Goal: Task Accomplishment & Management: Use online tool/utility

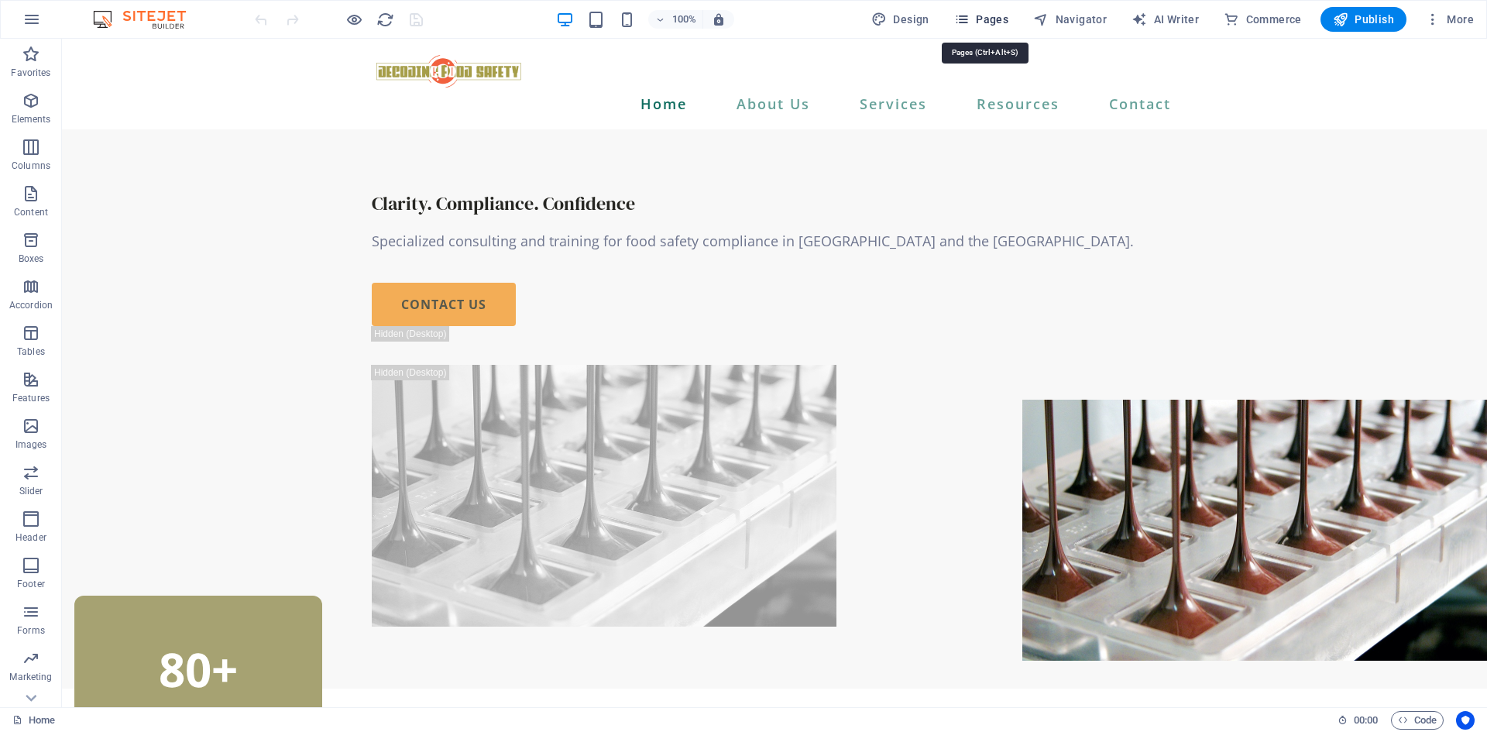
click at [964, 21] on icon "button" at bounding box center [961, 19] width 15 height 15
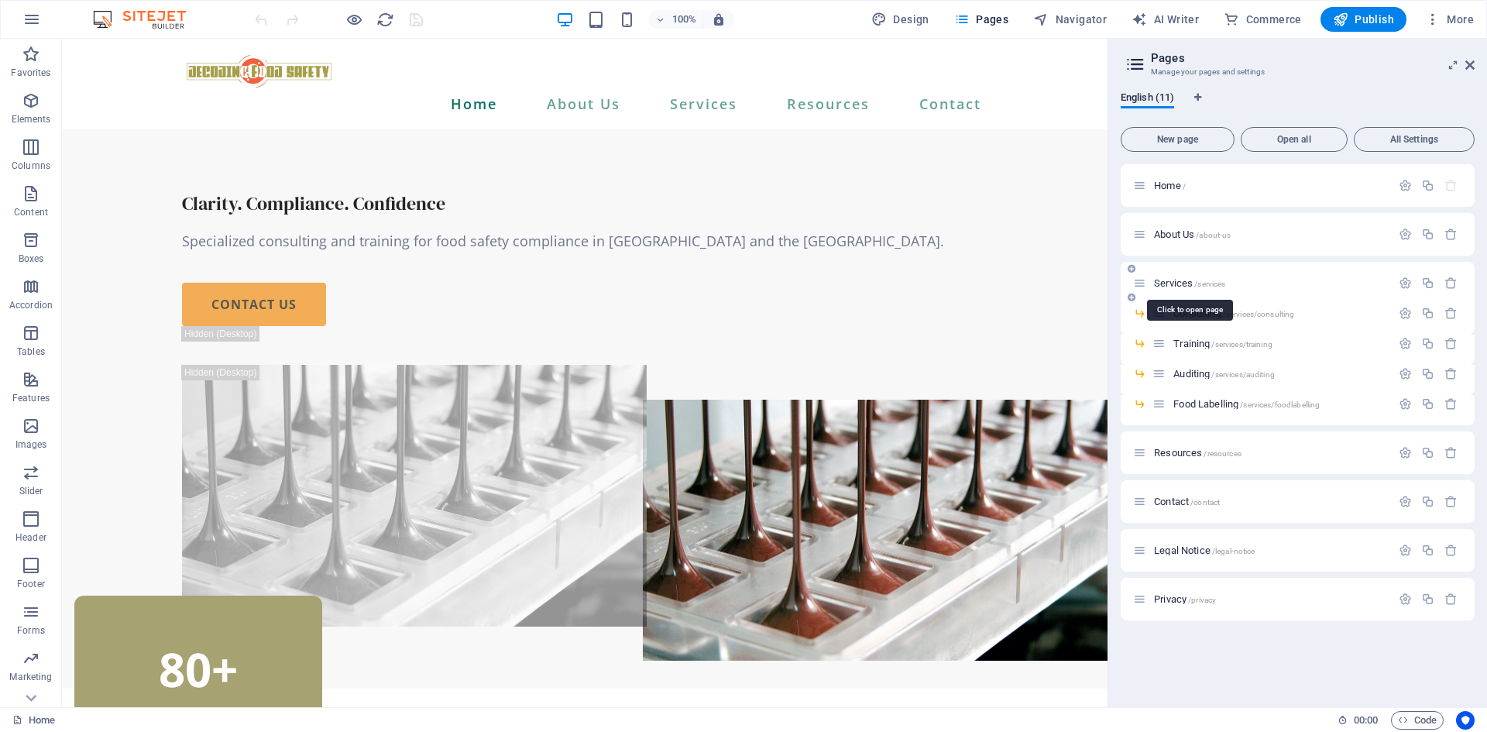
click at [1184, 287] on span "Services /services" at bounding box center [1189, 283] width 71 height 12
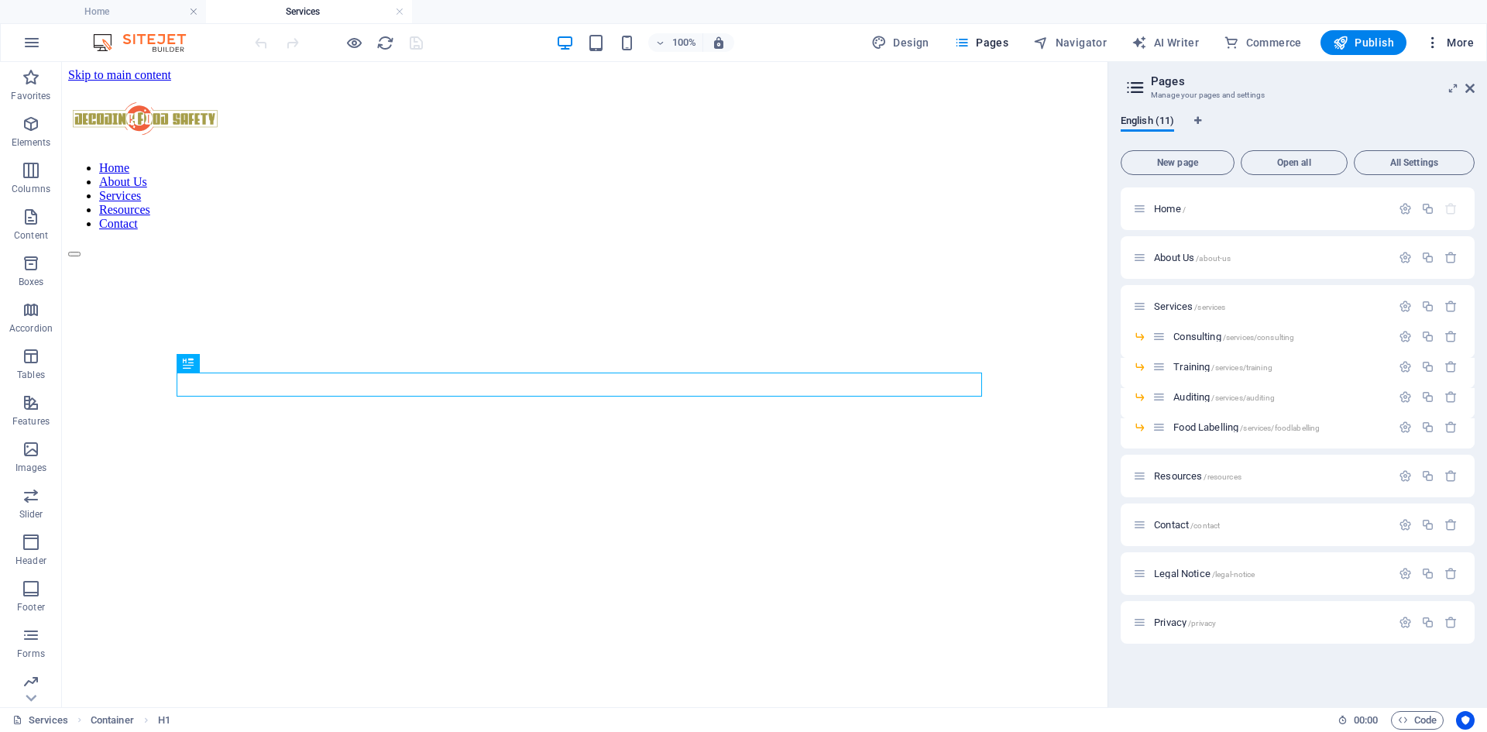
scroll to position [489, 0]
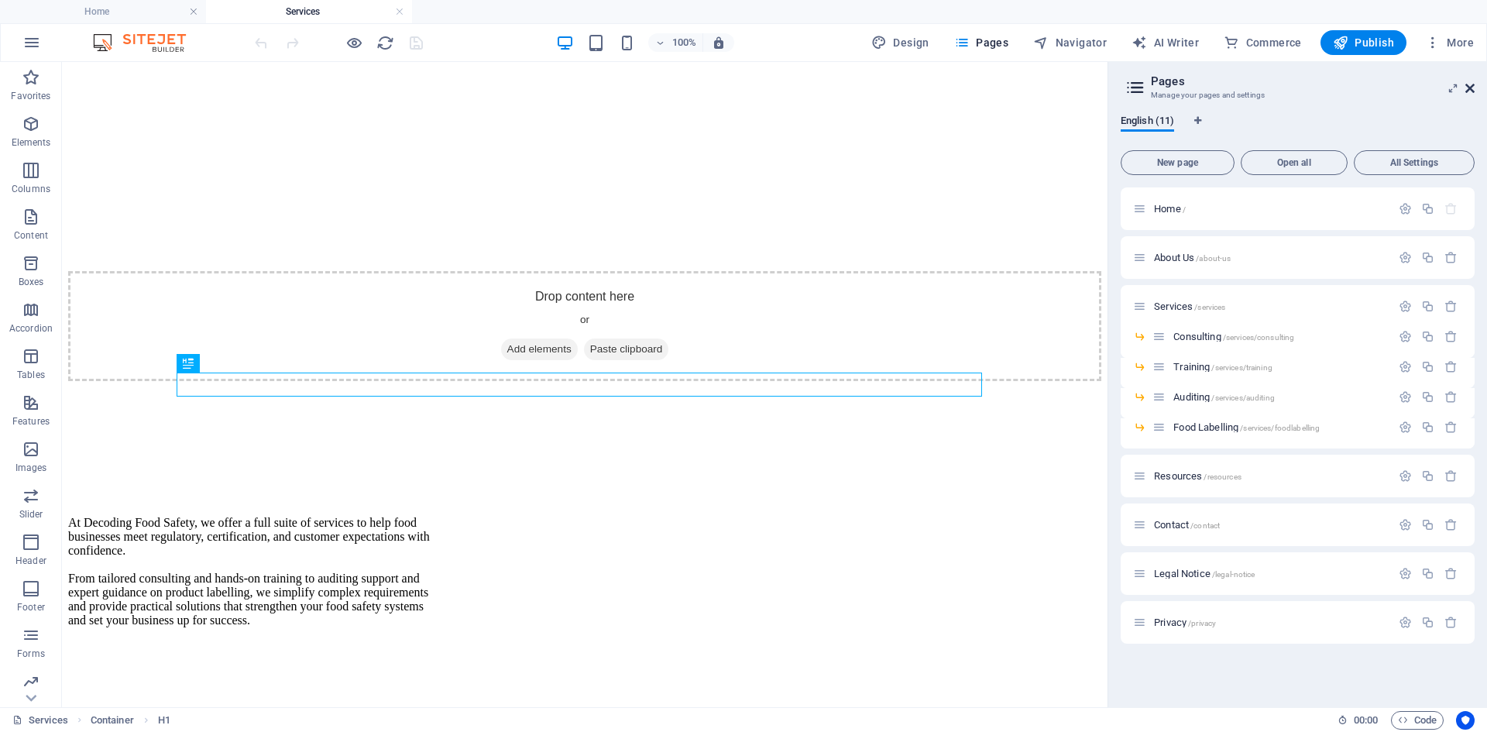
click at [1470, 90] on icon at bounding box center [1470, 88] width 9 height 12
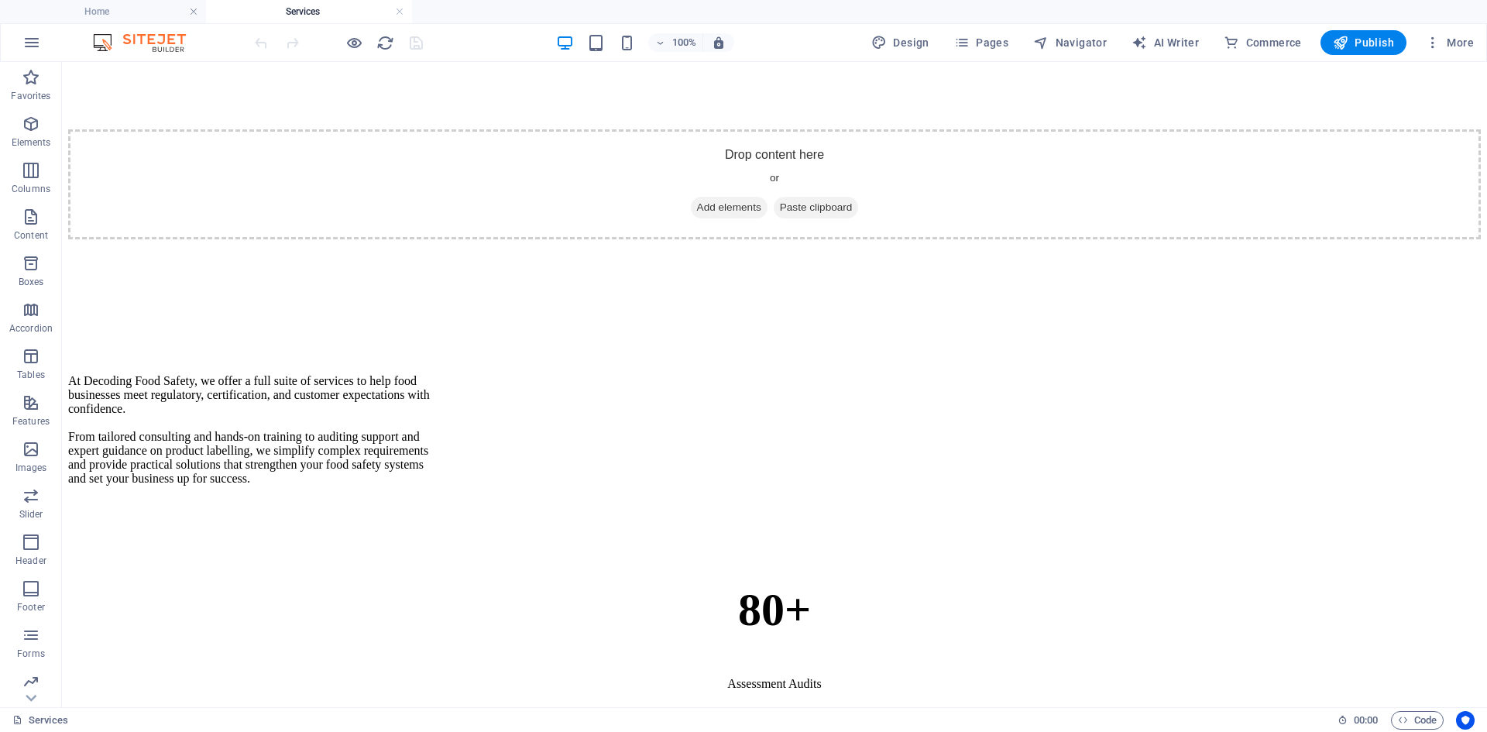
scroll to position [698, 0]
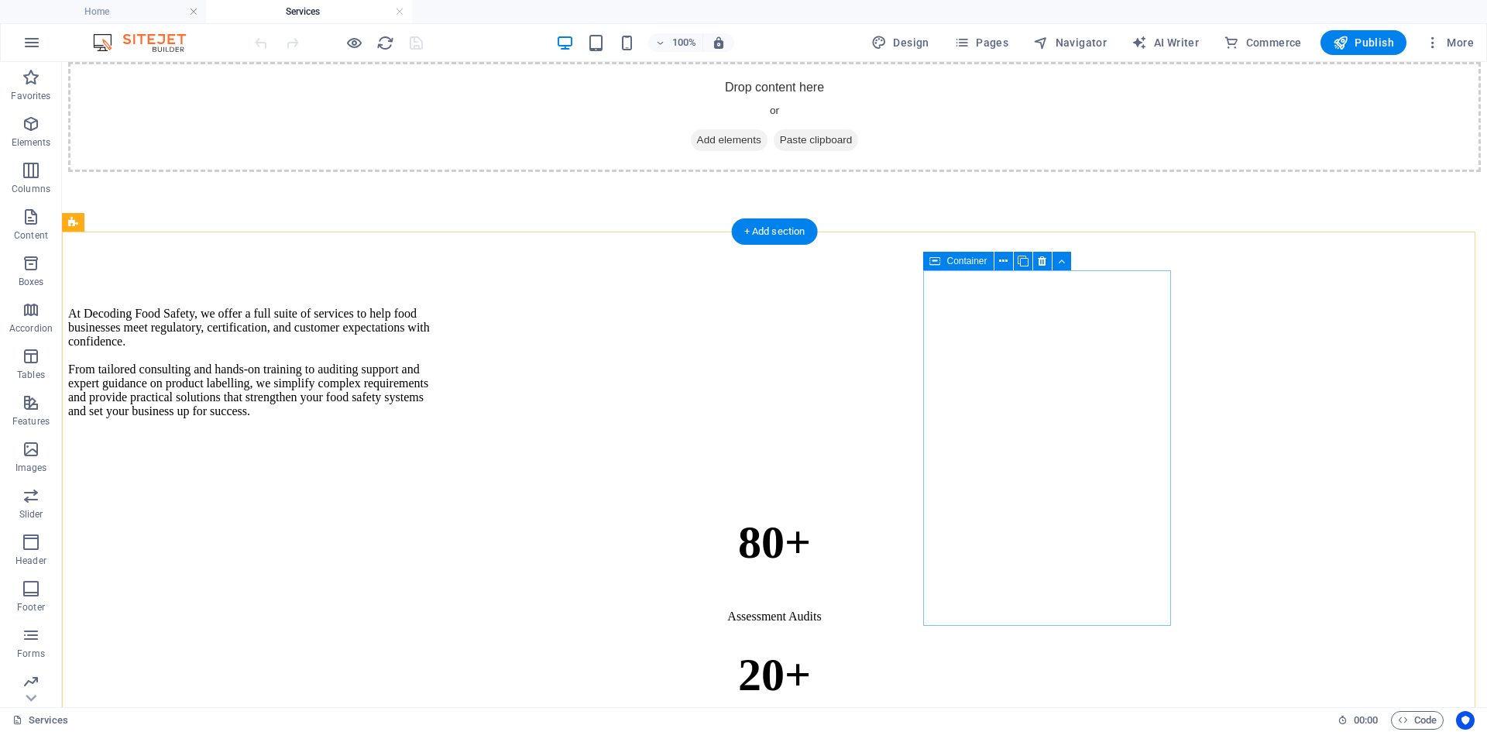
click at [1023, 263] on icon at bounding box center [1023, 261] width 11 height 16
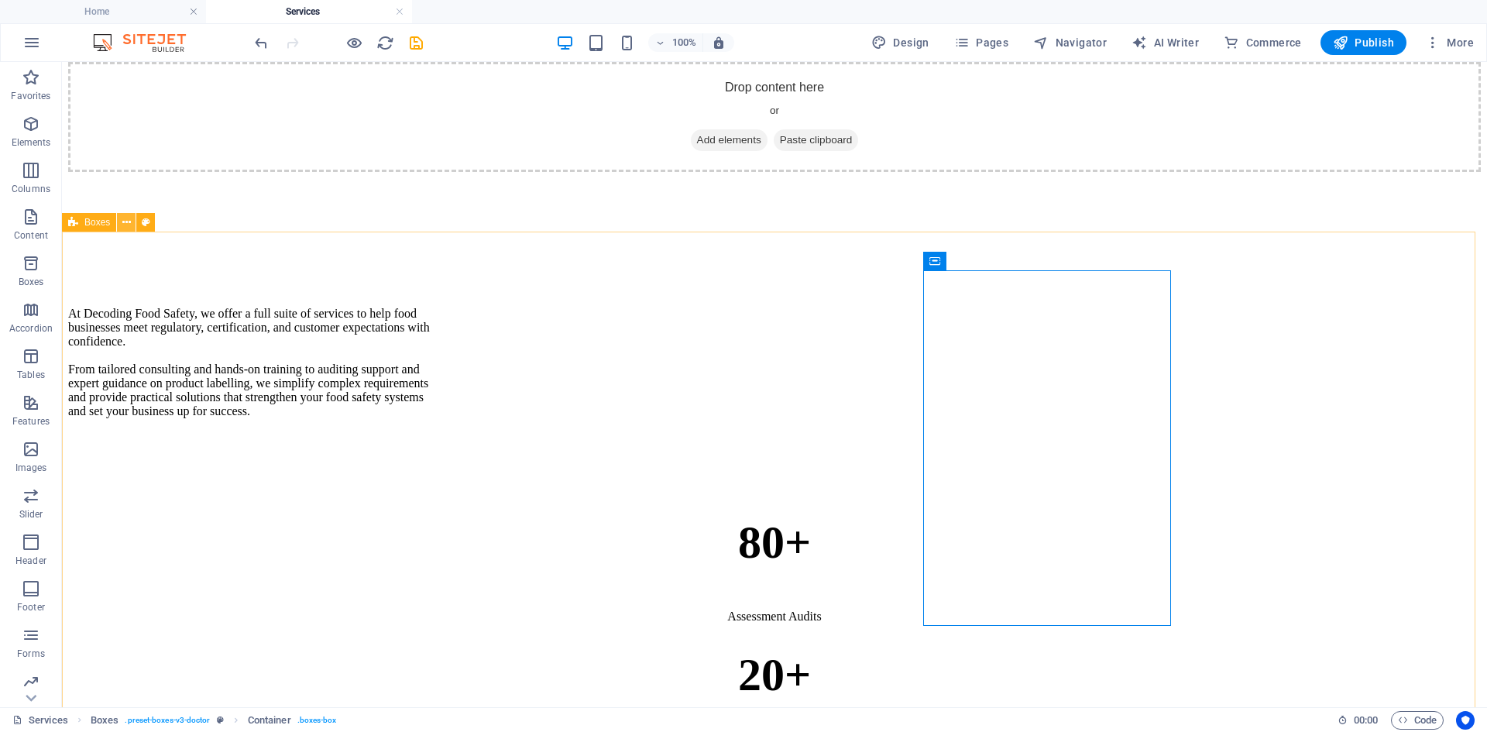
click at [121, 222] on button at bounding box center [126, 222] width 19 height 19
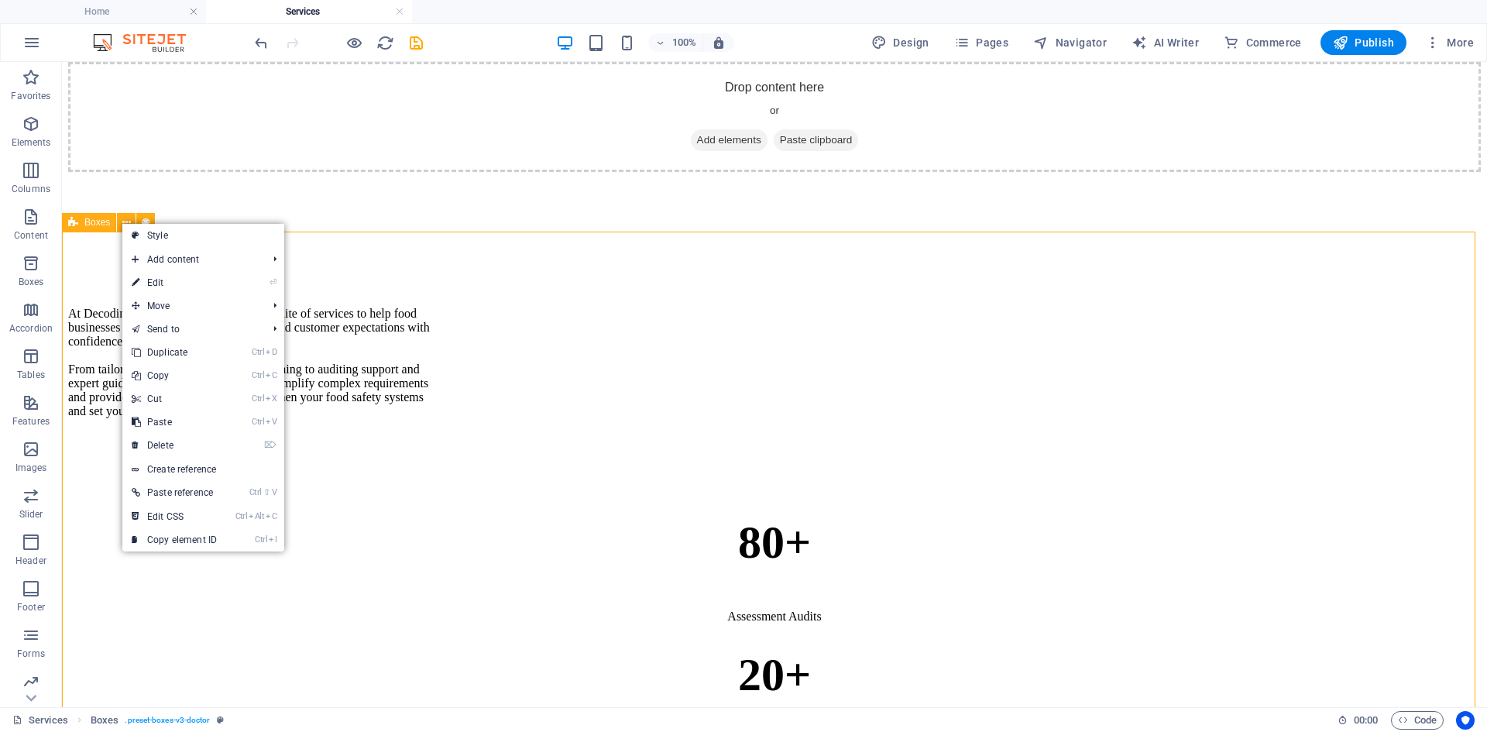
click at [81, 224] on div "Boxes" at bounding box center [89, 222] width 54 height 19
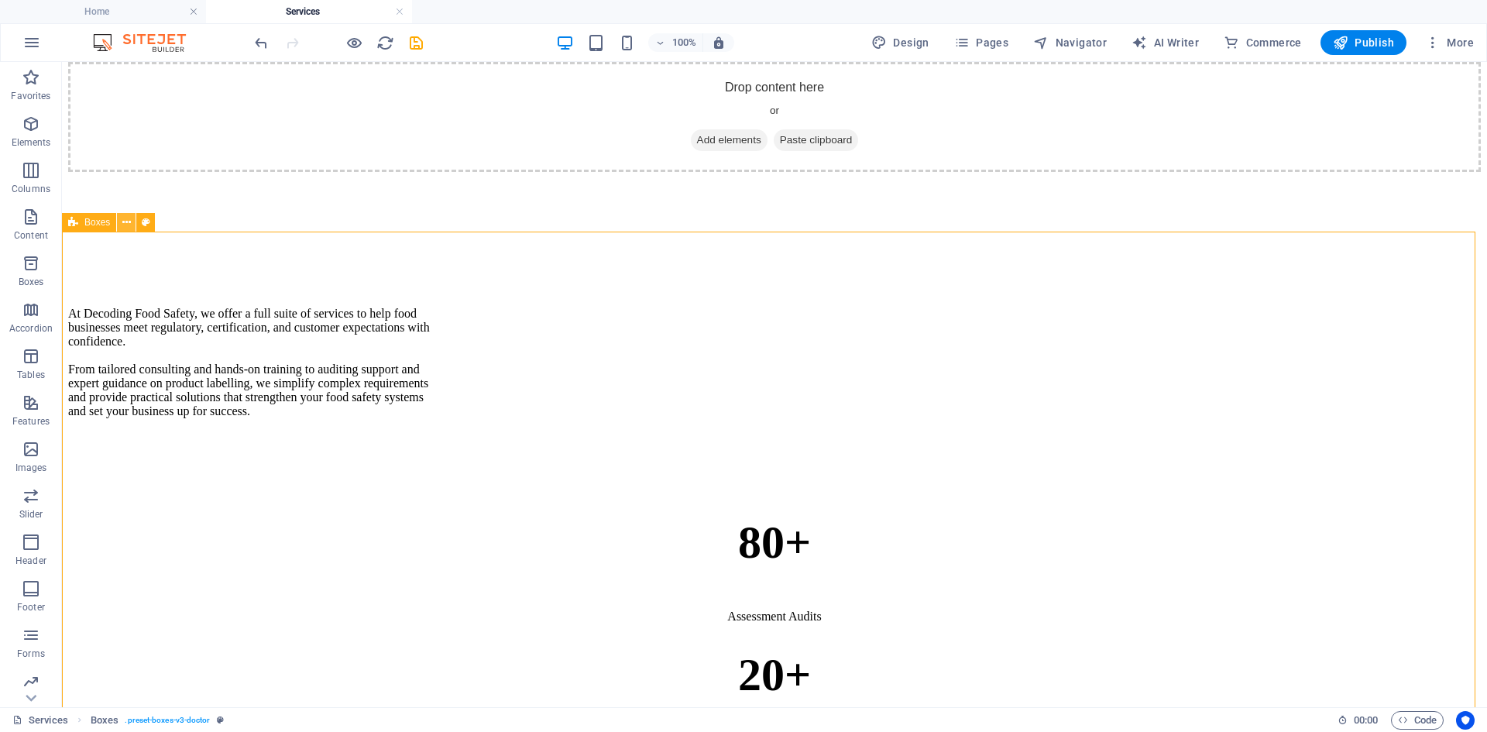
click at [128, 224] on icon at bounding box center [126, 223] width 9 height 16
click at [94, 223] on span "Boxes" at bounding box center [97, 222] width 26 height 9
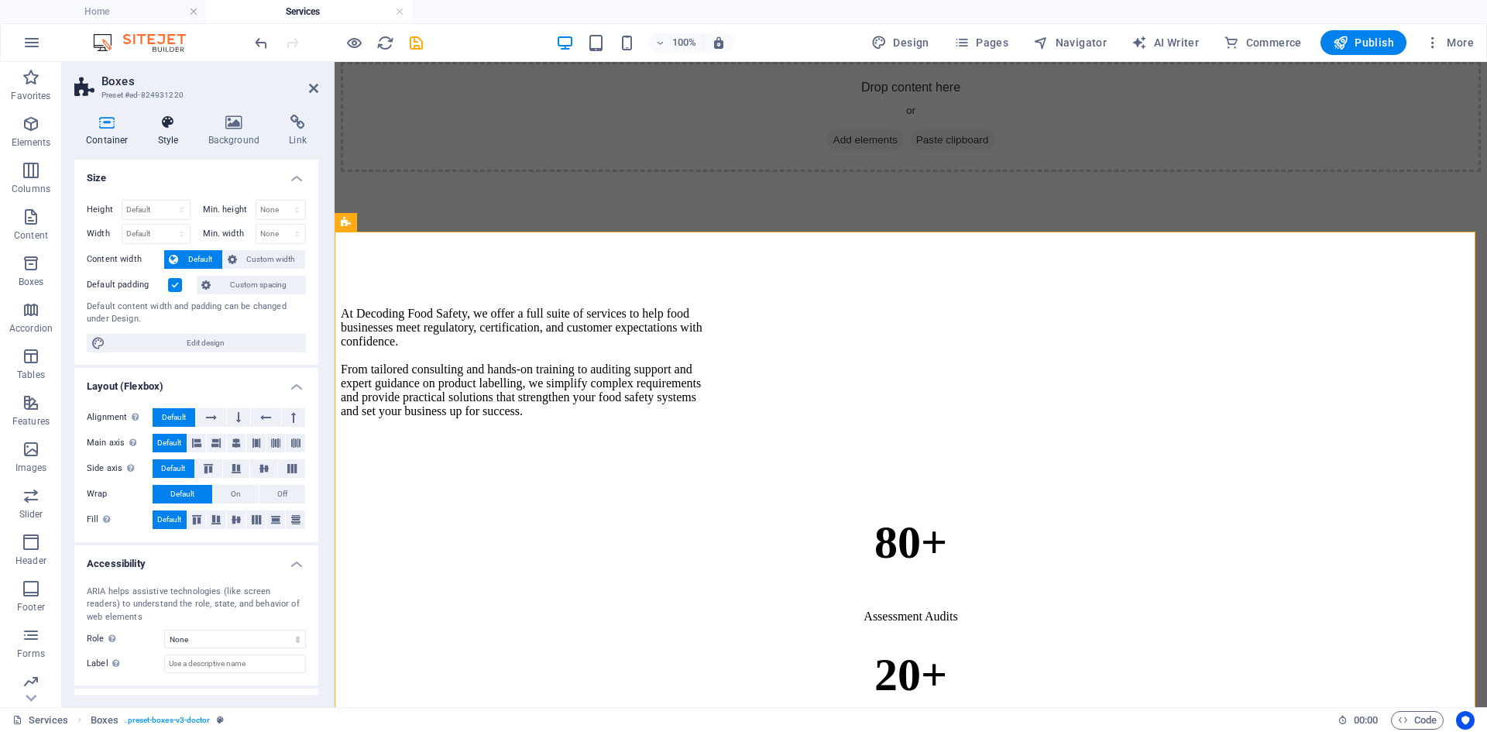
click at [164, 136] on h4 "Style" at bounding box center [171, 131] width 50 height 33
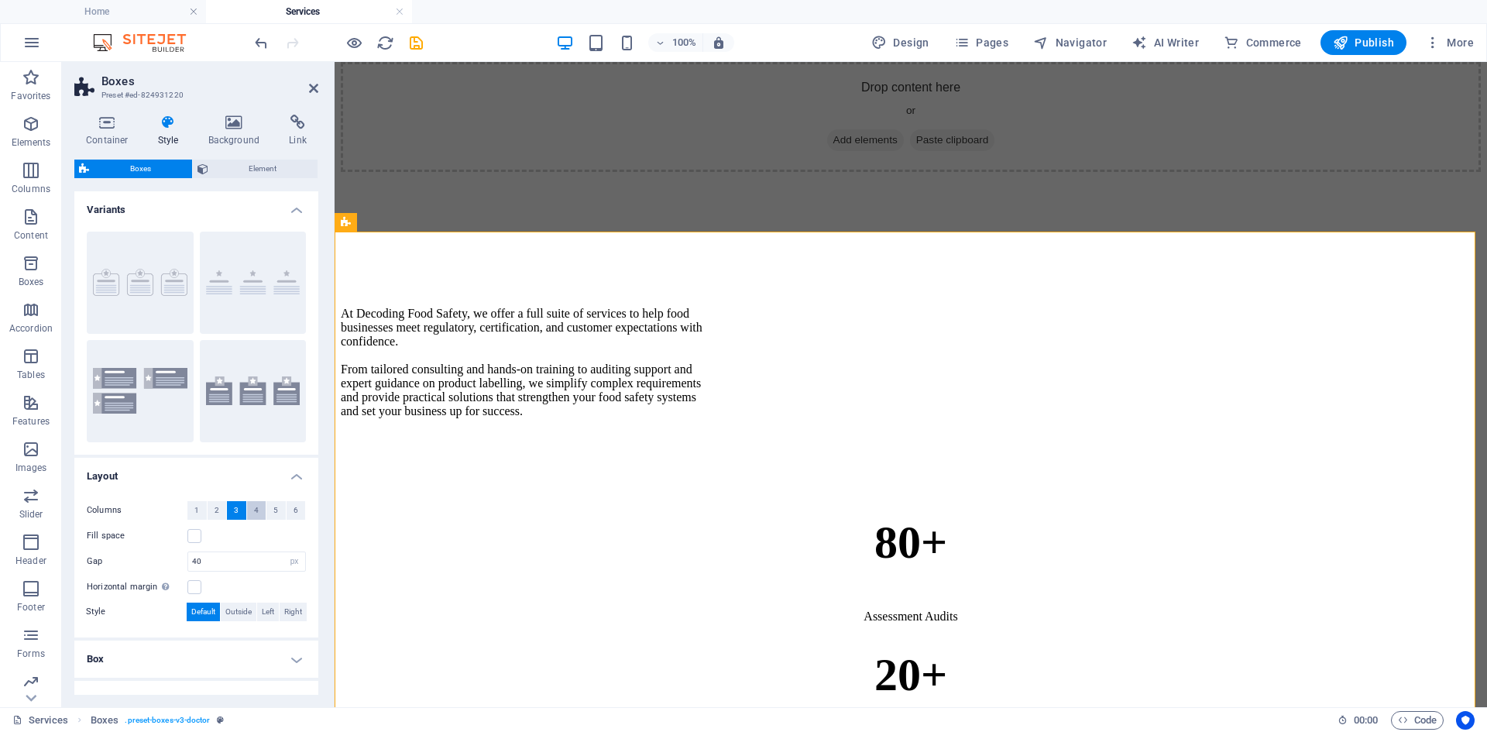
click at [254, 511] on span "4" at bounding box center [256, 510] width 5 height 19
click at [317, 91] on icon at bounding box center [313, 88] width 9 height 12
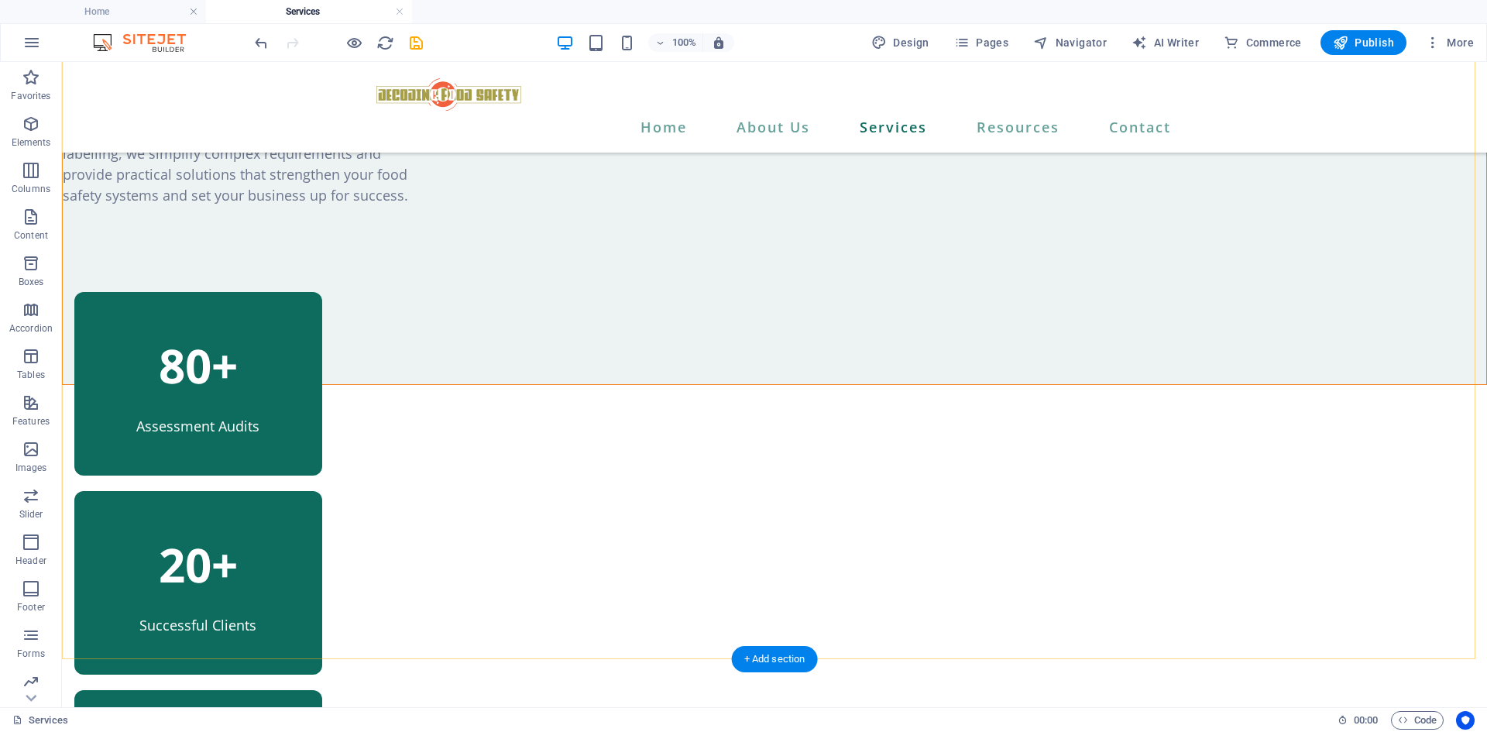
scroll to position [930, 0]
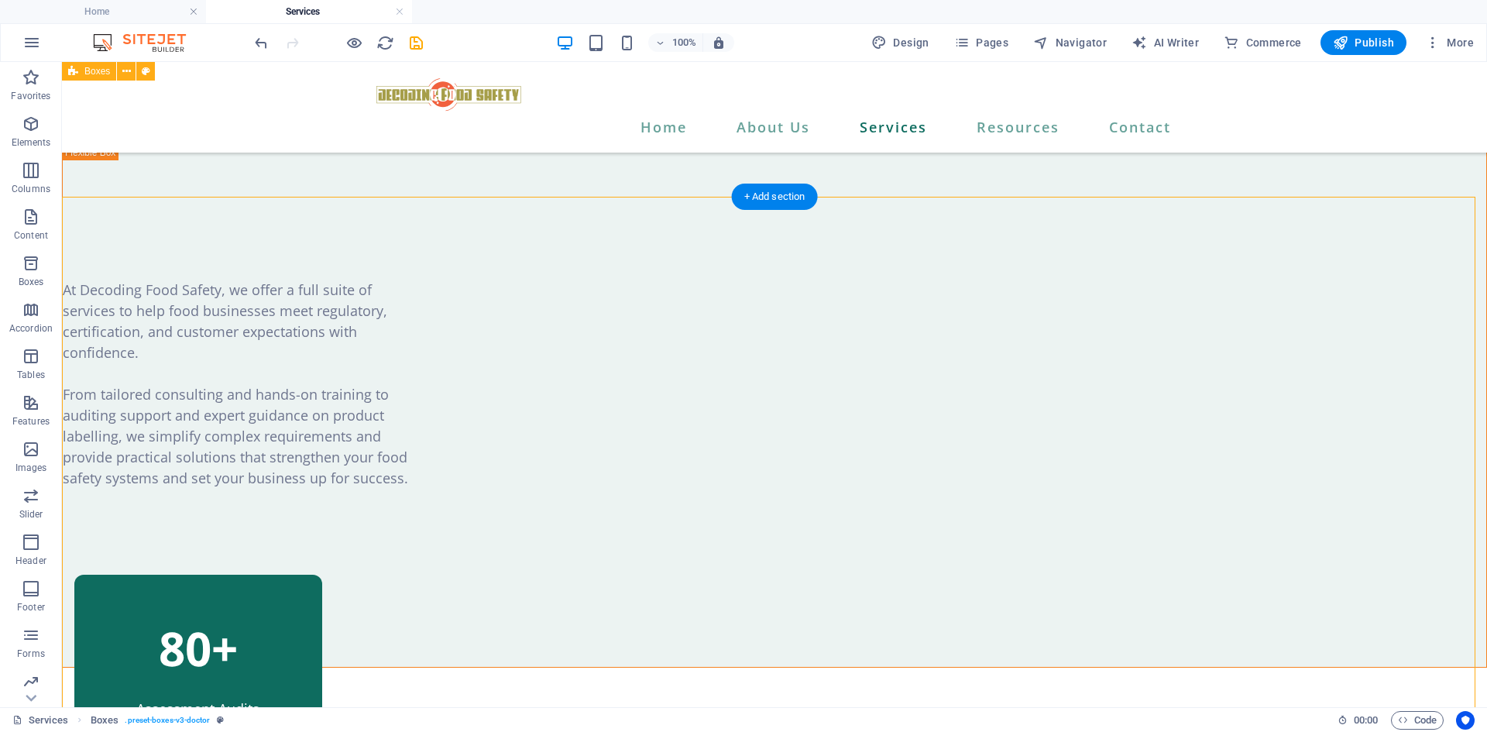
scroll to position [620, 0]
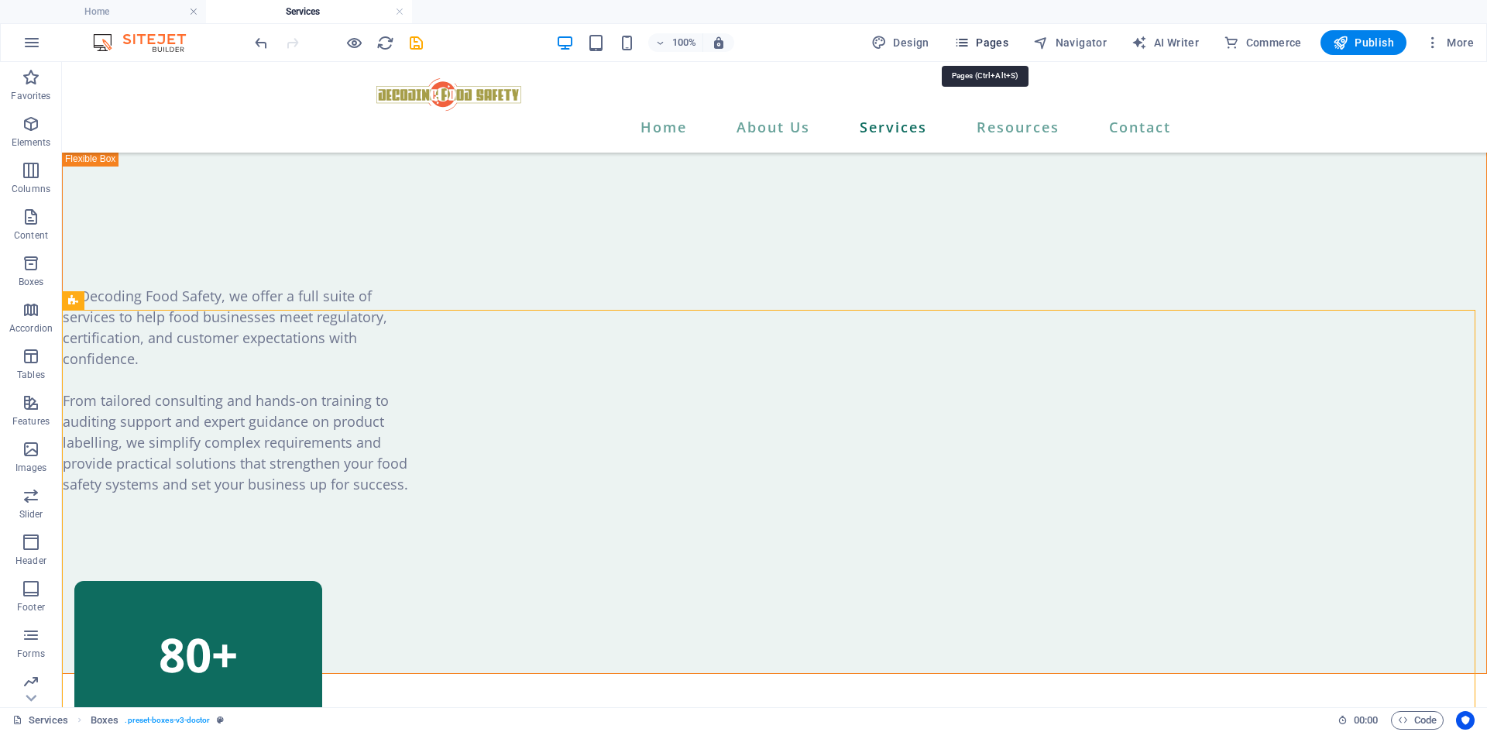
click at [999, 39] on span "Pages" at bounding box center [981, 42] width 54 height 15
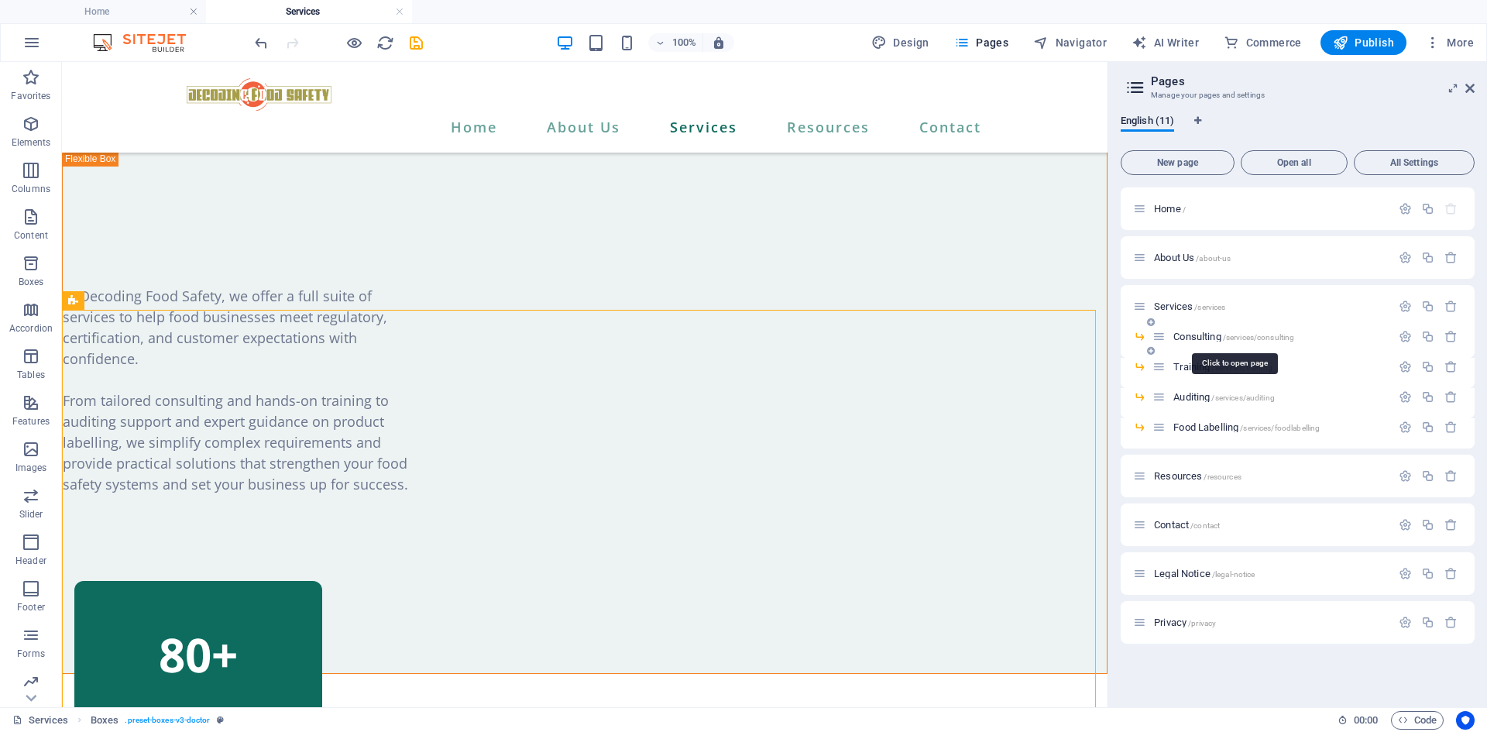
click at [1195, 338] on span "Consulting /services/consulting" at bounding box center [1234, 337] width 121 height 12
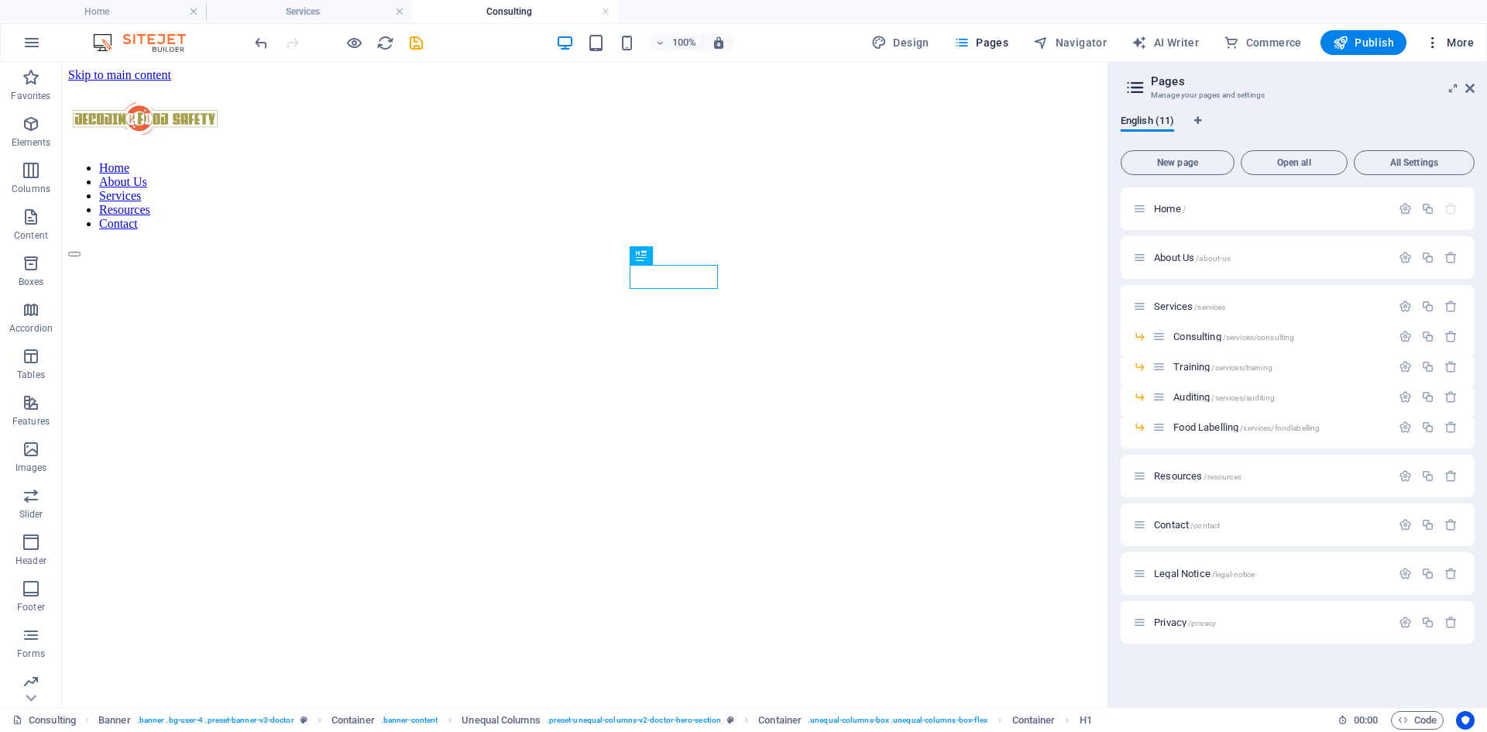
scroll to position [0, 0]
click at [1472, 84] on icon at bounding box center [1470, 88] width 9 height 12
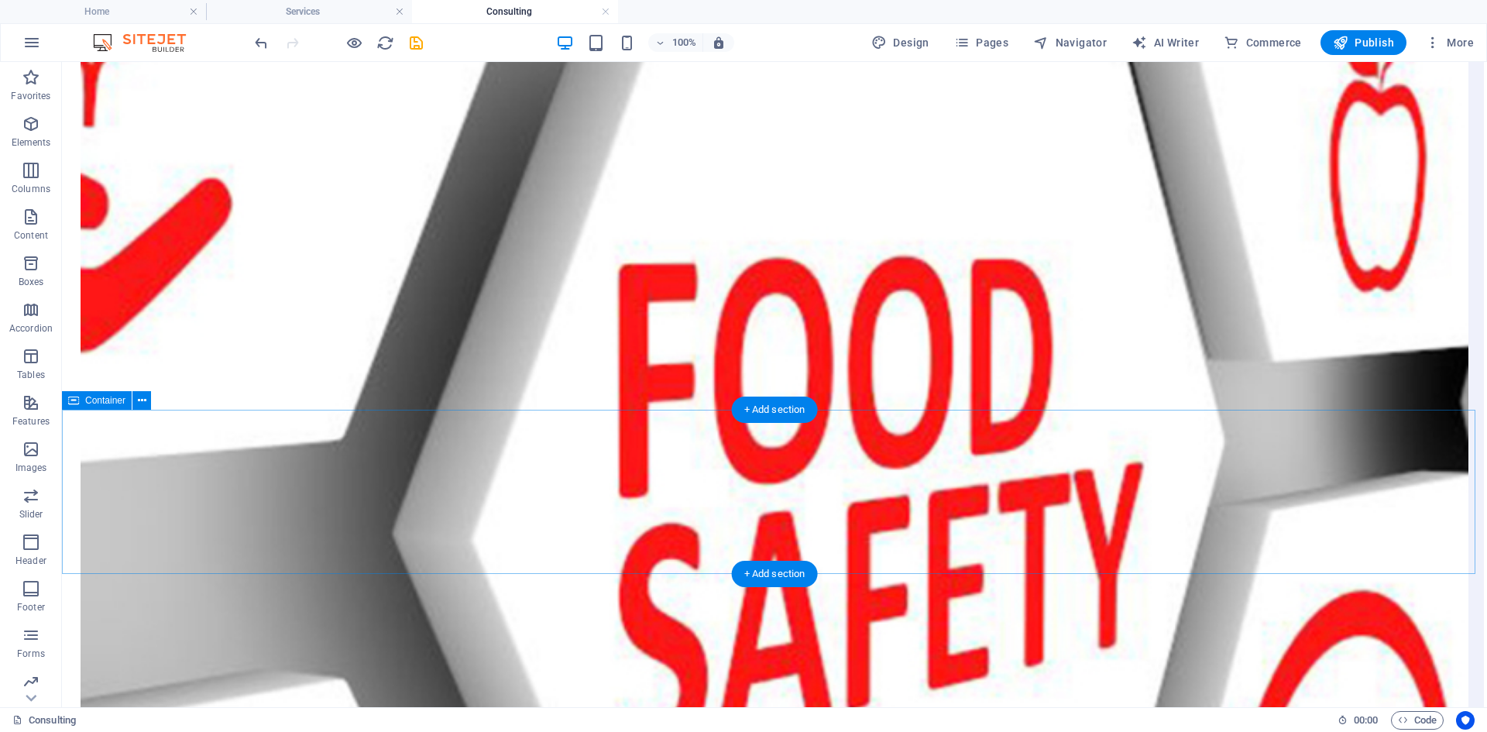
scroll to position [4106, 0]
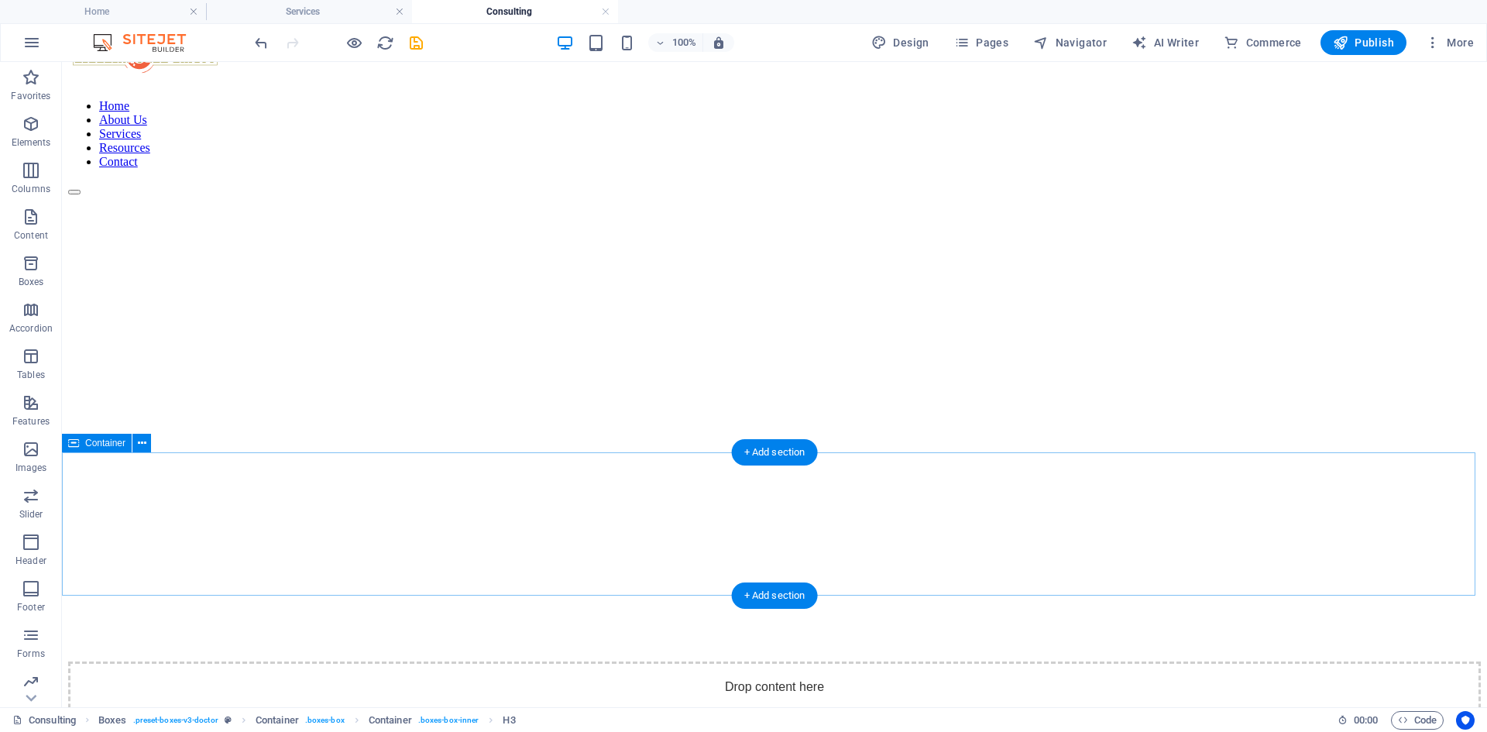
scroll to position [0, 0]
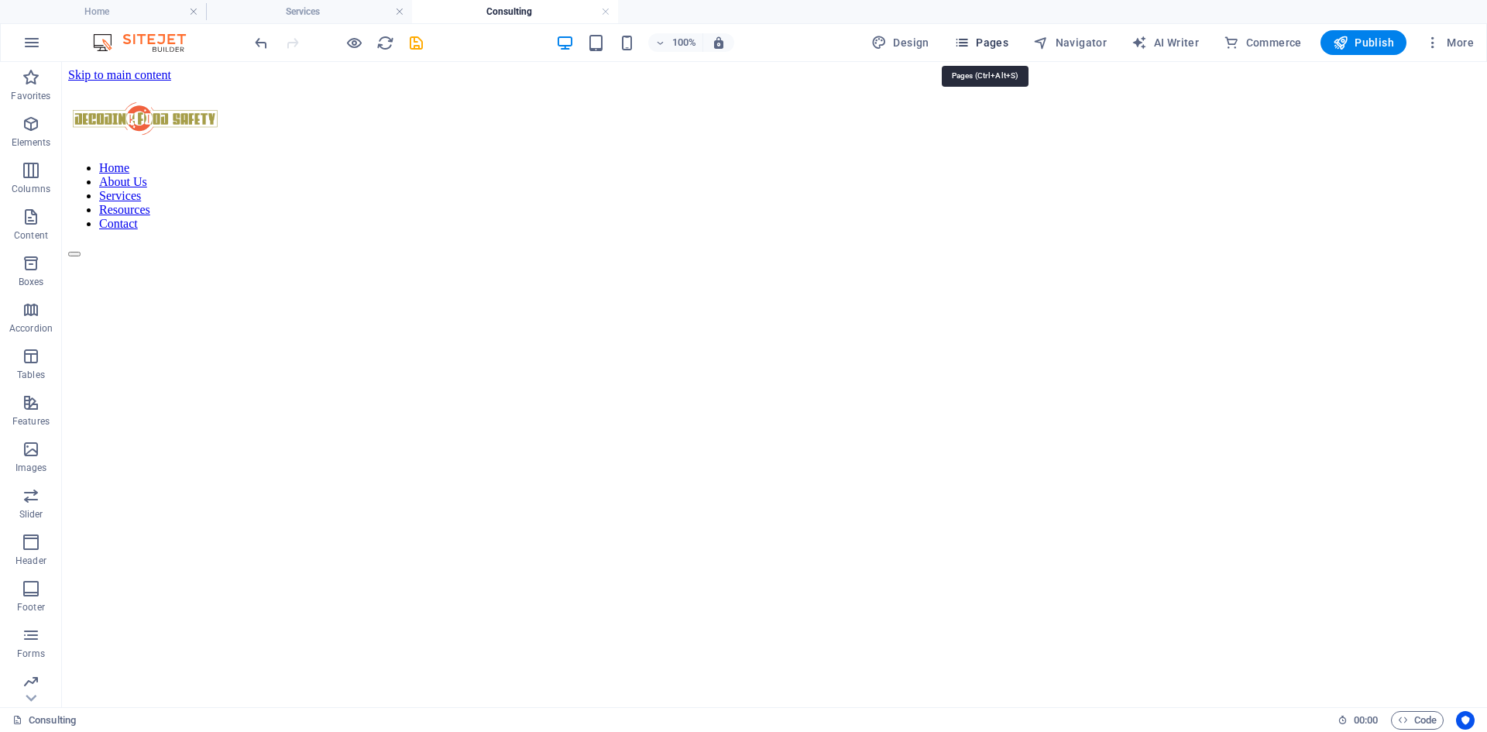
click at [996, 44] on span "Pages" at bounding box center [981, 42] width 54 height 15
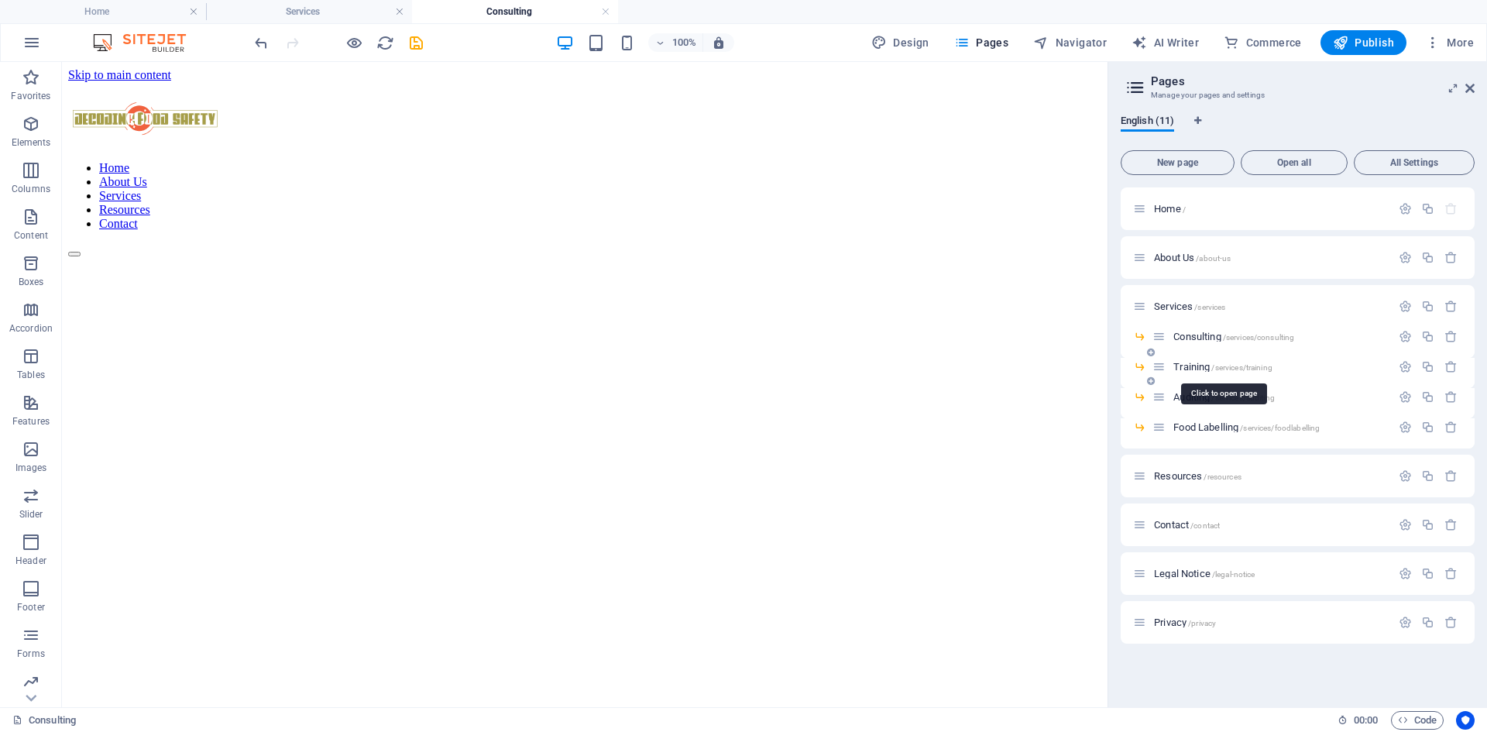
click at [1201, 364] on span "Training /services/training" at bounding box center [1223, 367] width 99 height 12
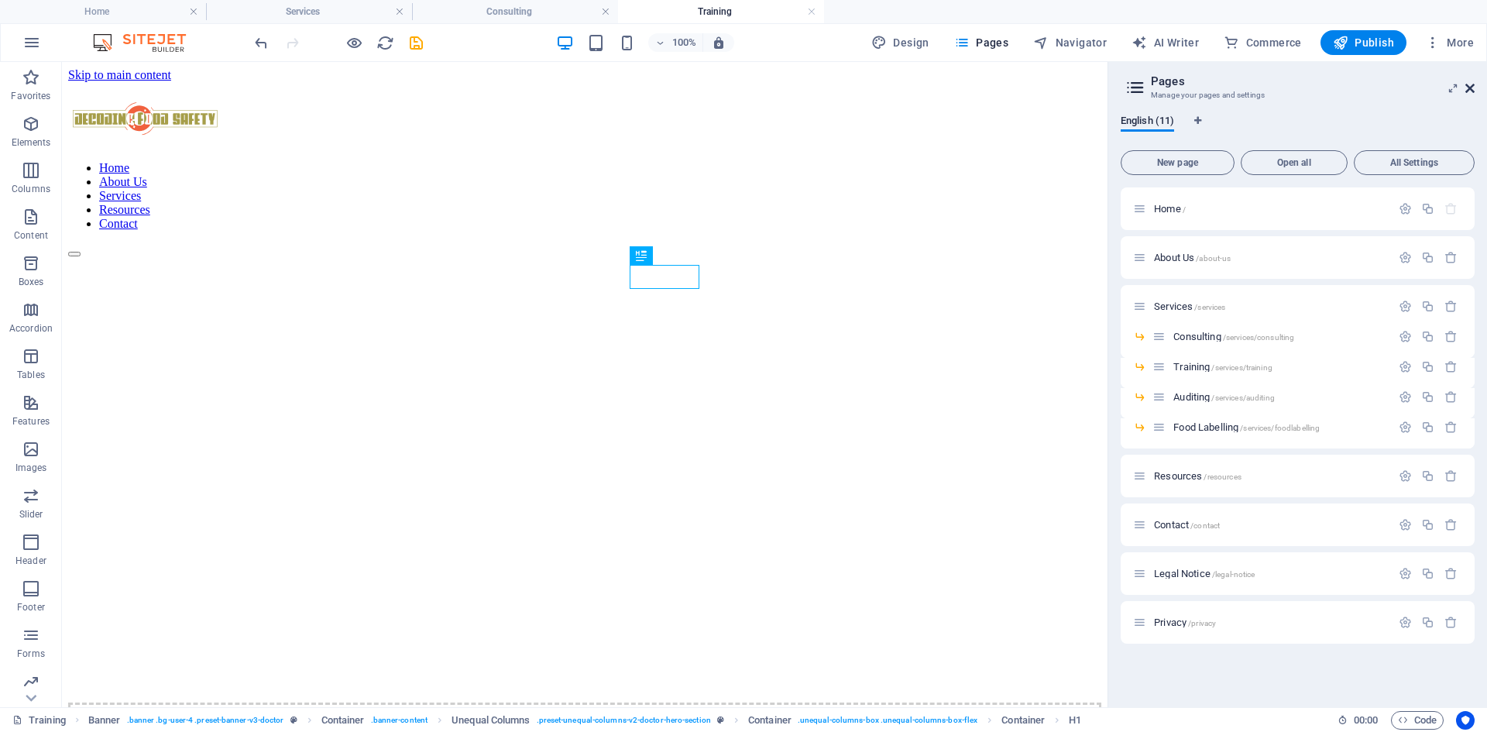
click at [1472, 90] on icon at bounding box center [1470, 88] width 9 height 12
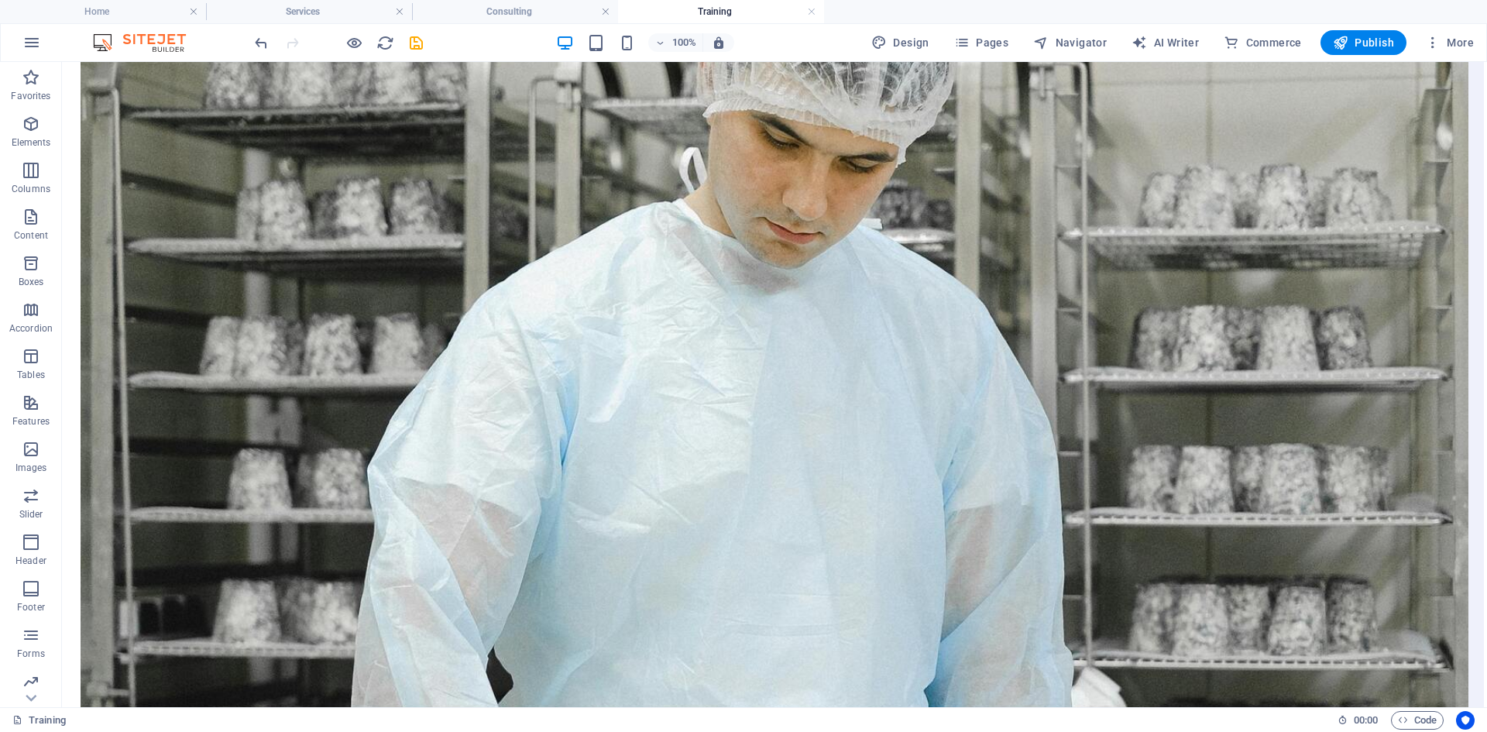
scroll to position [4202, 0]
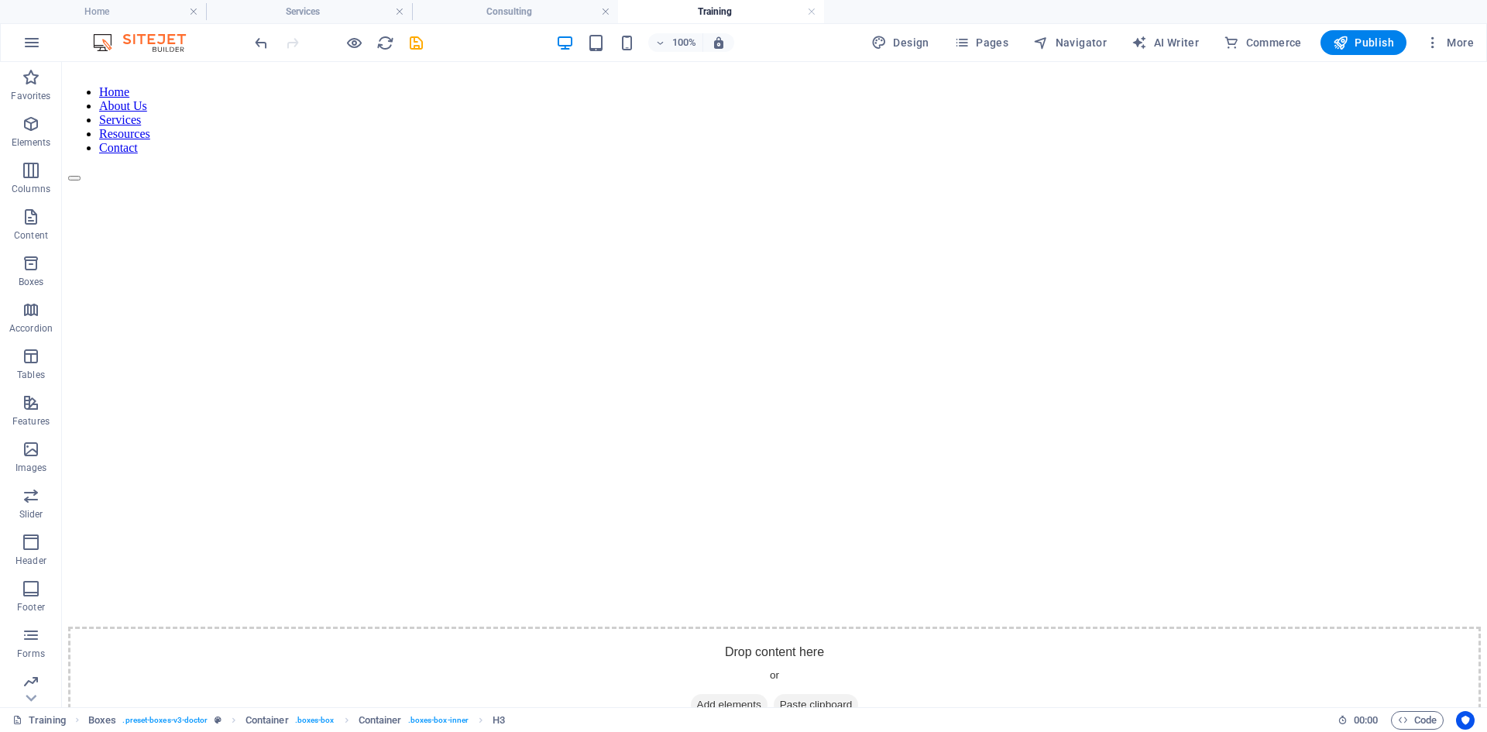
scroll to position [0, 0]
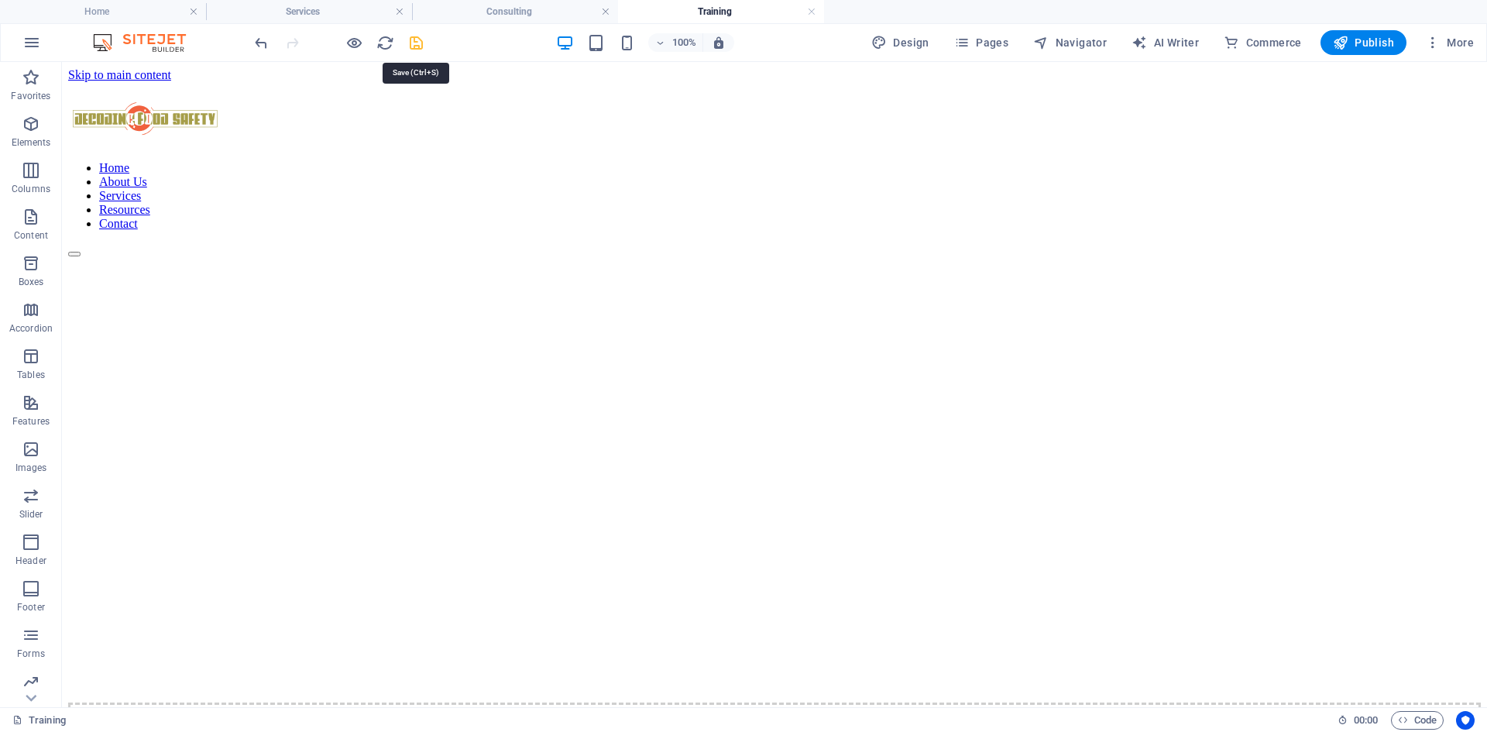
click at [411, 46] on icon "save" at bounding box center [416, 43] width 18 height 18
click at [989, 44] on span "Pages" at bounding box center [981, 42] width 54 height 15
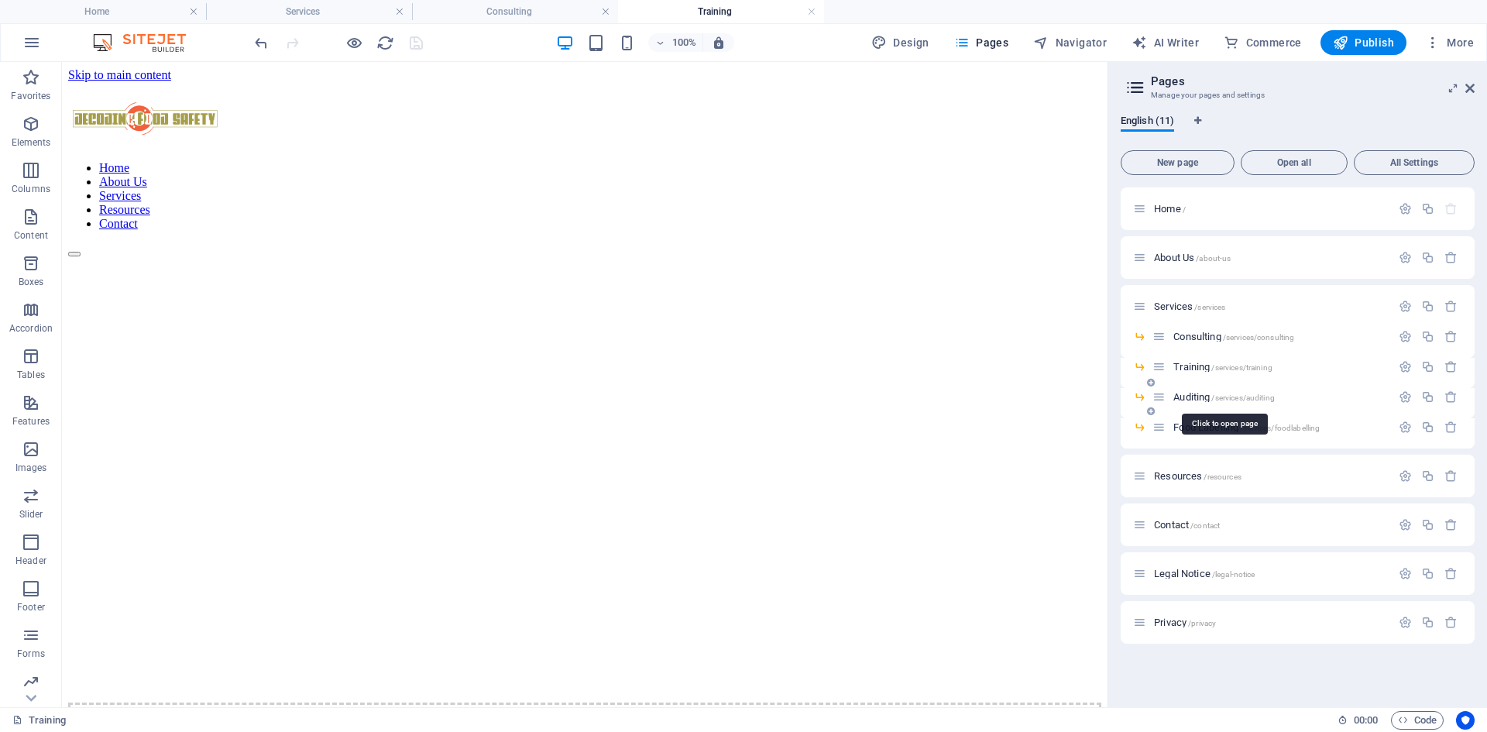
click at [1204, 397] on span "Auditing /services/auditing" at bounding box center [1224, 397] width 101 height 12
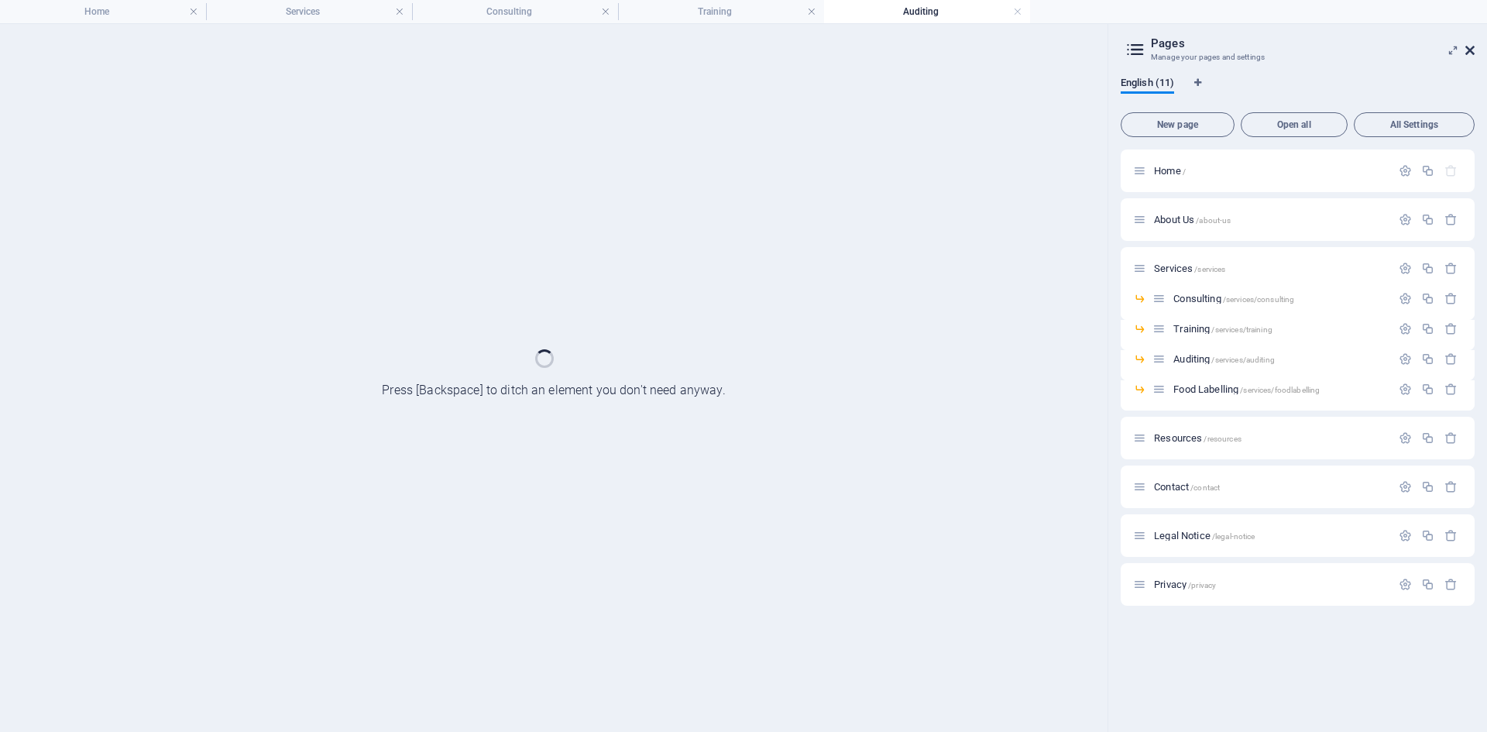
click at [1472, 50] on icon at bounding box center [1470, 50] width 9 height 12
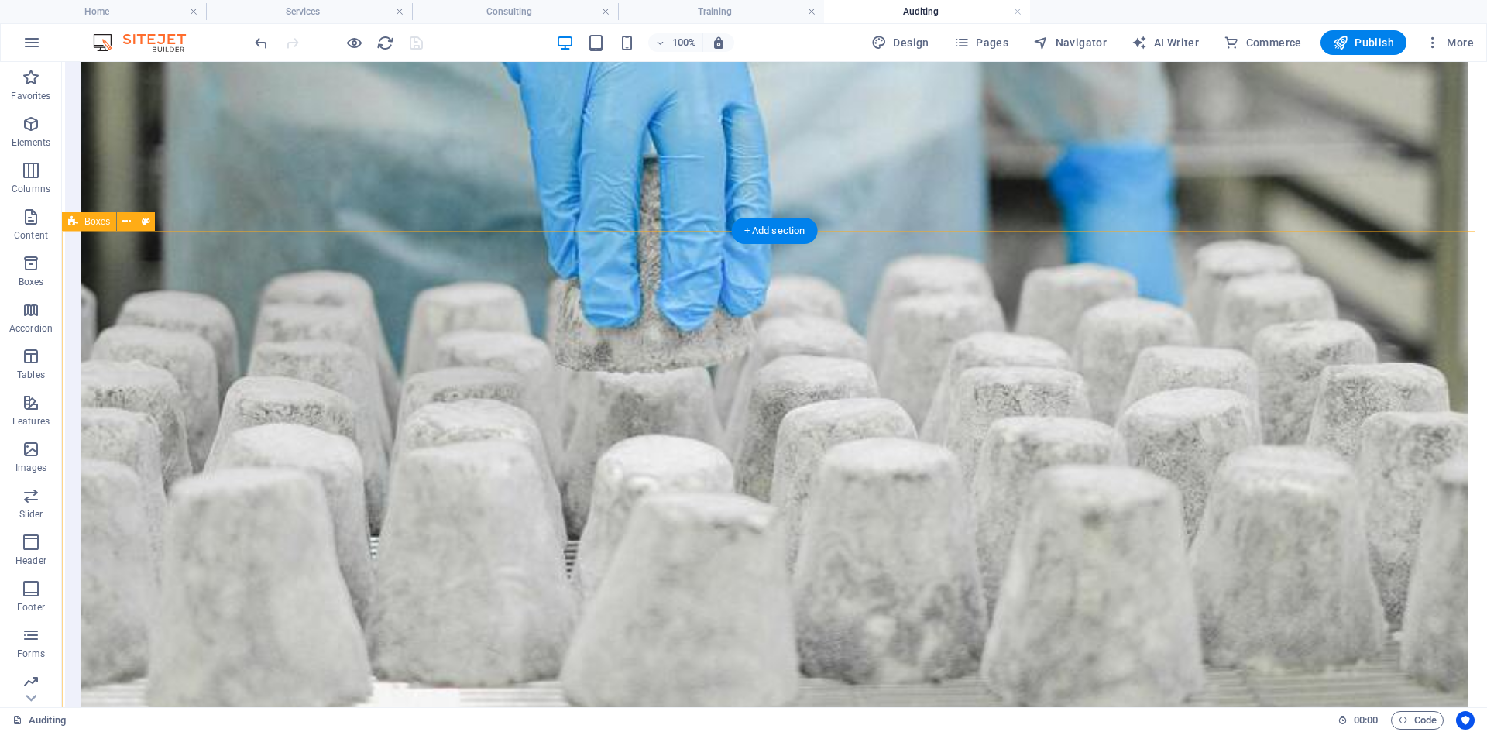
scroll to position [2014, 0]
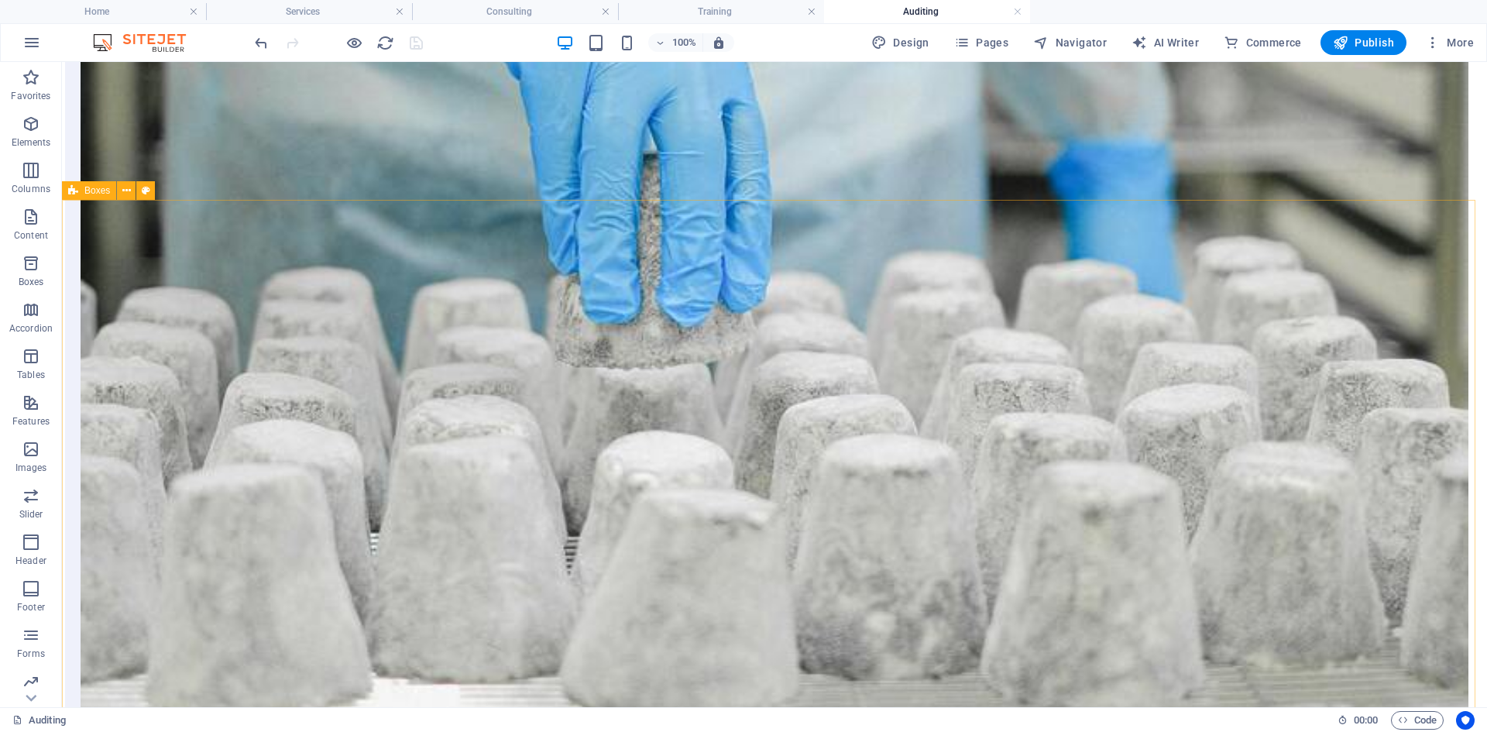
click at [95, 193] on span "Boxes" at bounding box center [97, 190] width 26 height 9
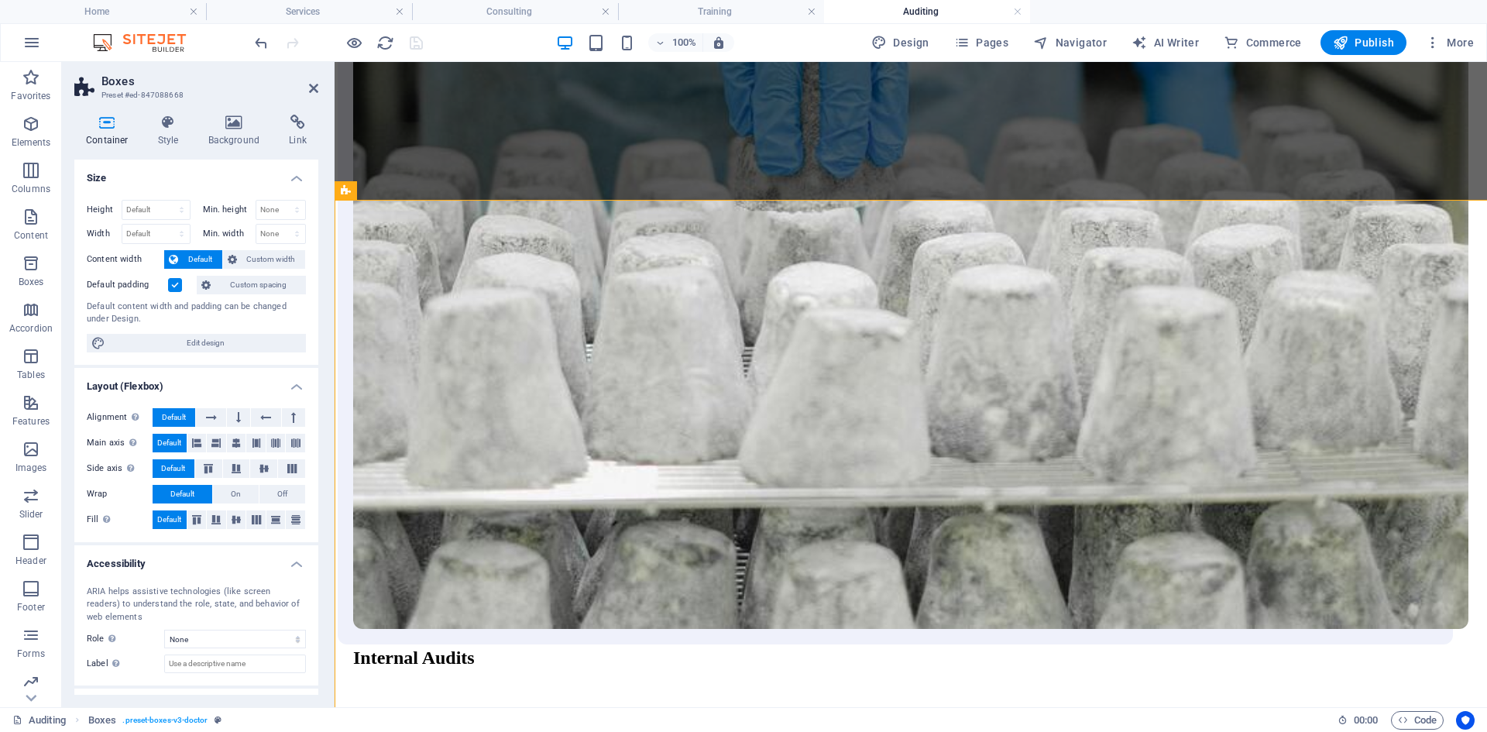
select select "px"
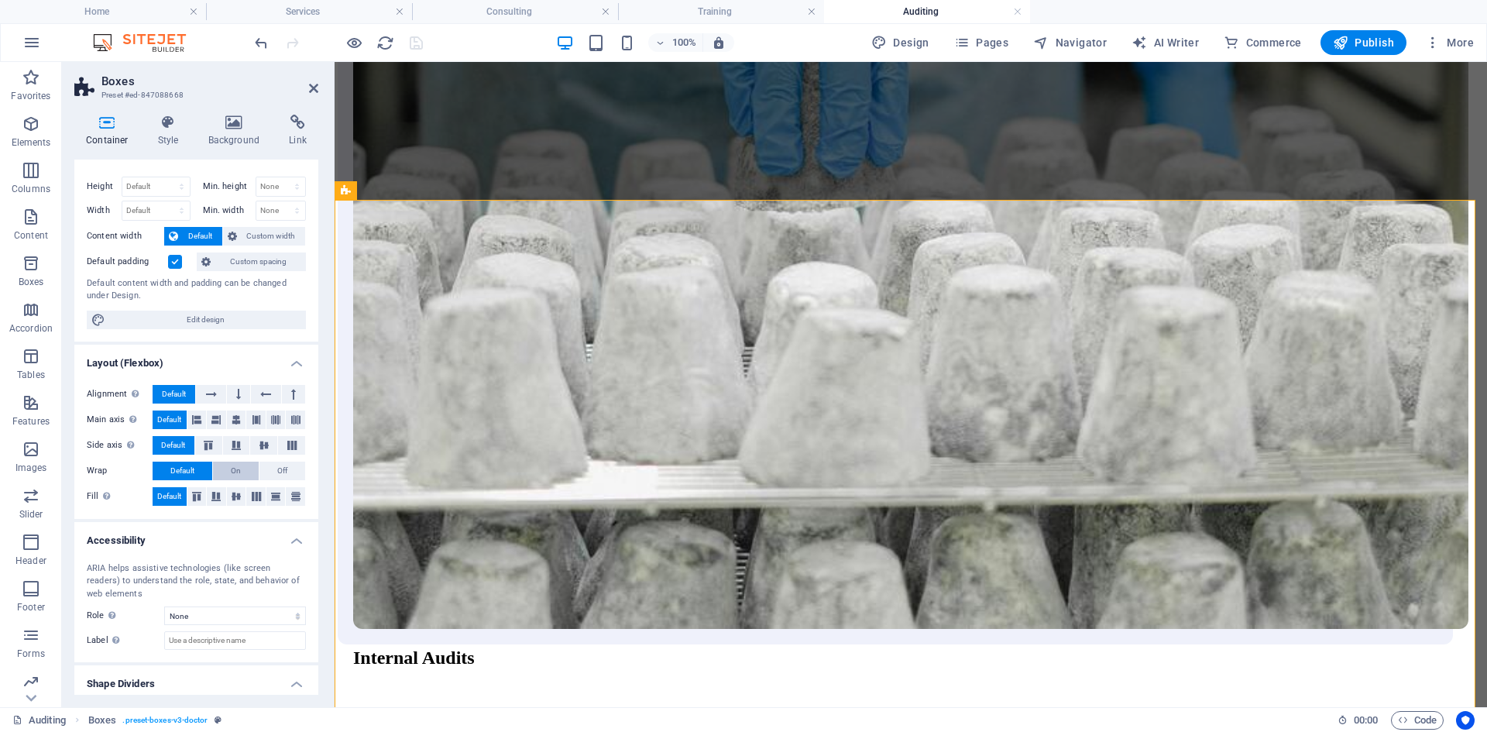
scroll to position [0, 0]
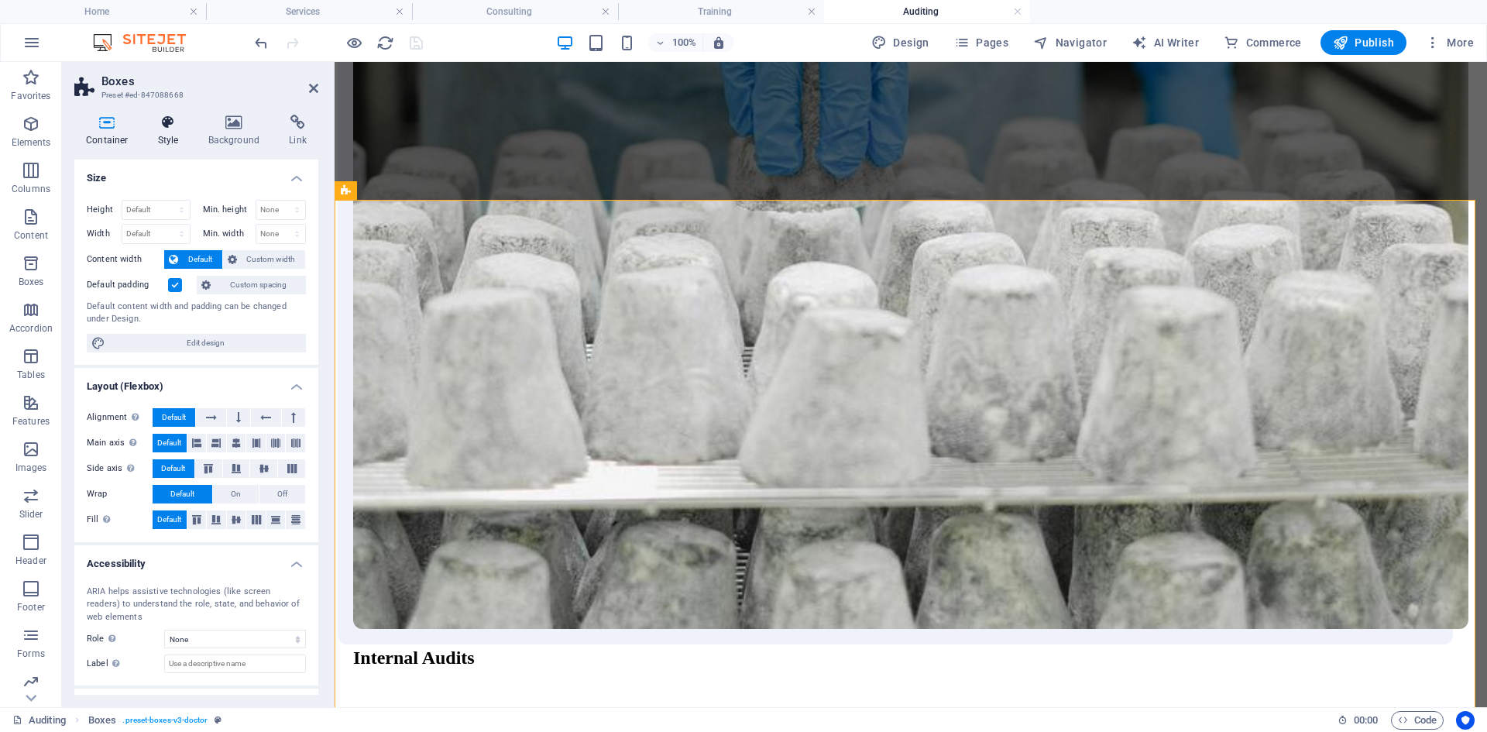
click at [158, 137] on h4 "Style" at bounding box center [171, 131] width 50 height 33
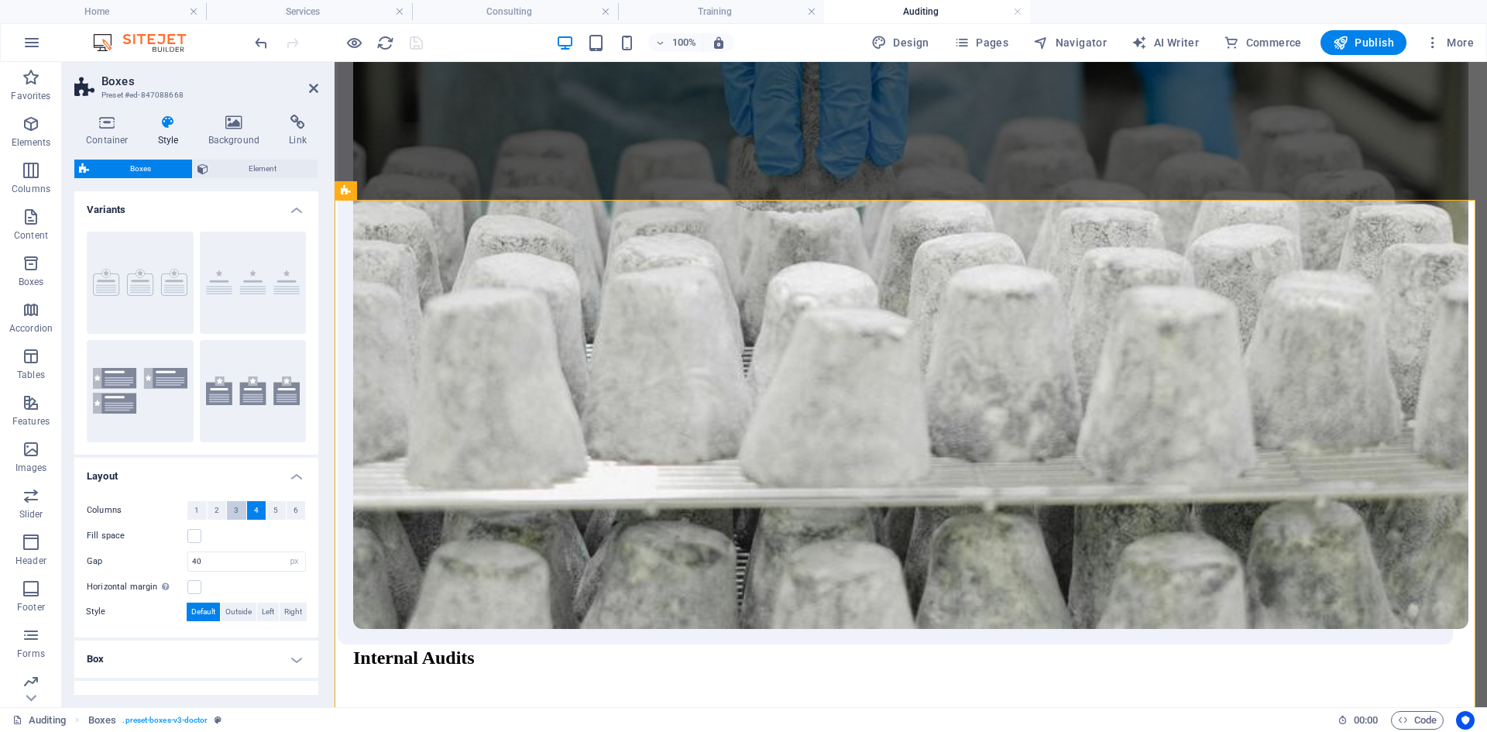
click at [236, 507] on span "3" at bounding box center [236, 510] width 5 height 19
click at [315, 91] on icon at bounding box center [313, 88] width 9 height 12
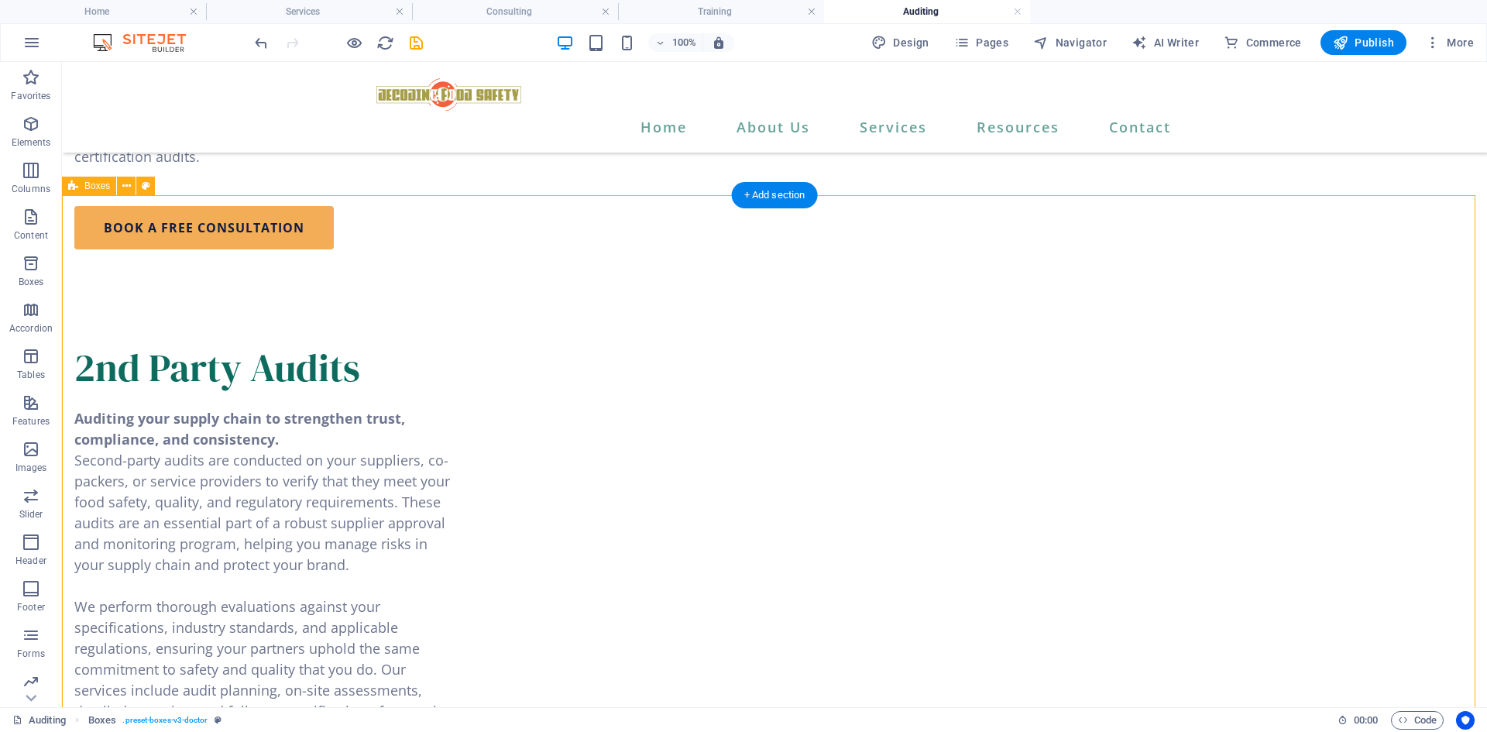
scroll to position [2092, 0]
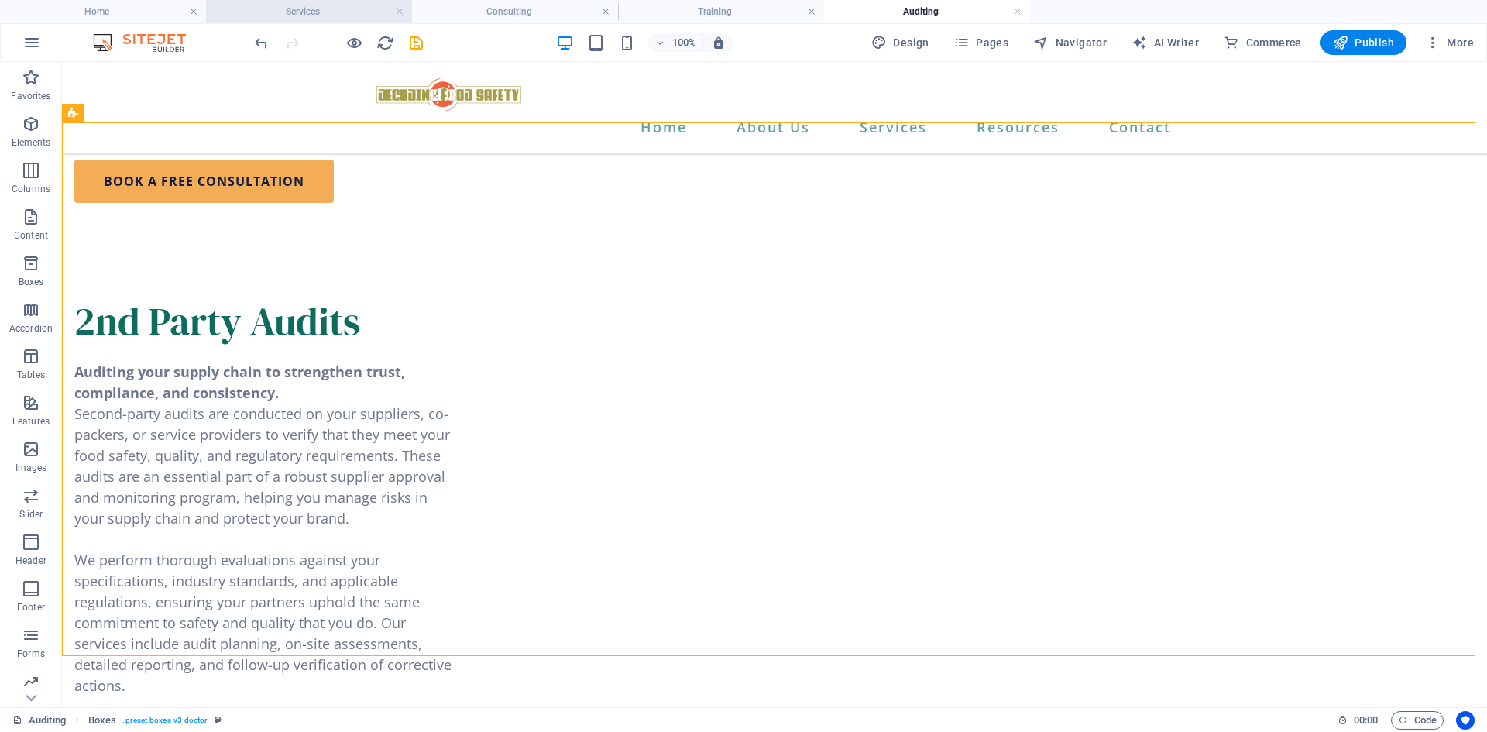
click at [335, 5] on h4 "Services" at bounding box center [309, 11] width 206 height 17
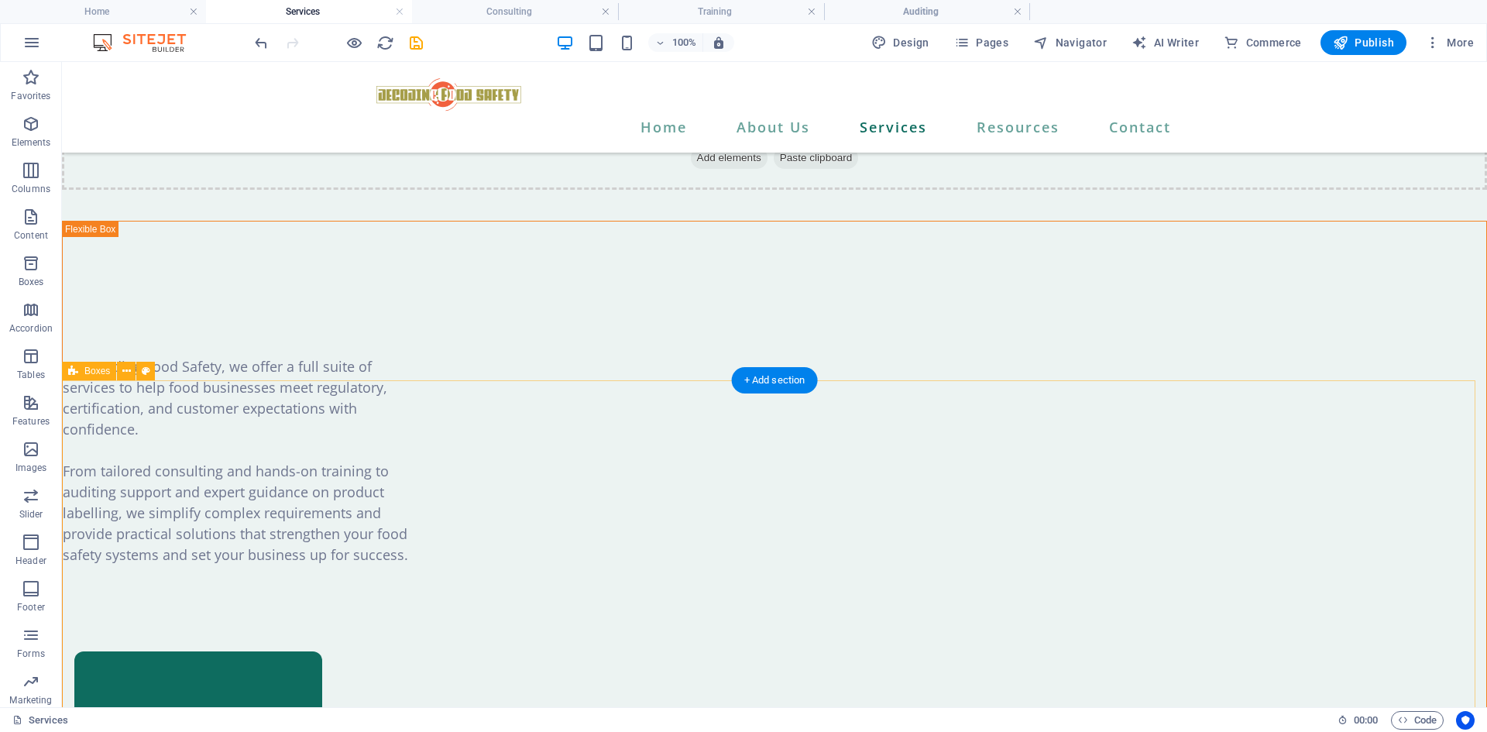
scroll to position [543, 0]
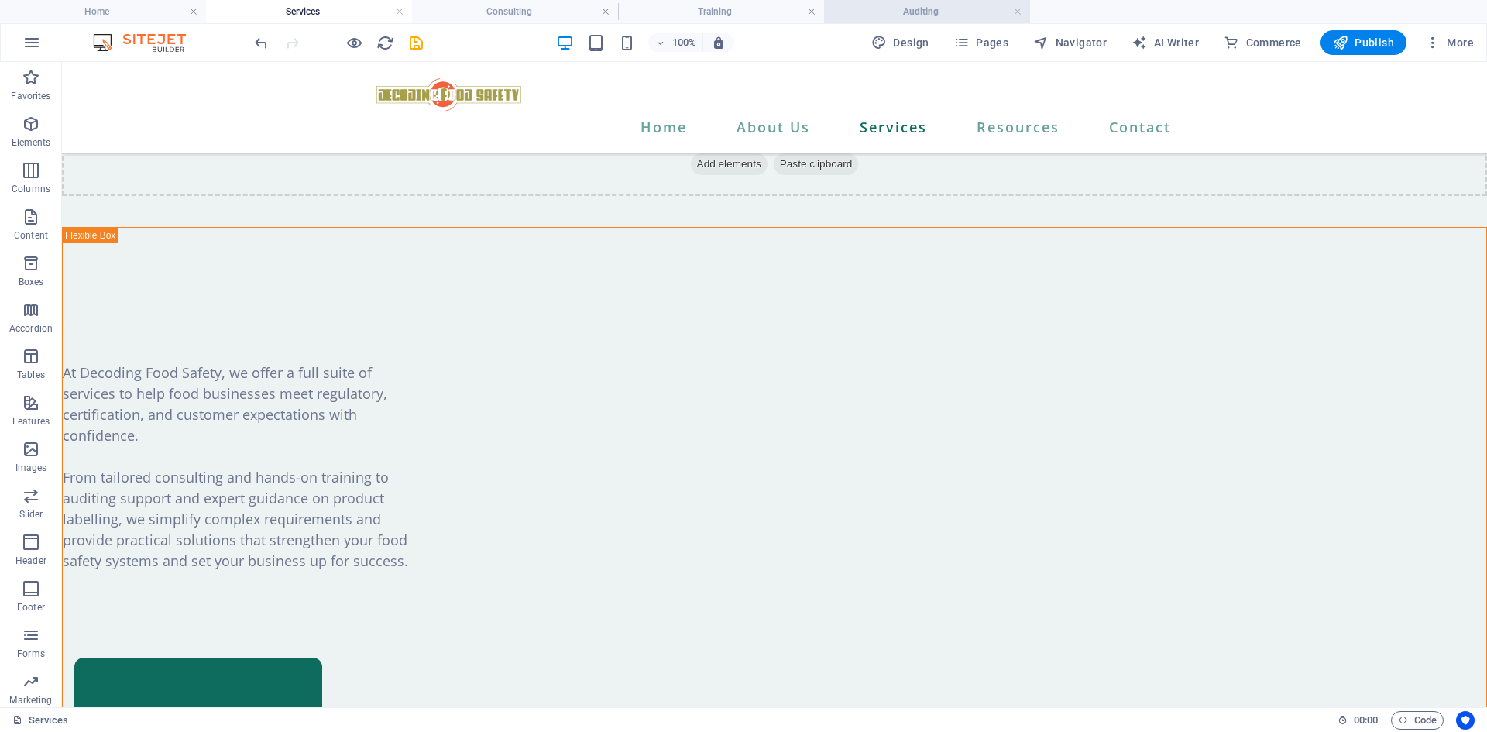
click at [903, 15] on h4 "Auditing" at bounding box center [927, 11] width 206 height 17
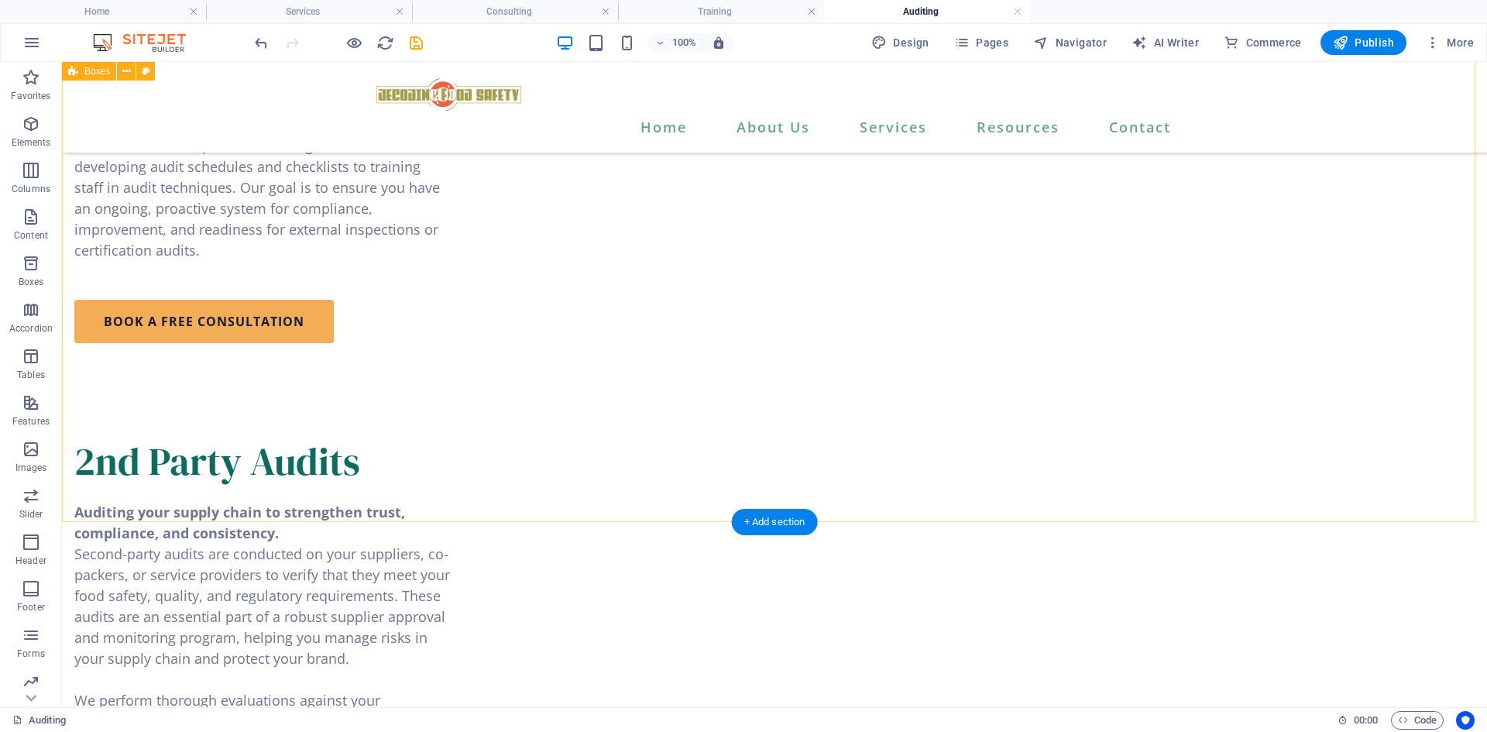
scroll to position [1937, 0]
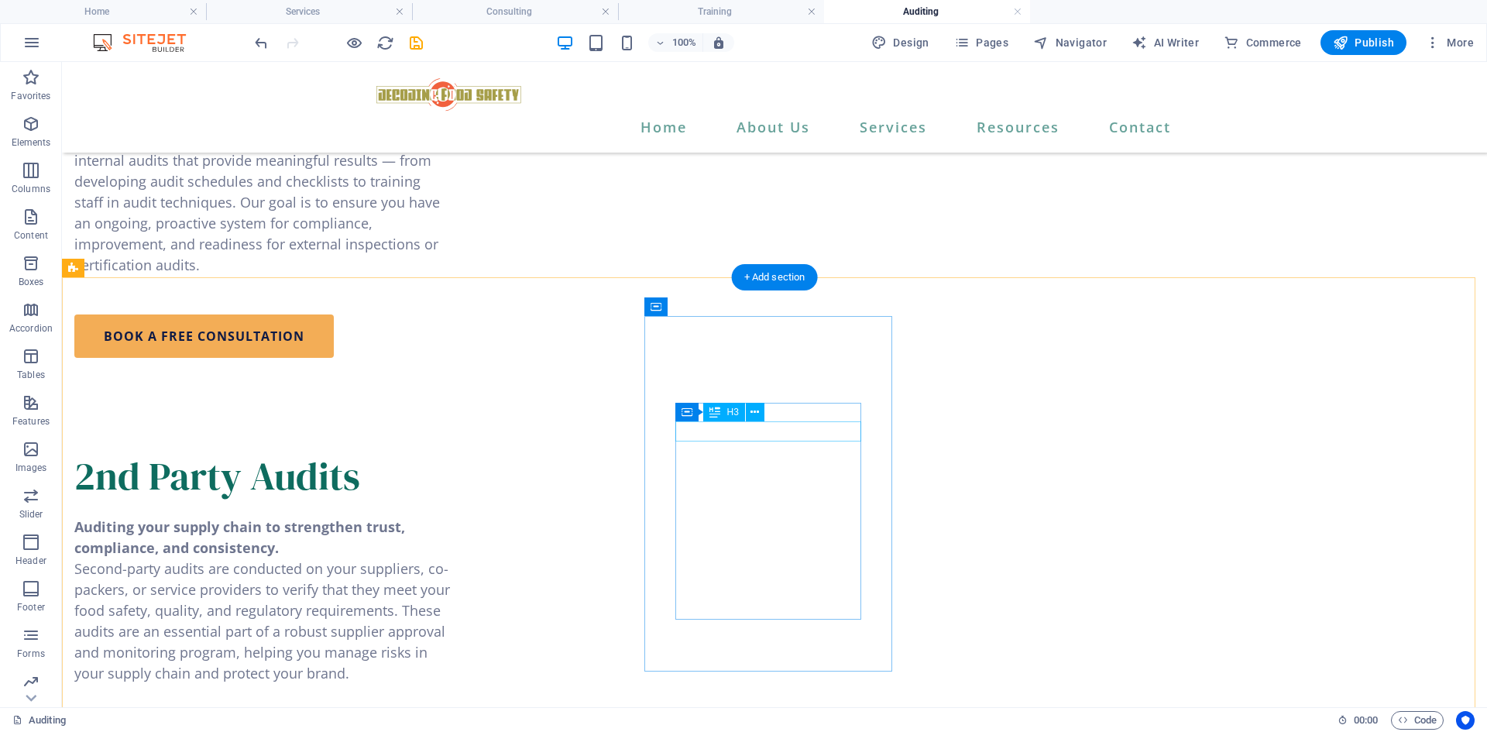
select select "xMidYMid"
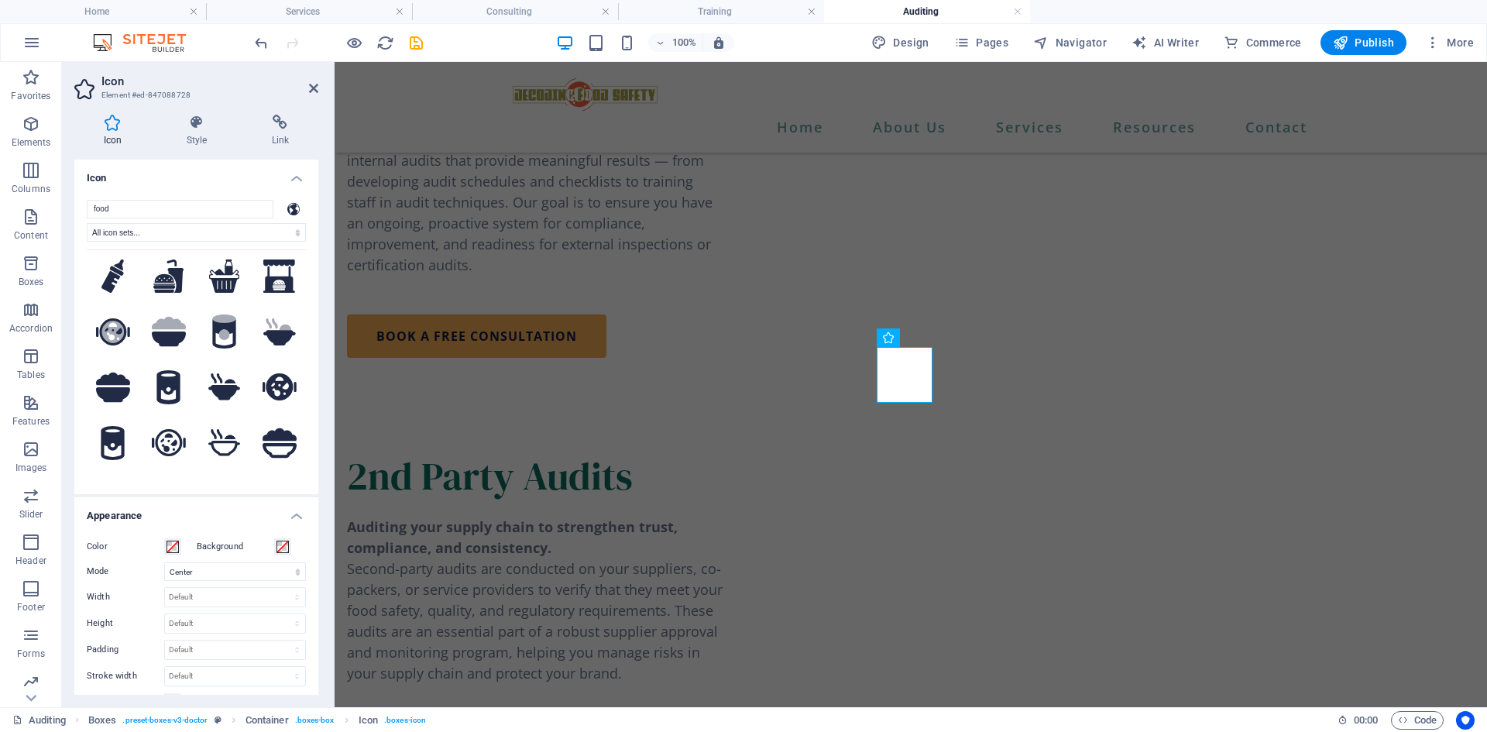
scroll to position [0, 0]
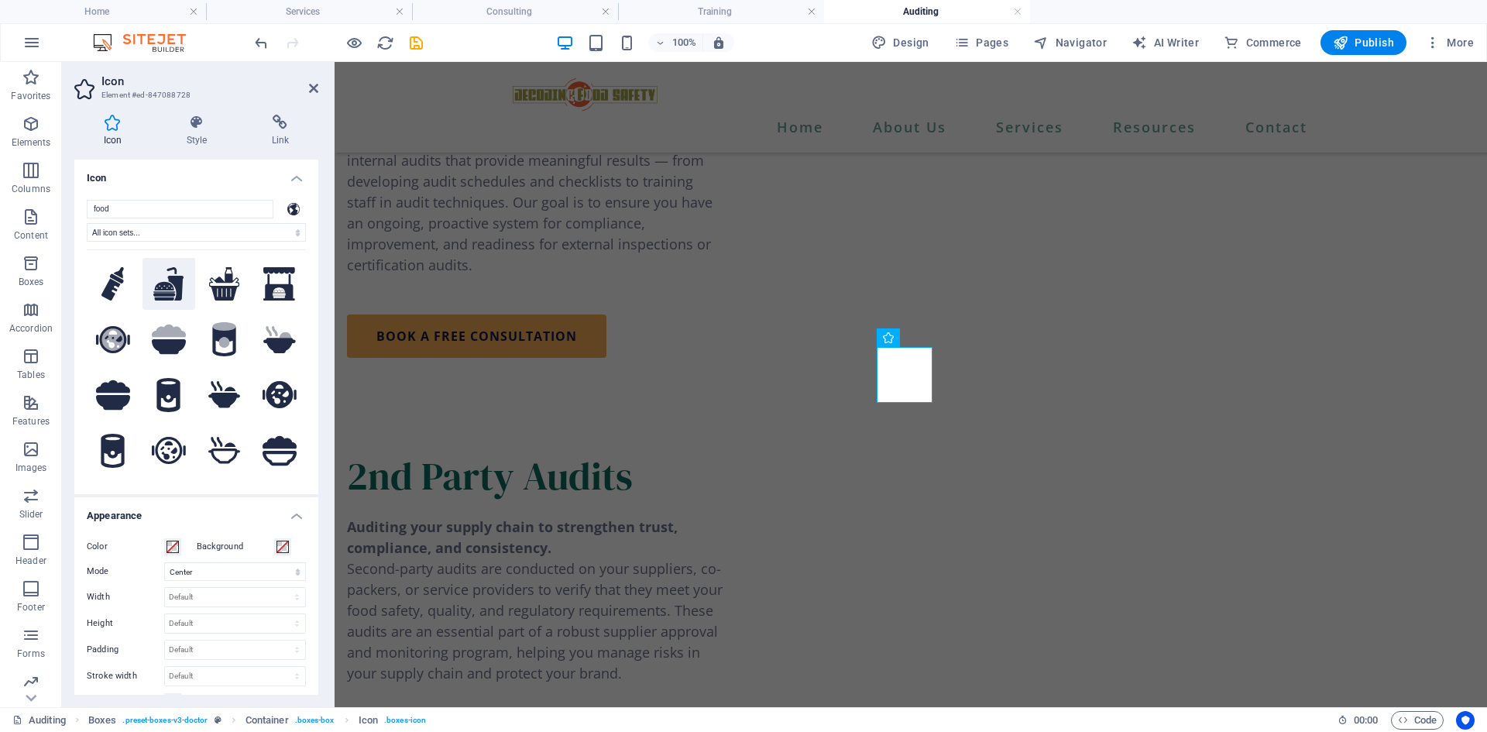
type input "food"
click at [166, 284] on icon at bounding box center [168, 284] width 31 height 34
click at [315, 94] on icon at bounding box center [313, 88] width 9 height 12
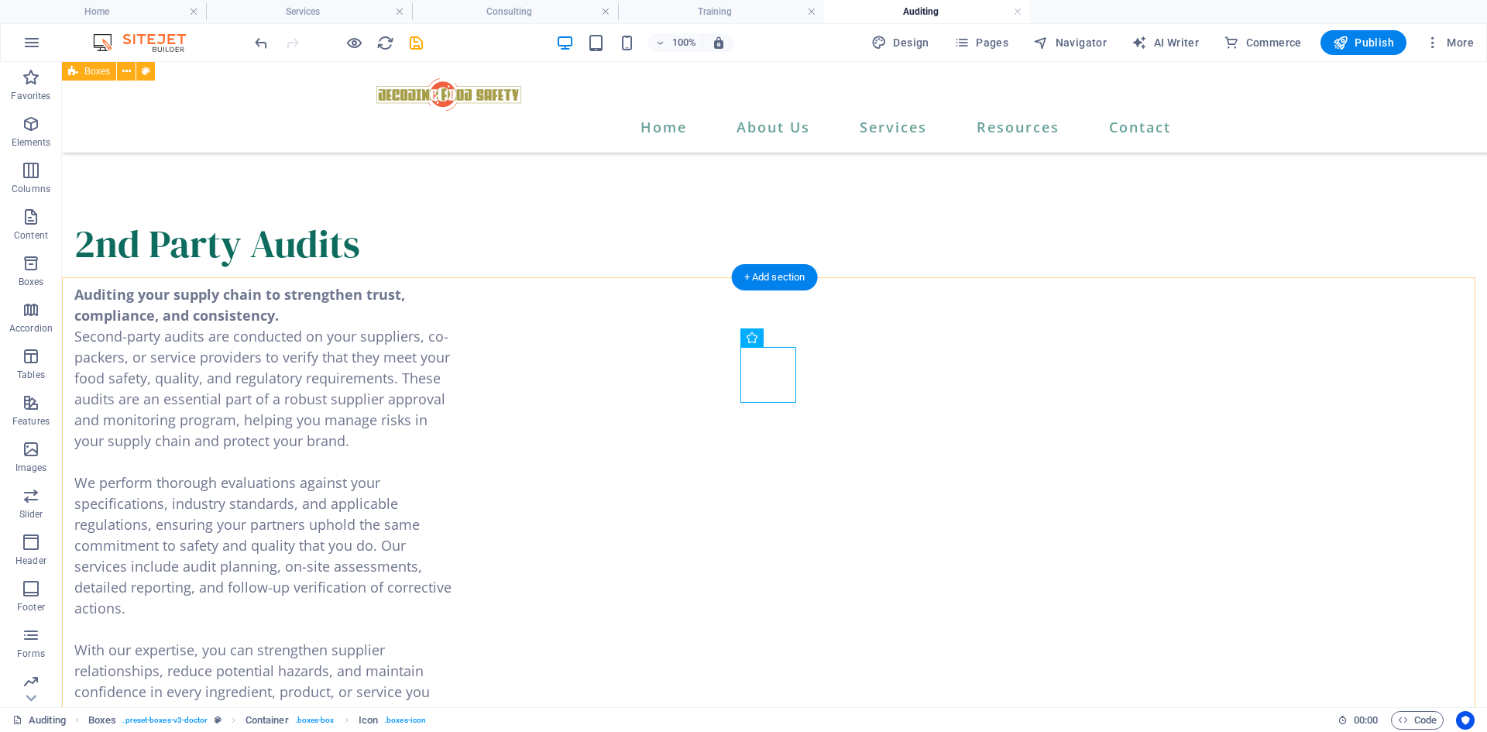
scroll to position [1704, 0]
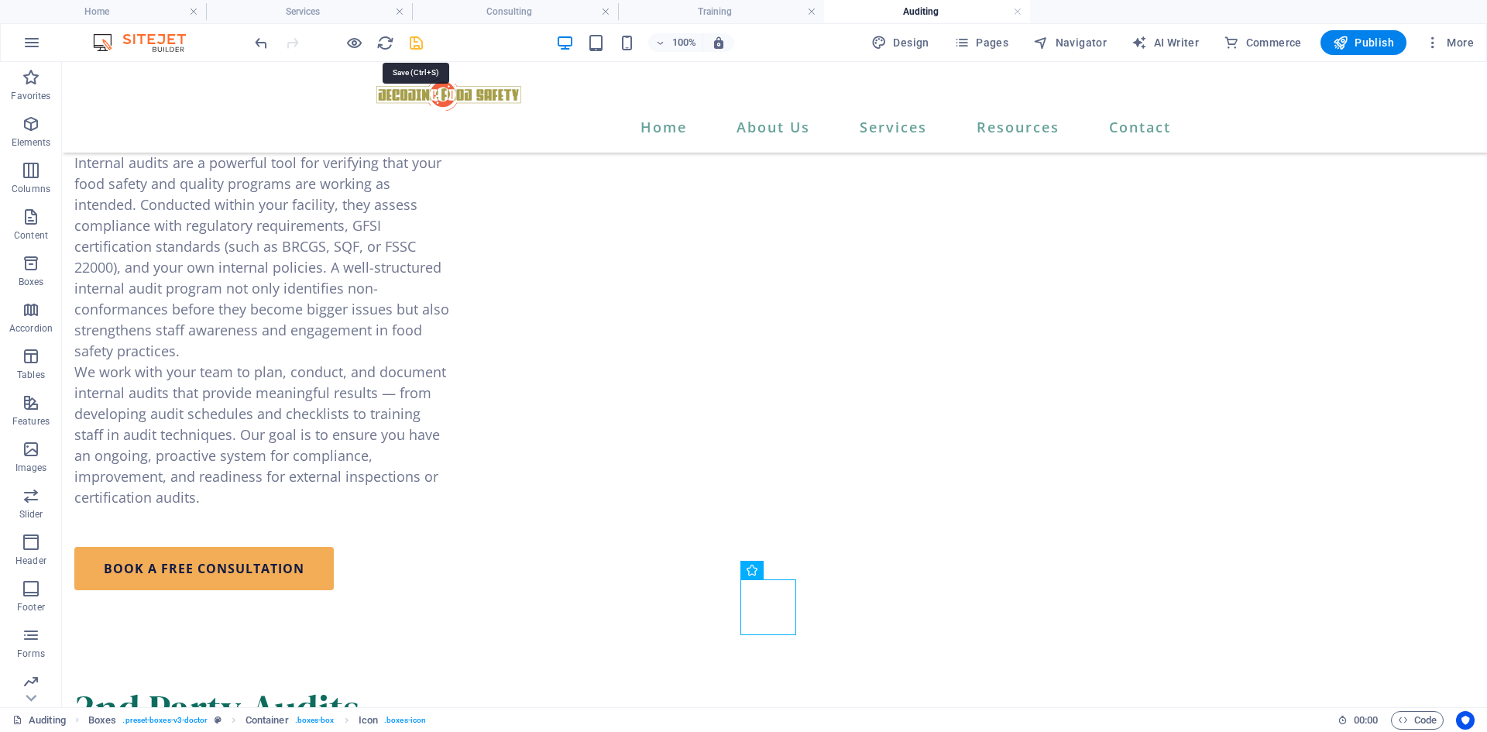
click at [414, 43] on icon "save" at bounding box center [416, 43] width 18 height 18
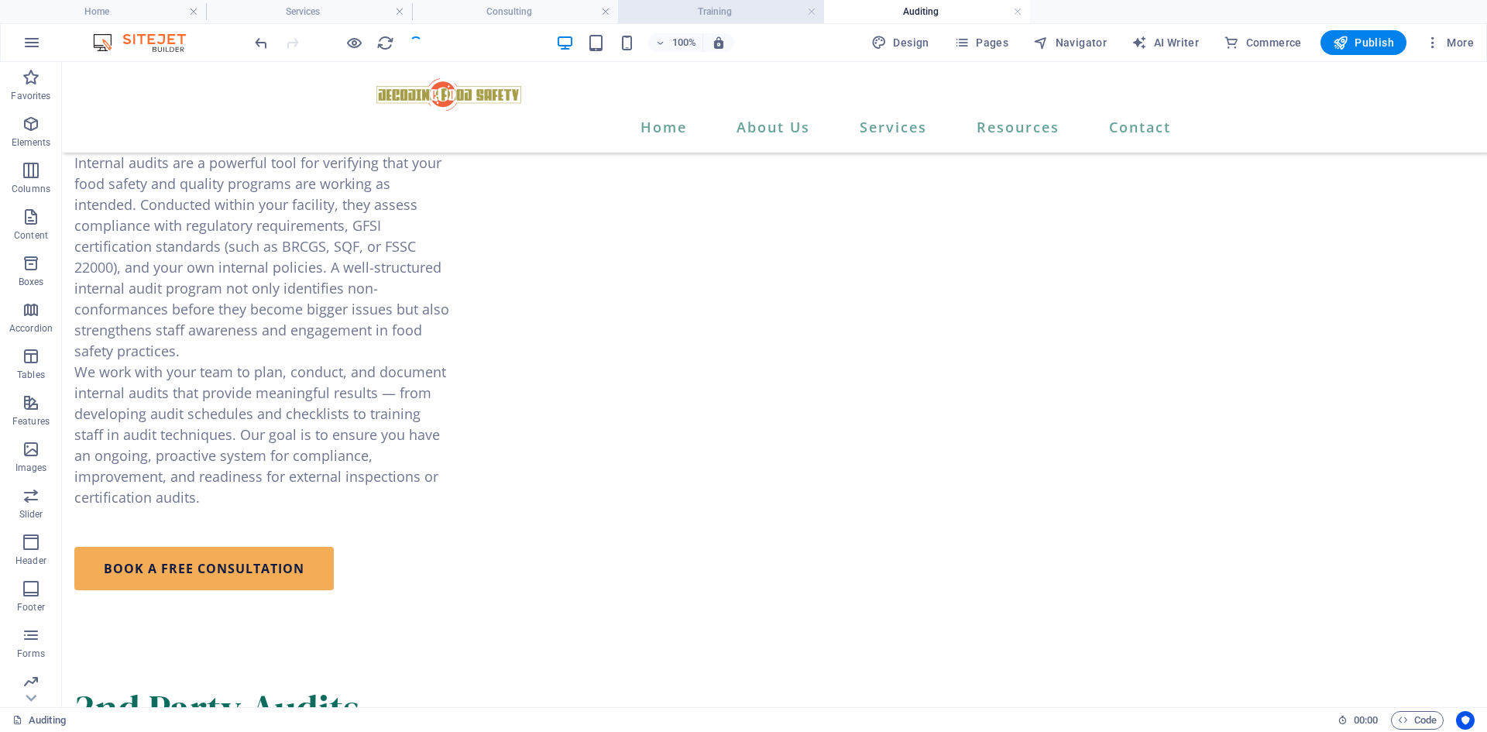
click at [751, 10] on h4 "Training" at bounding box center [721, 11] width 206 height 17
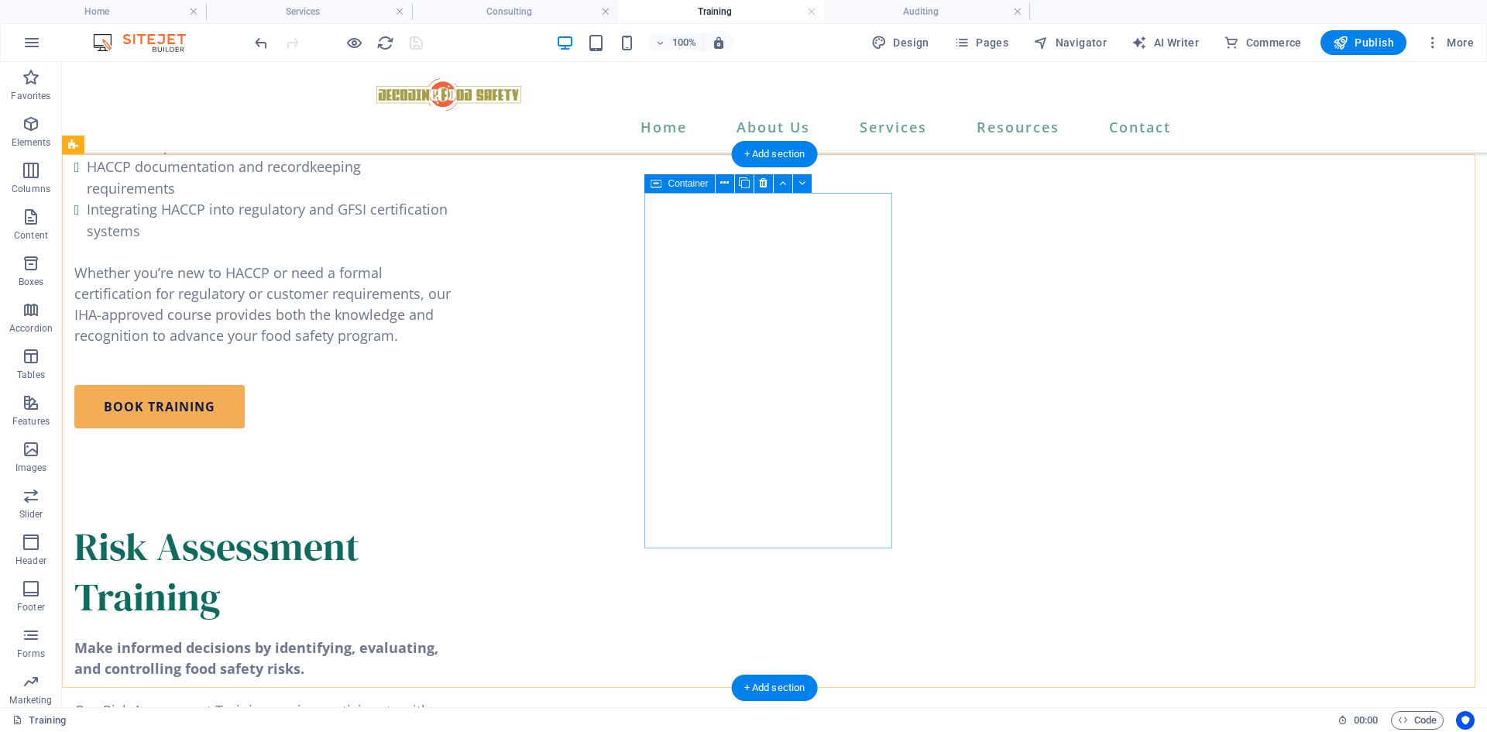
scroll to position [4261, 0]
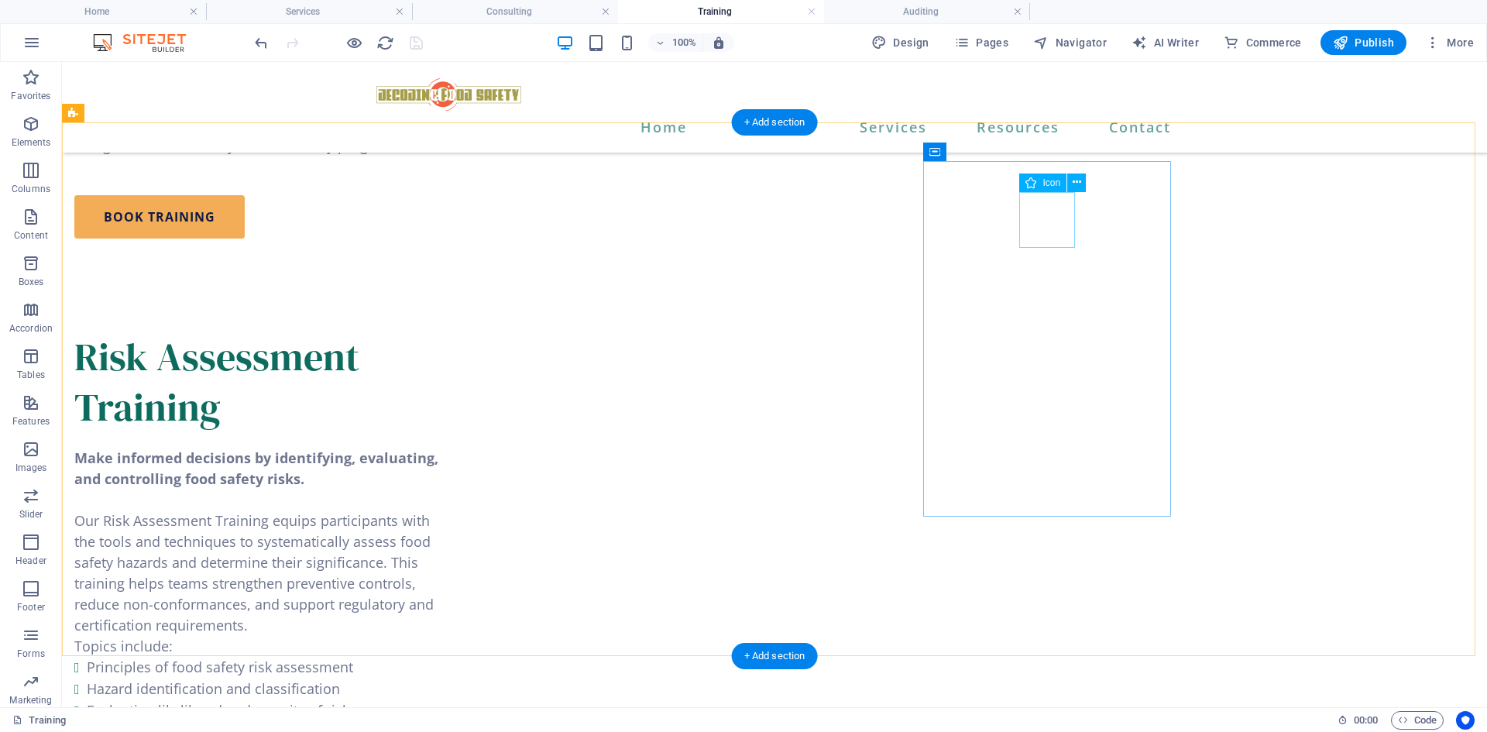
select select "xMidYMid"
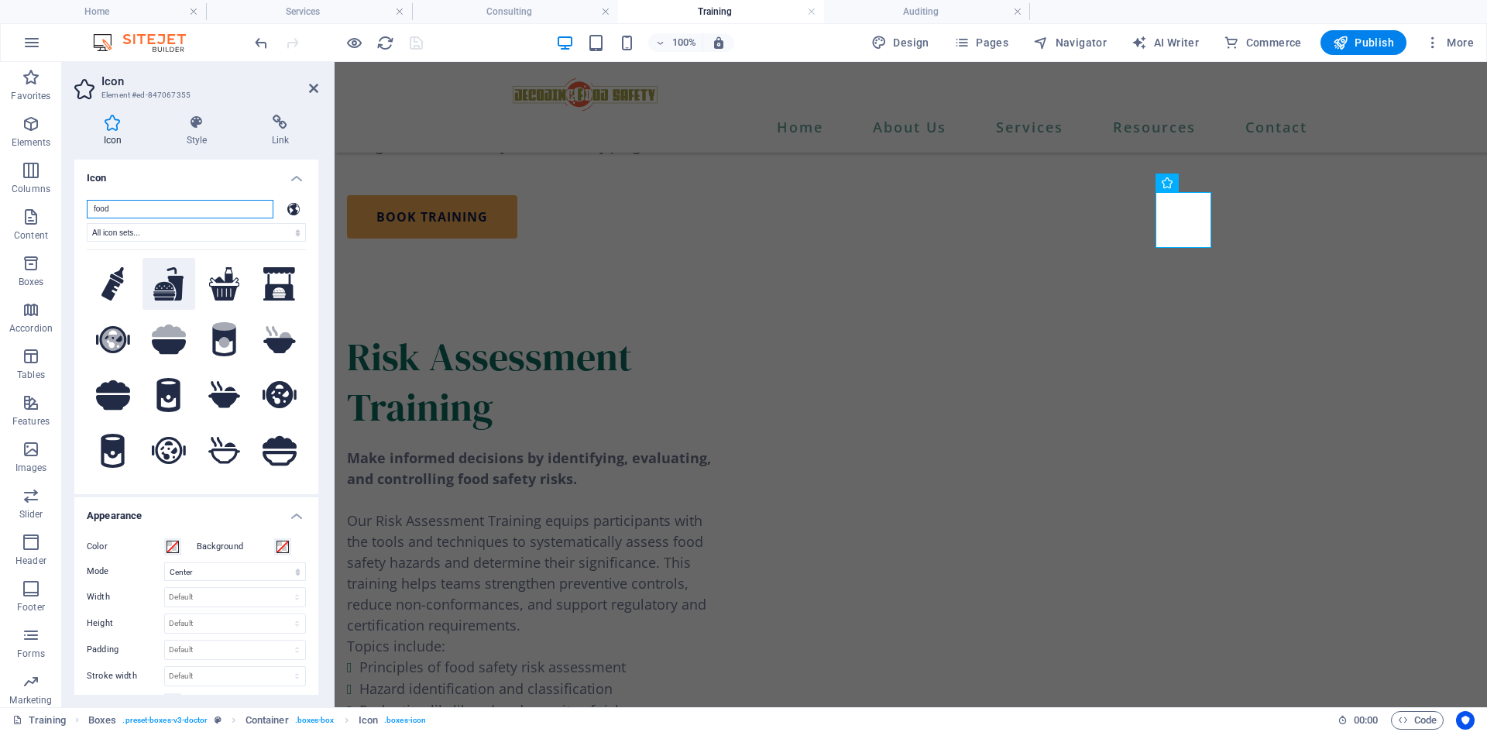
type input "food"
click at [174, 287] on icon at bounding box center [168, 284] width 31 height 34
click at [315, 89] on icon at bounding box center [313, 88] width 9 height 12
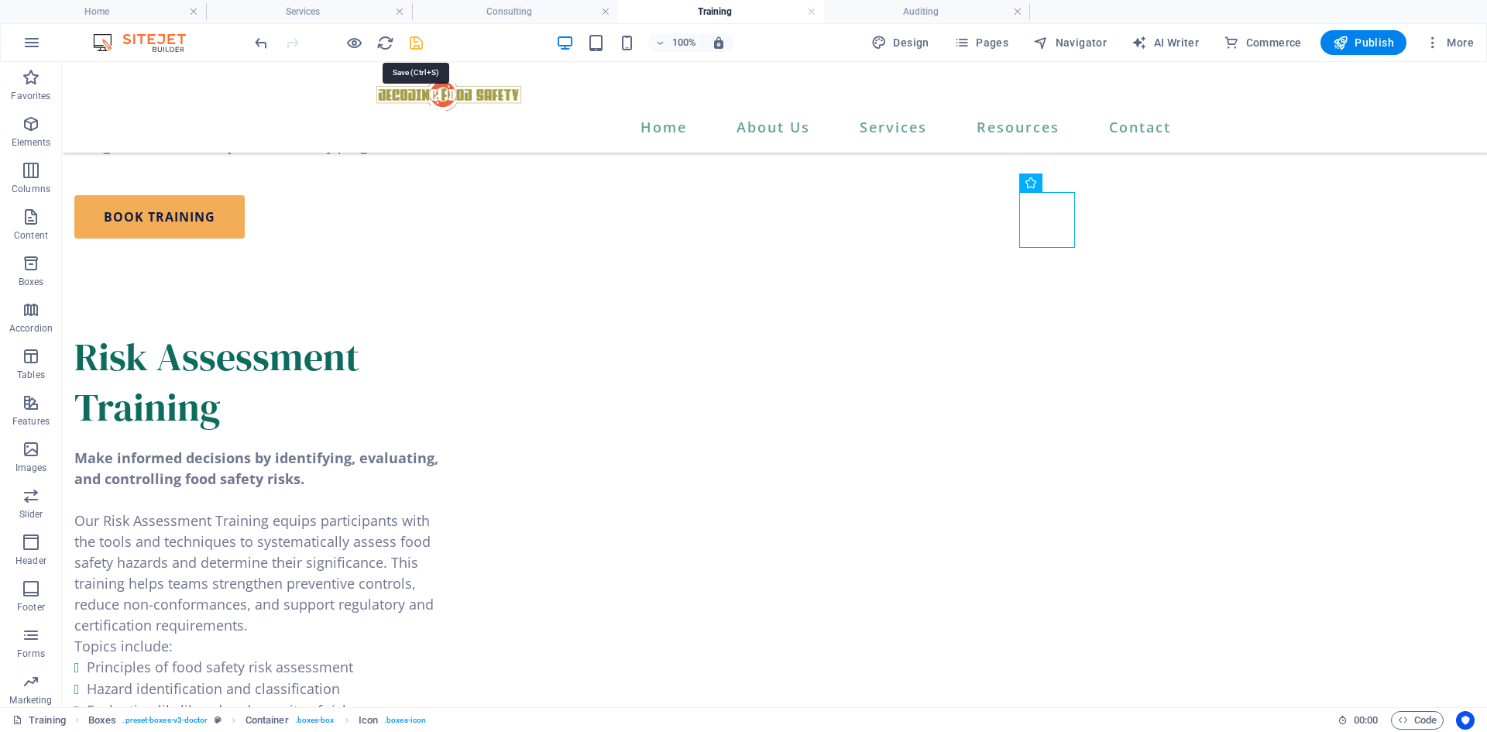
click at [415, 41] on icon "save" at bounding box center [416, 43] width 18 height 18
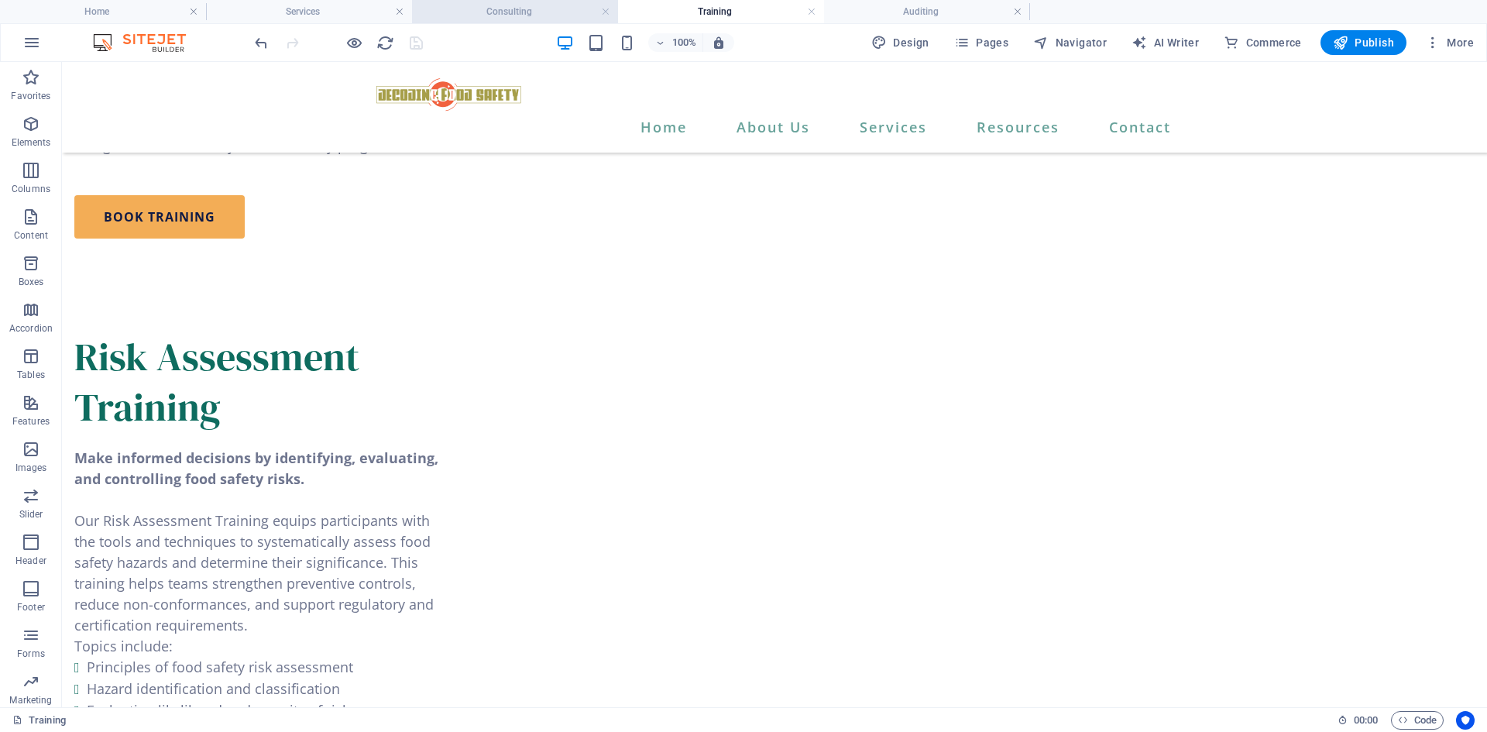
click at [497, 11] on h4 "Consulting" at bounding box center [515, 11] width 206 height 17
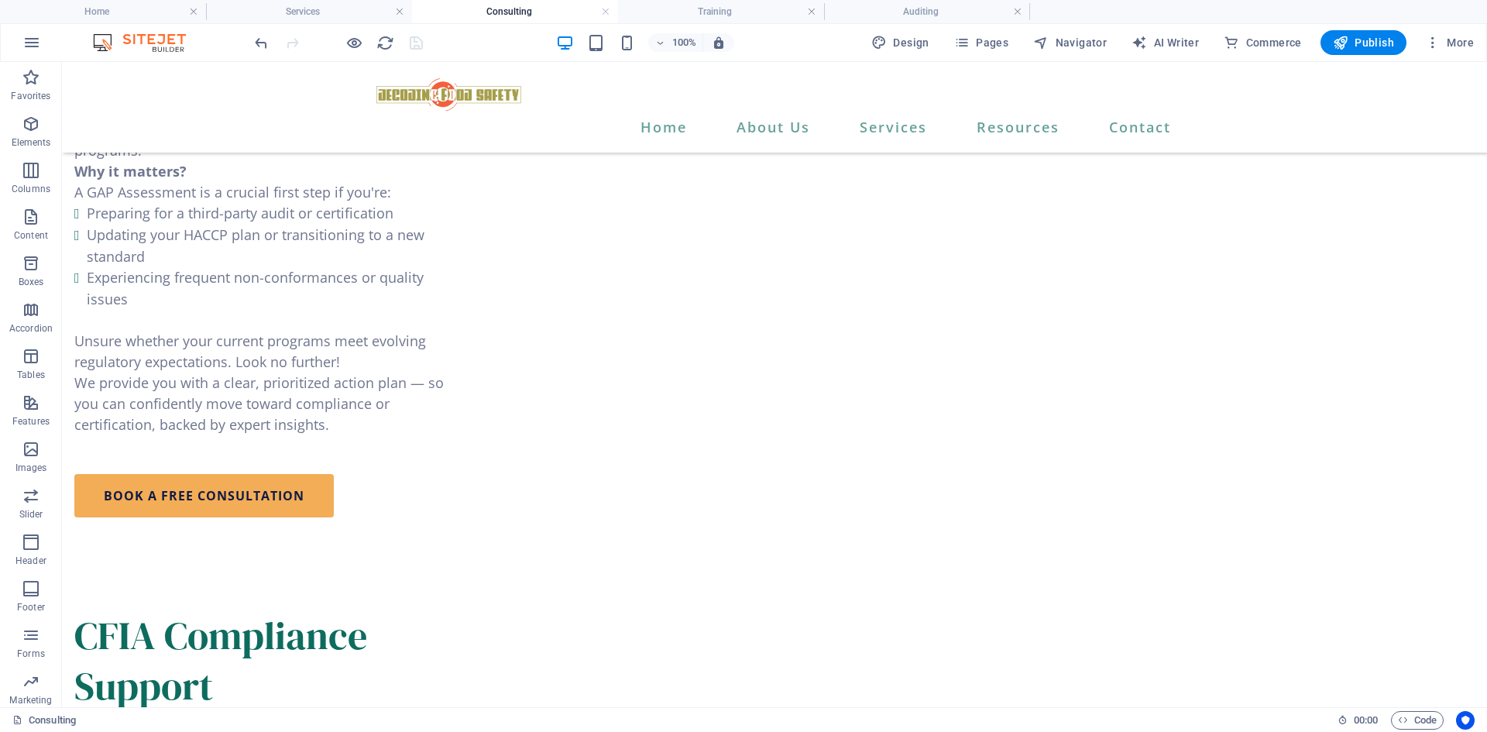
scroll to position [3998, 0]
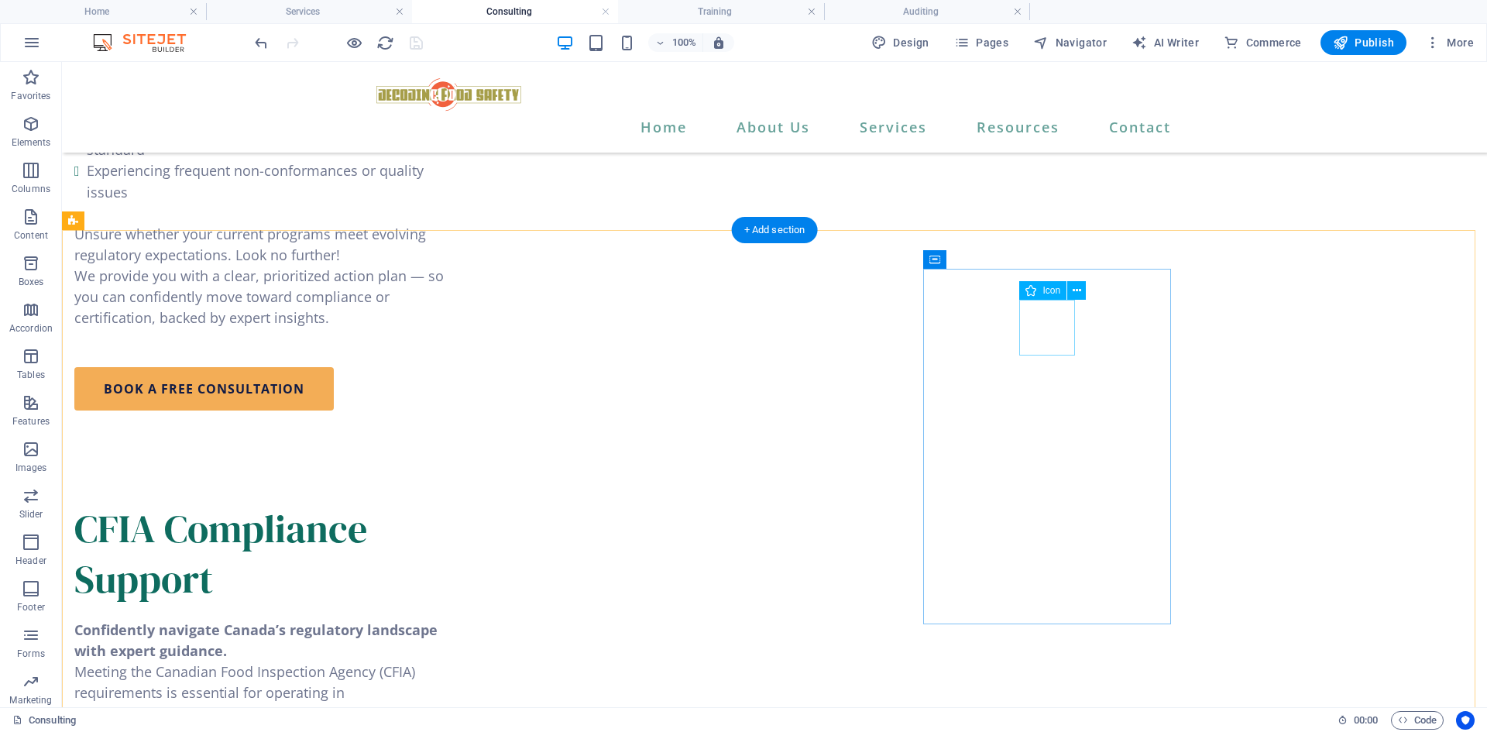
select select "xMidYMid"
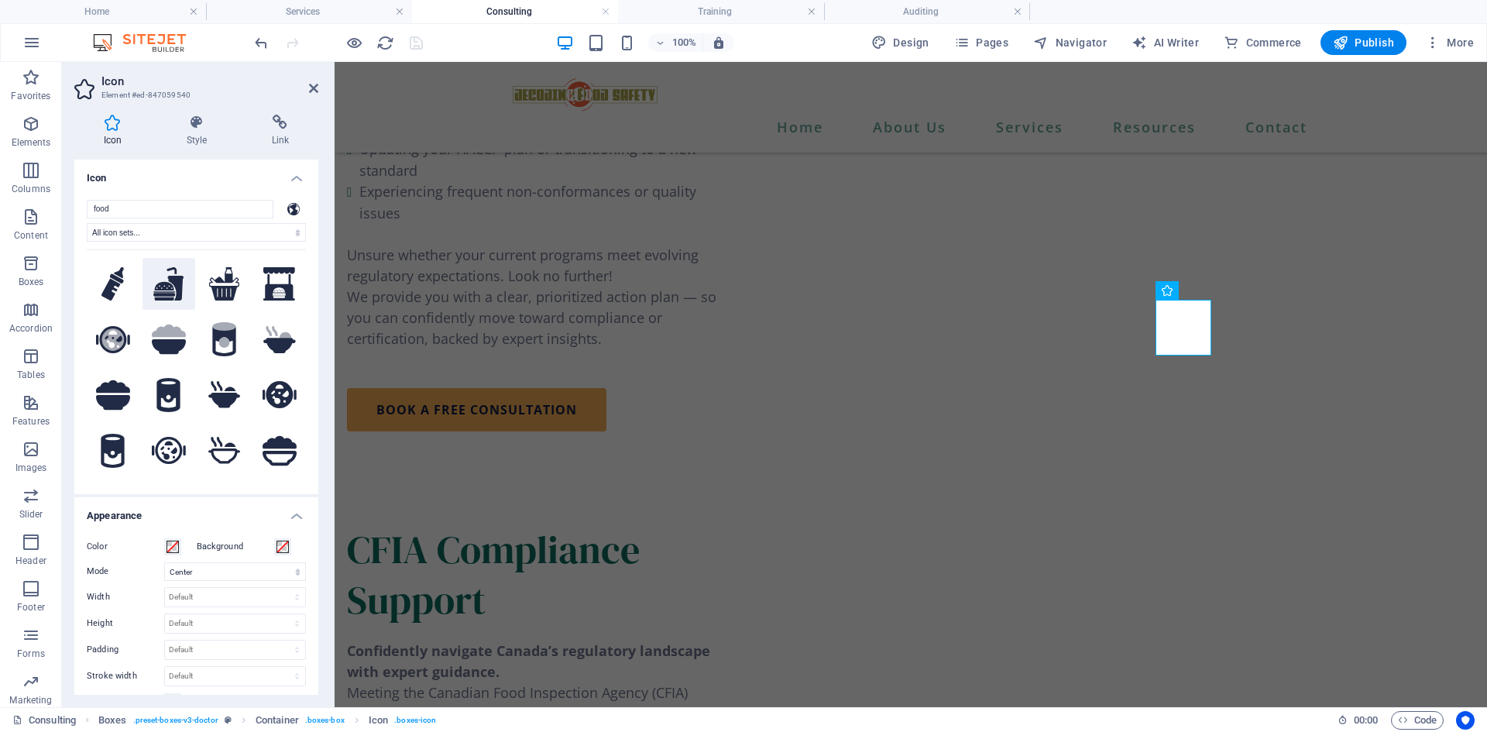
type input "food"
click at [156, 286] on icon at bounding box center [168, 284] width 31 height 34
click at [317, 90] on icon at bounding box center [313, 88] width 9 height 12
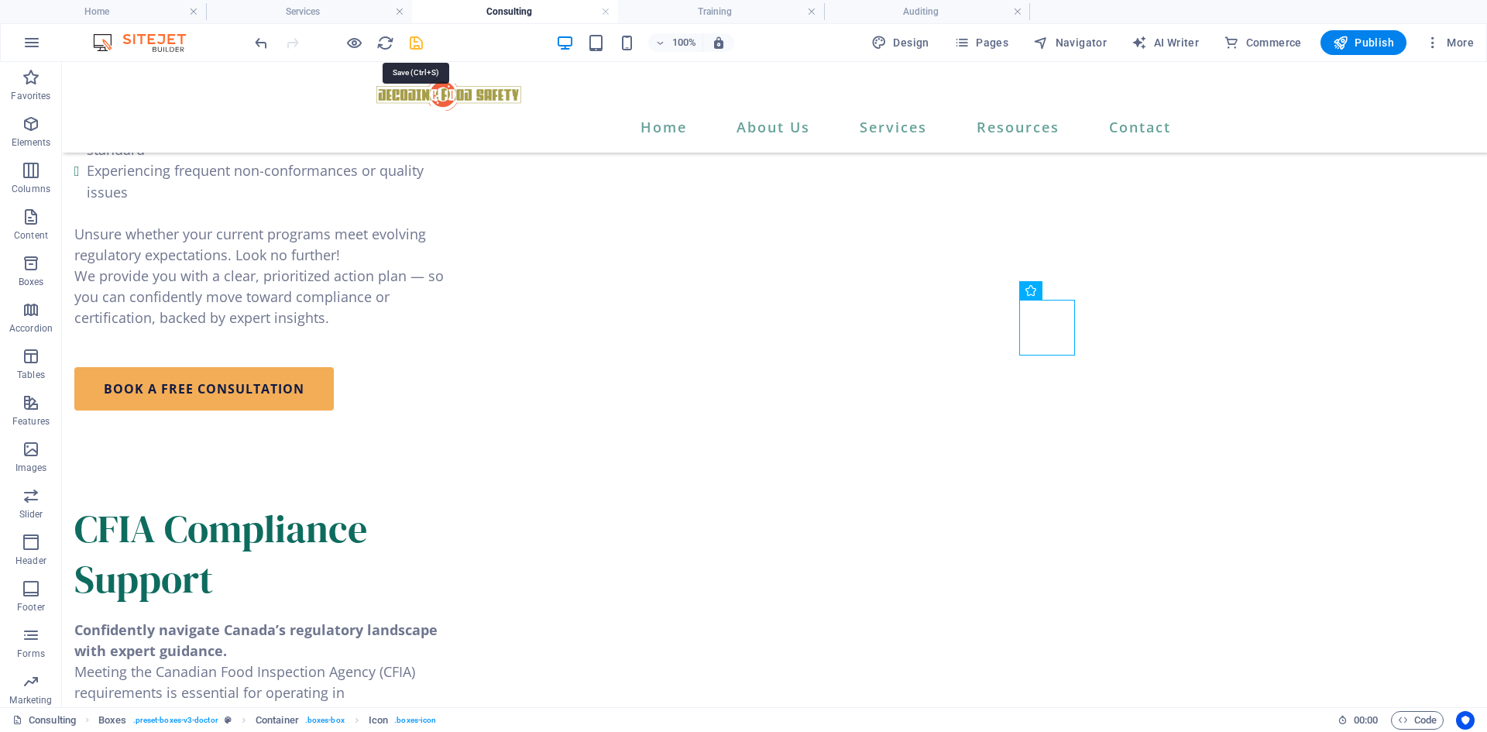
click at [415, 42] on icon "save" at bounding box center [416, 43] width 18 height 18
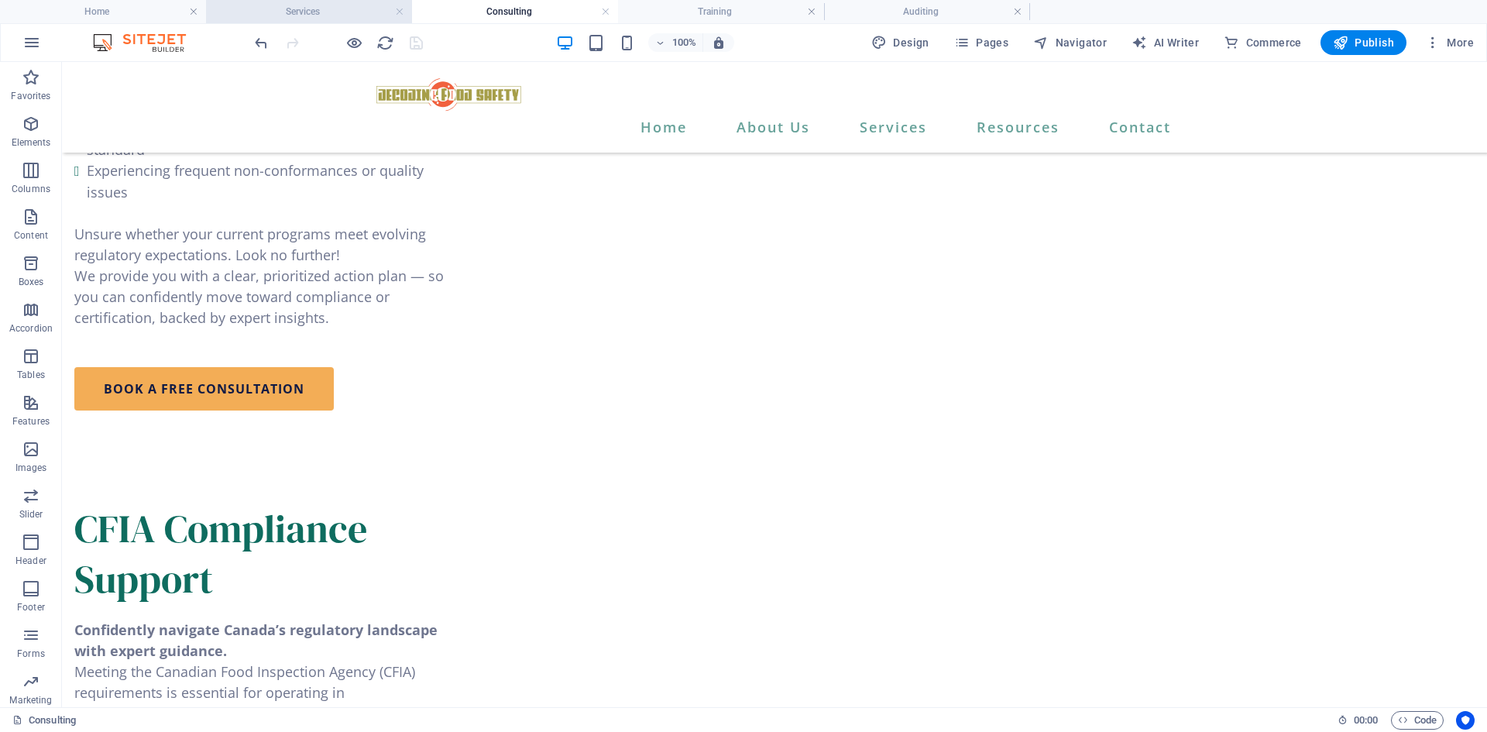
click at [335, 12] on h4 "Services" at bounding box center [309, 11] width 206 height 17
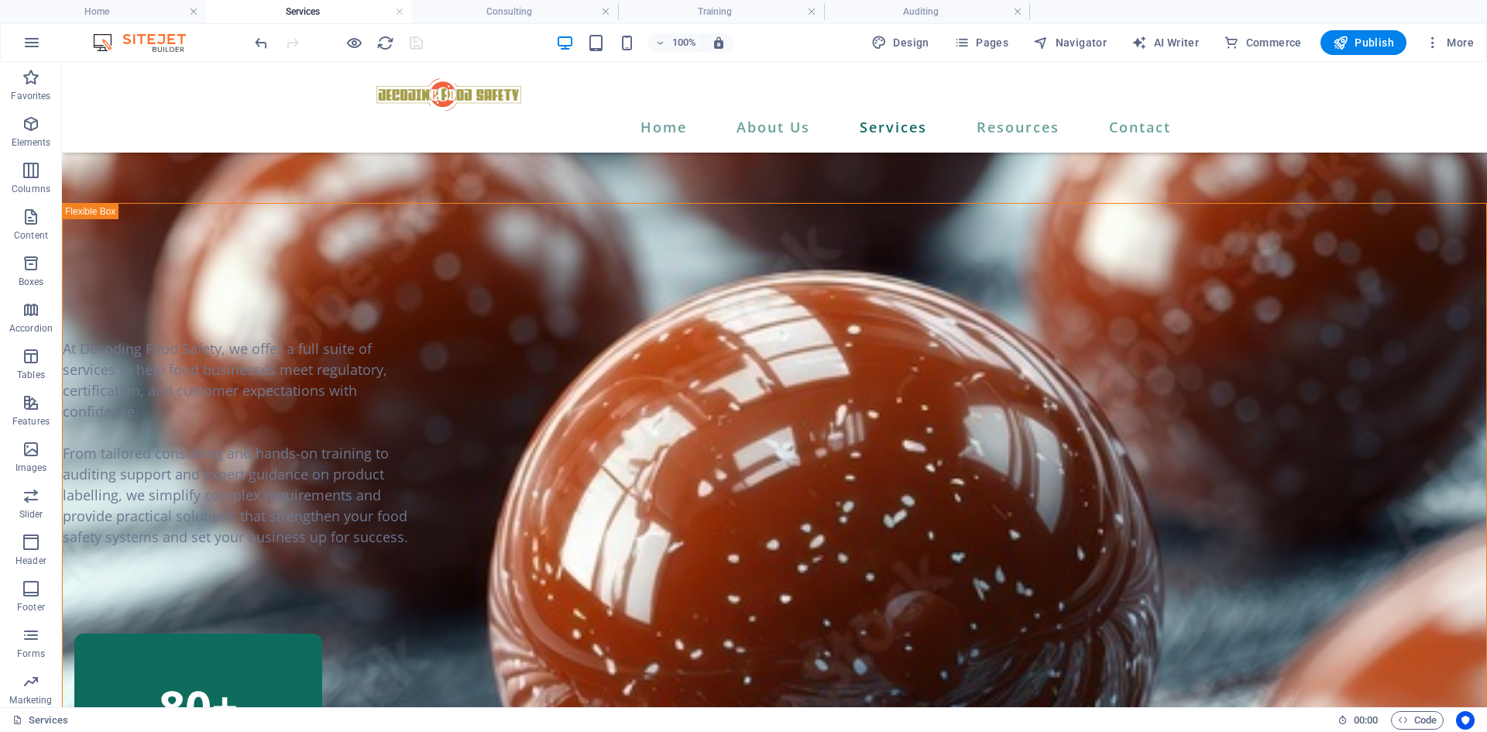
scroll to position [543, 0]
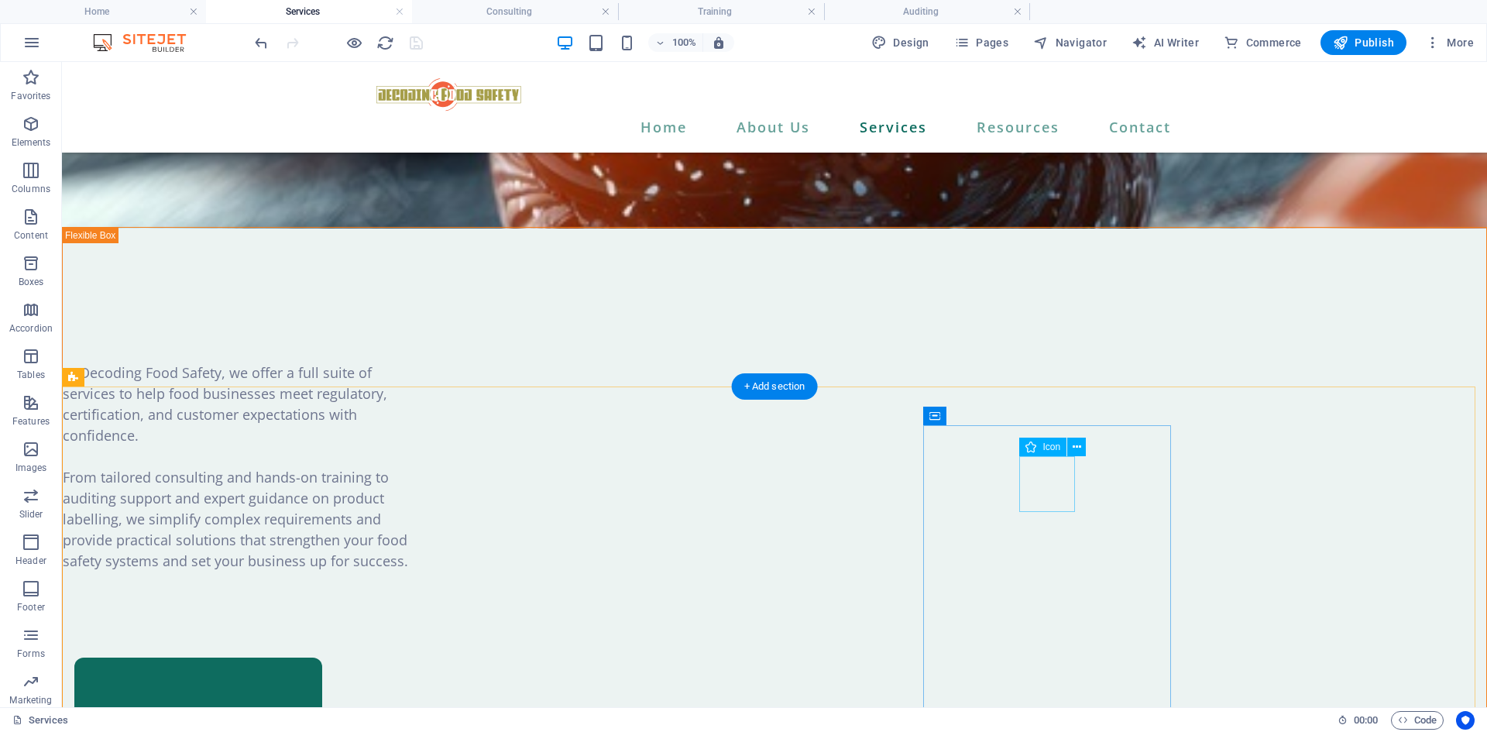
select select "xMidYMid"
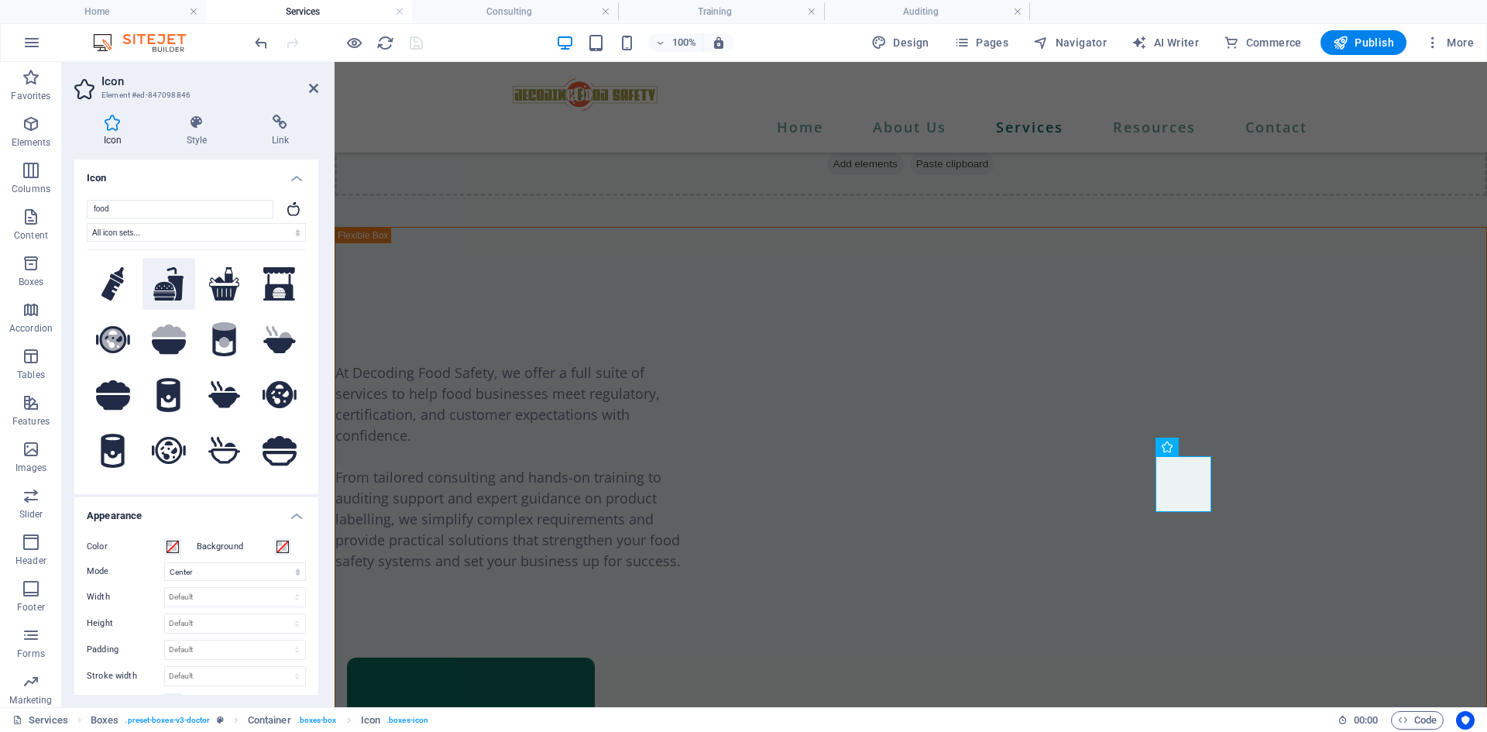
type input "food"
click at [172, 292] on icon at bounding box center [168, 284] width 31 height 34
click at [315, 88] on icon at bounding box center [313, 88] width 9 height 12
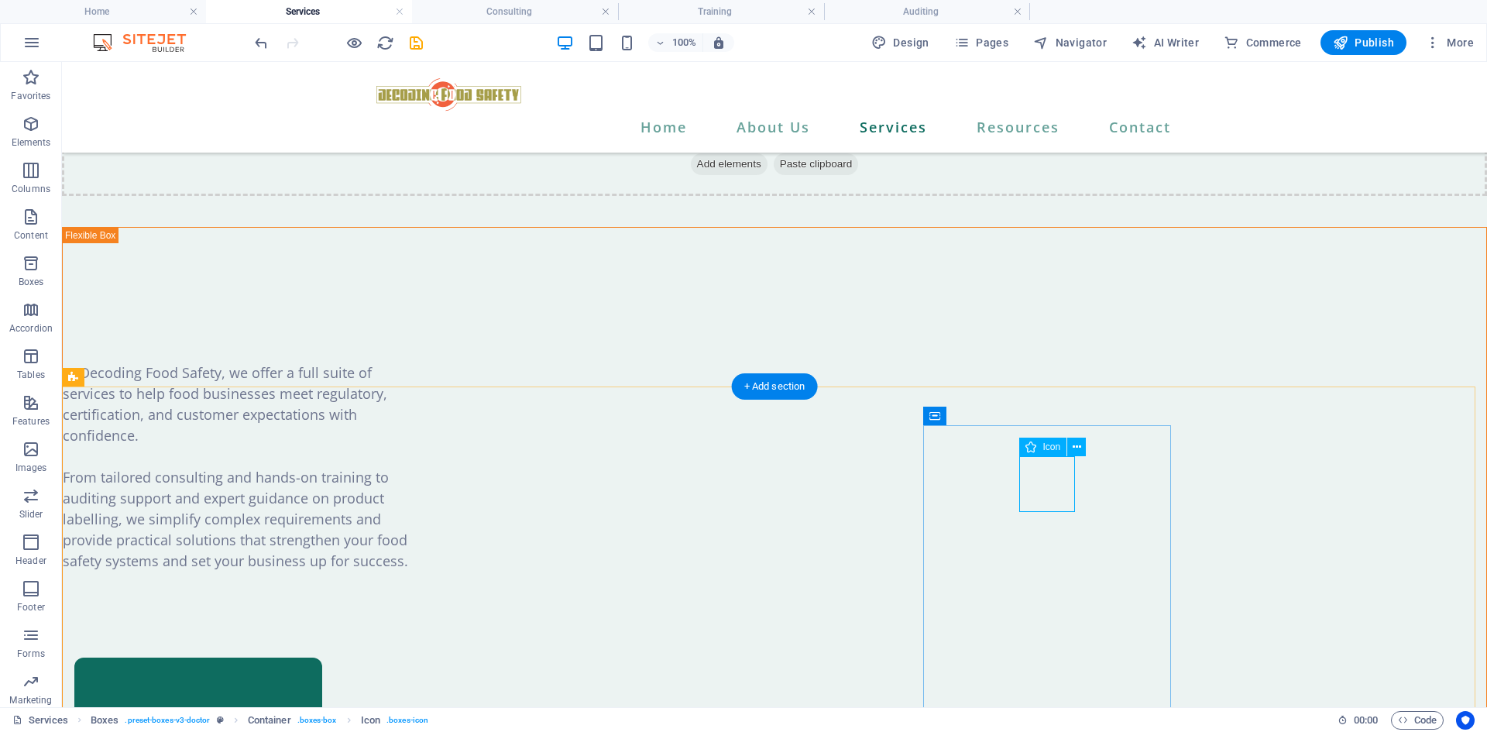
select select "xMidYMid"
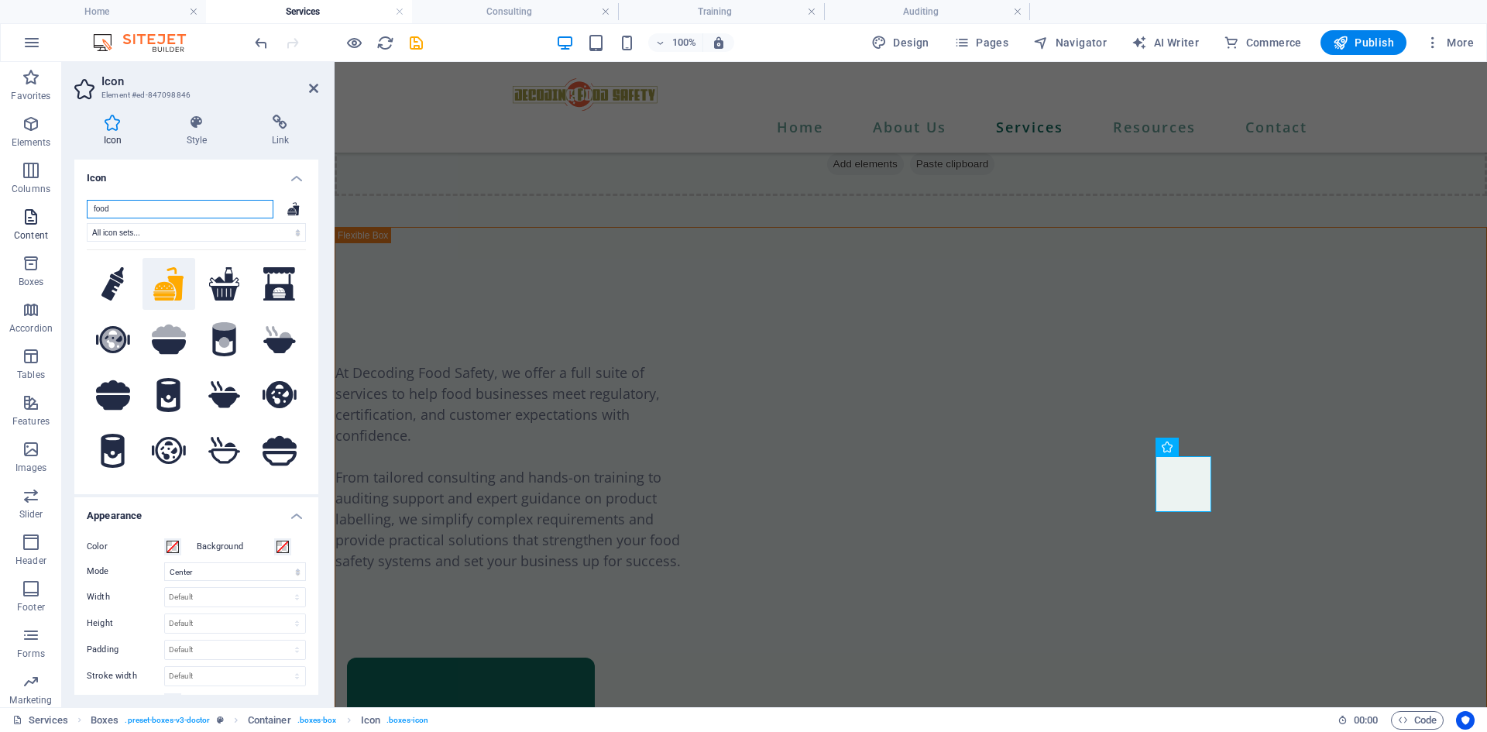
drag, startPoint x: 177, startPoint y: 210, endPoint x: 0, endPoint y: 211, distance: 176.6
click at [0, 211] on section "Favorites Elements Columns Content Boxes Accordion Tables Features Images Slide…" at bounding box center [743, 384] width 1487 height 645
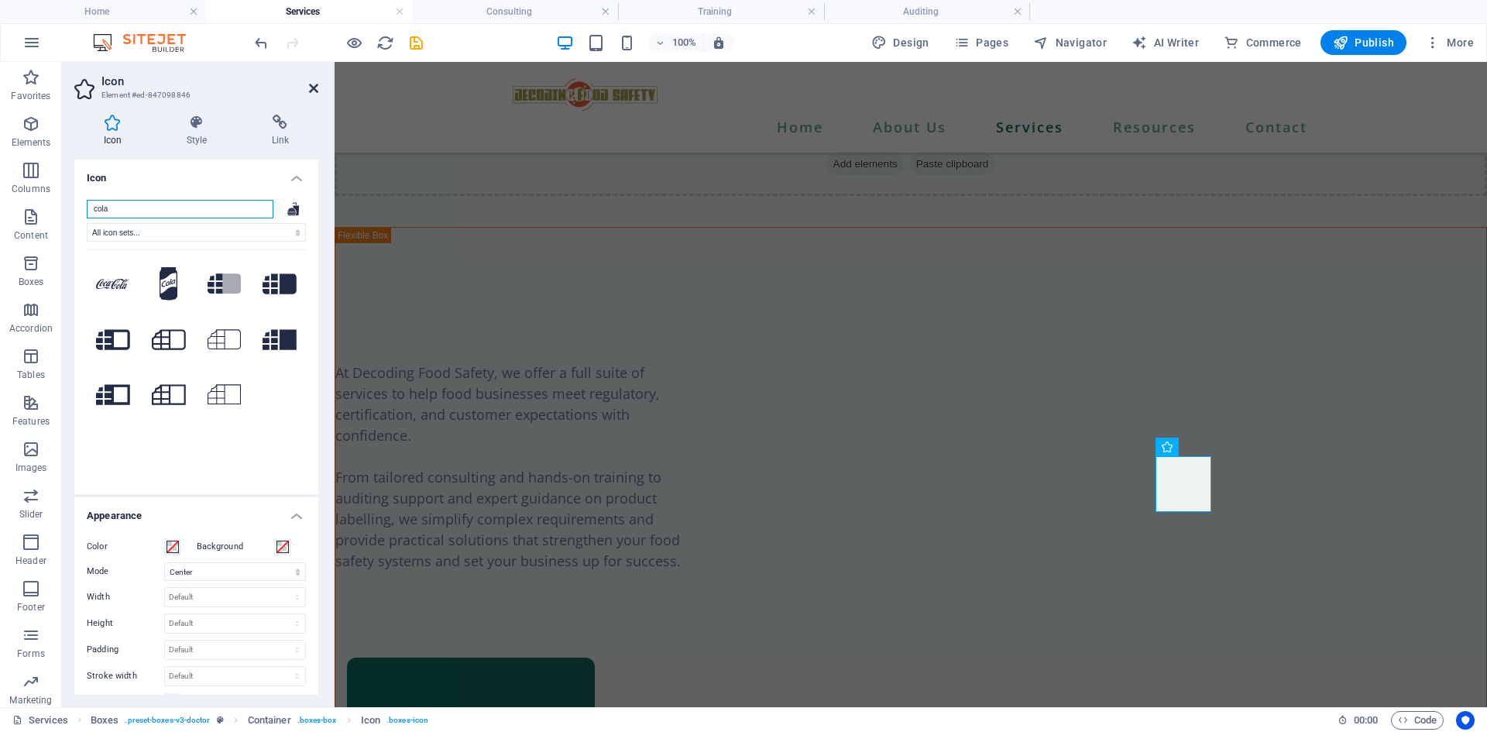
type input "cola"
click at [317, 88] on icon at bounding box center [313, 88] width 9 height 12
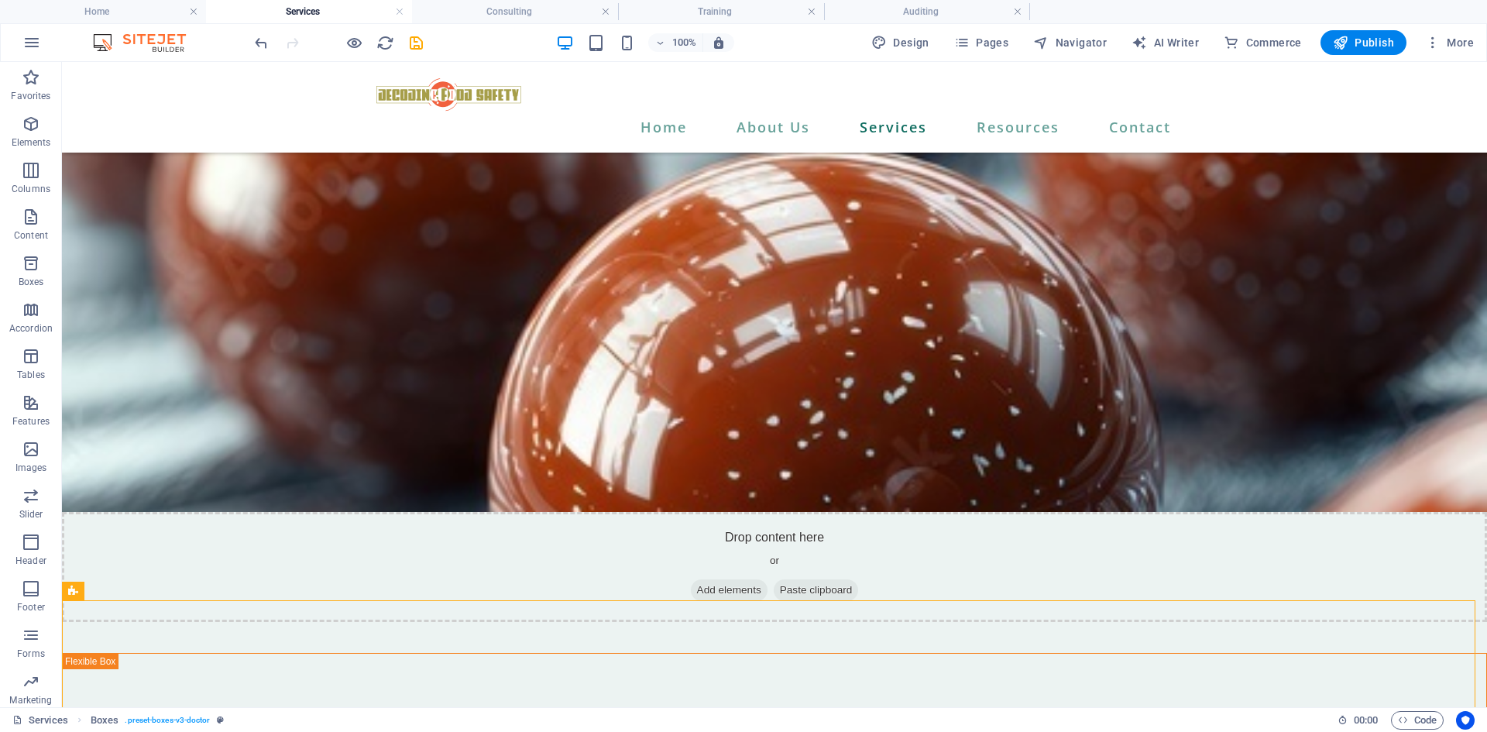
scroll to position [0, 0]
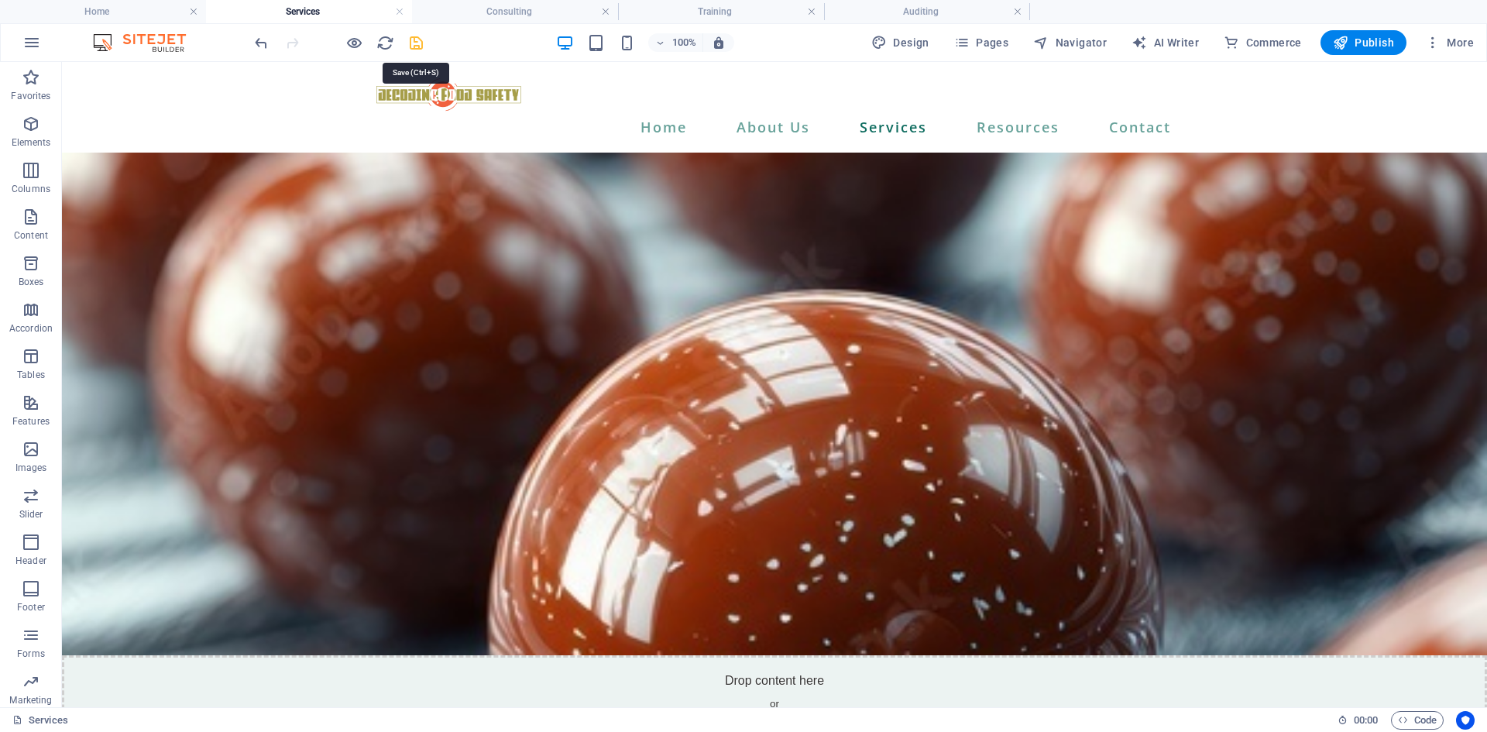
click at [413, 44] on icon "save" at bounding box center [416, 43] width 18 height 18
click at [933, 9] on h4 "Auditing" at bounding box center [927, 11] width 206 height 17
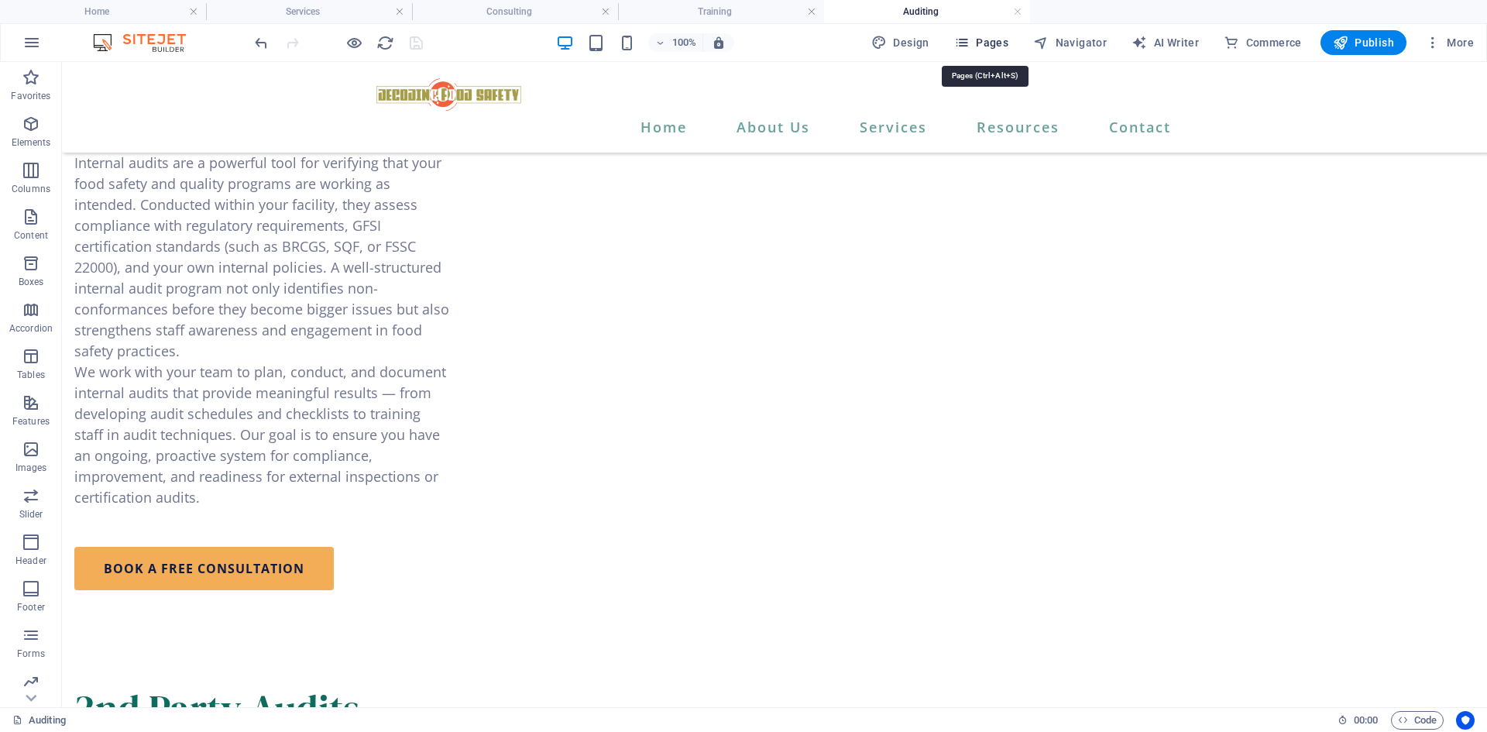
click at [1009, 42] on span "Pages" at bounding box center [981, 42] width 54 height 15
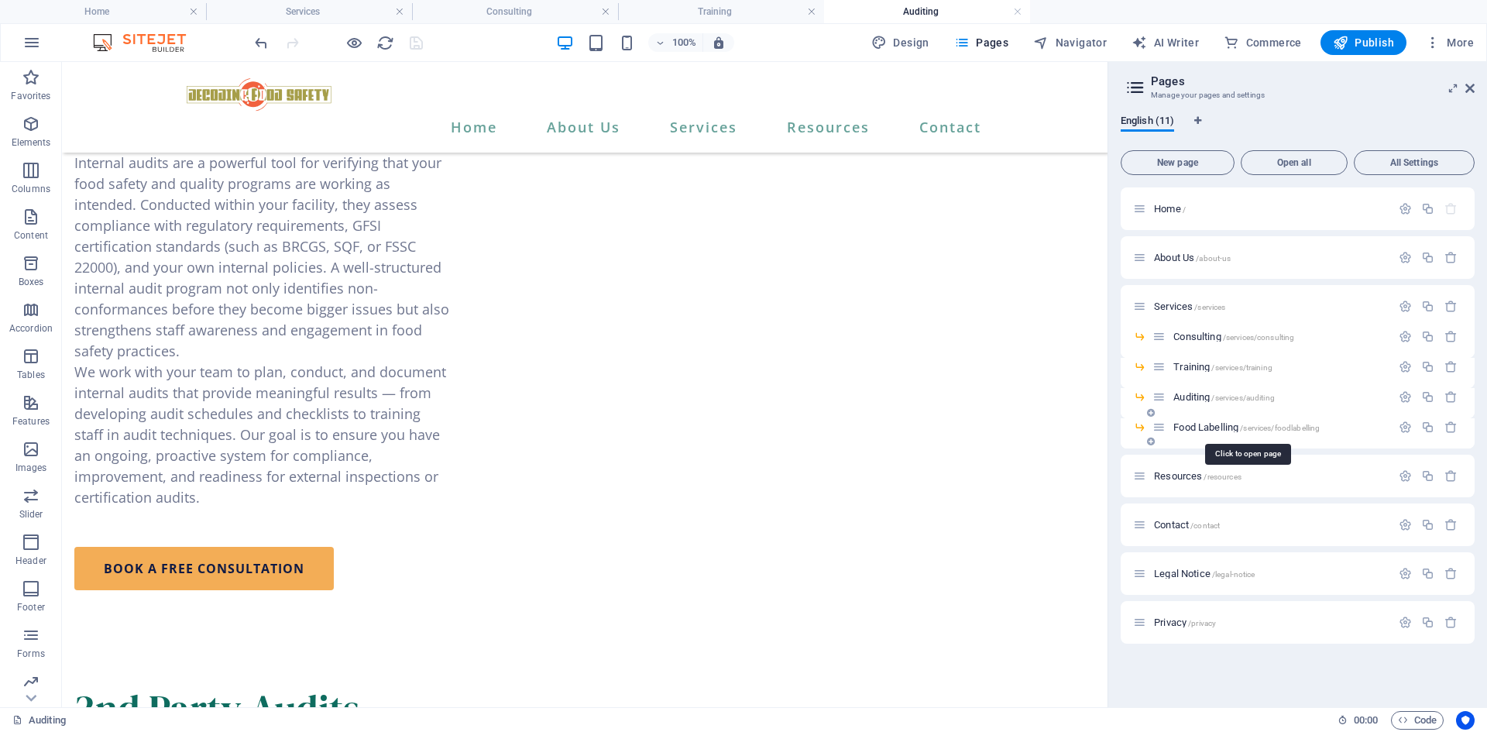
click at [1199, 428] on span "Food Labelling /services/foodlabelling" at bounding box center [1247, 427] width 146 height 12
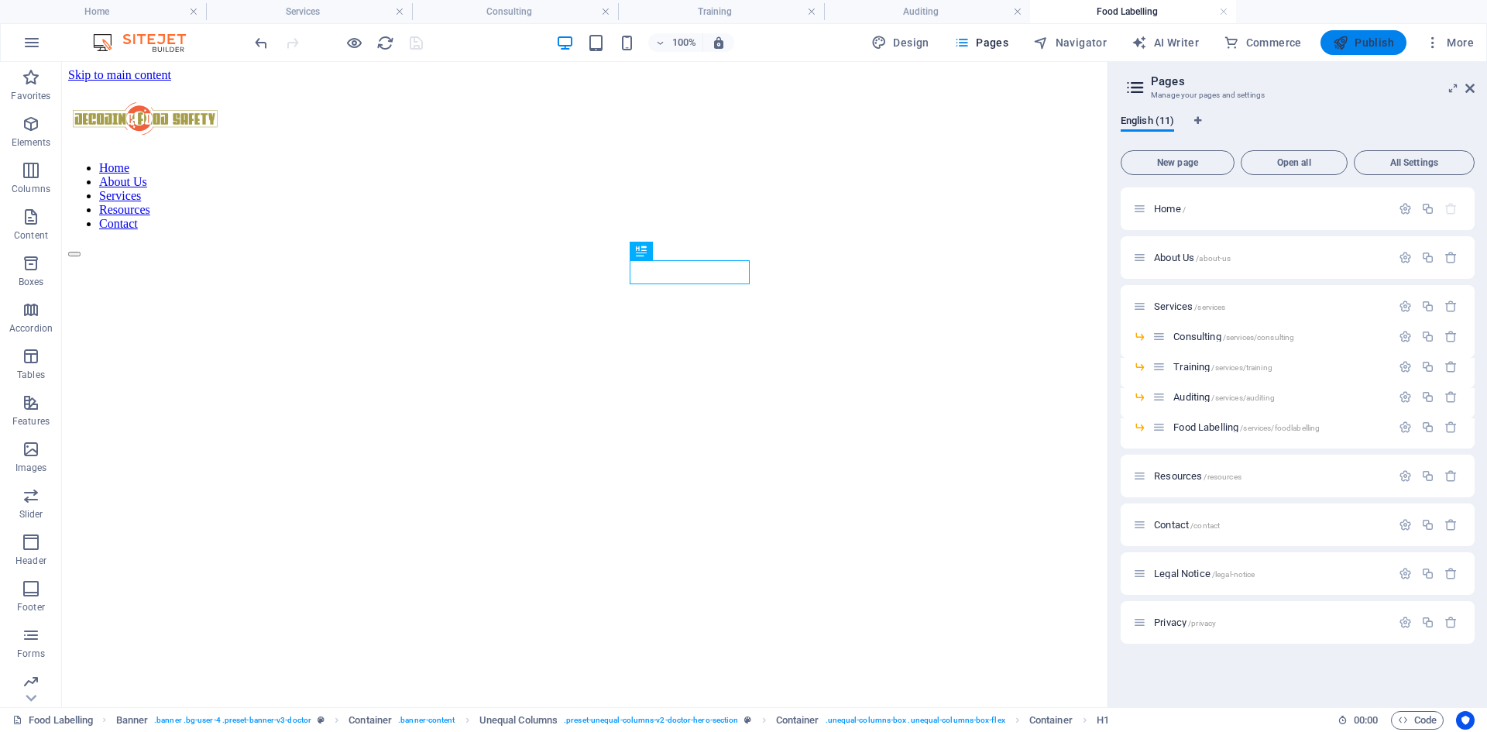
scroll to position [0, 0]
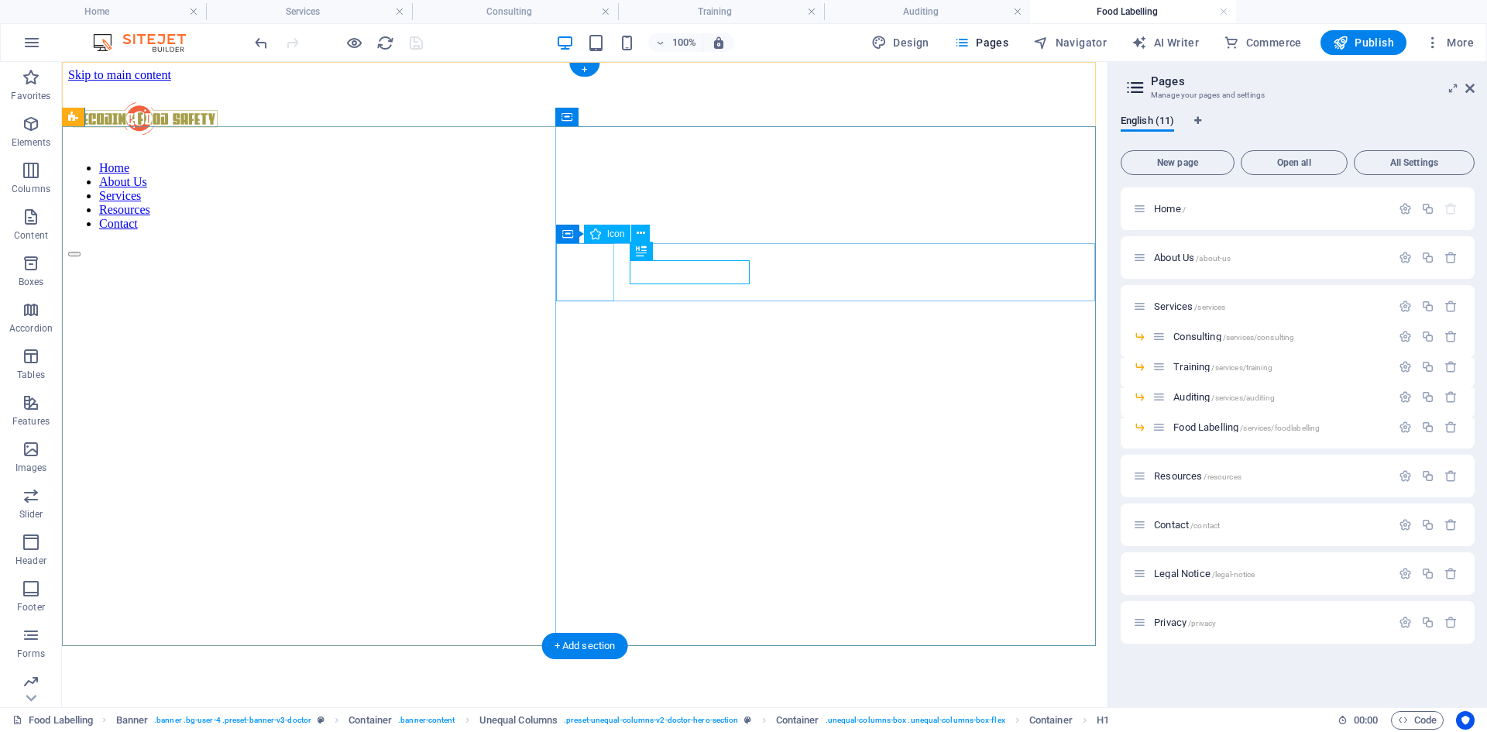
select select "xMidYMid"
select select "px"
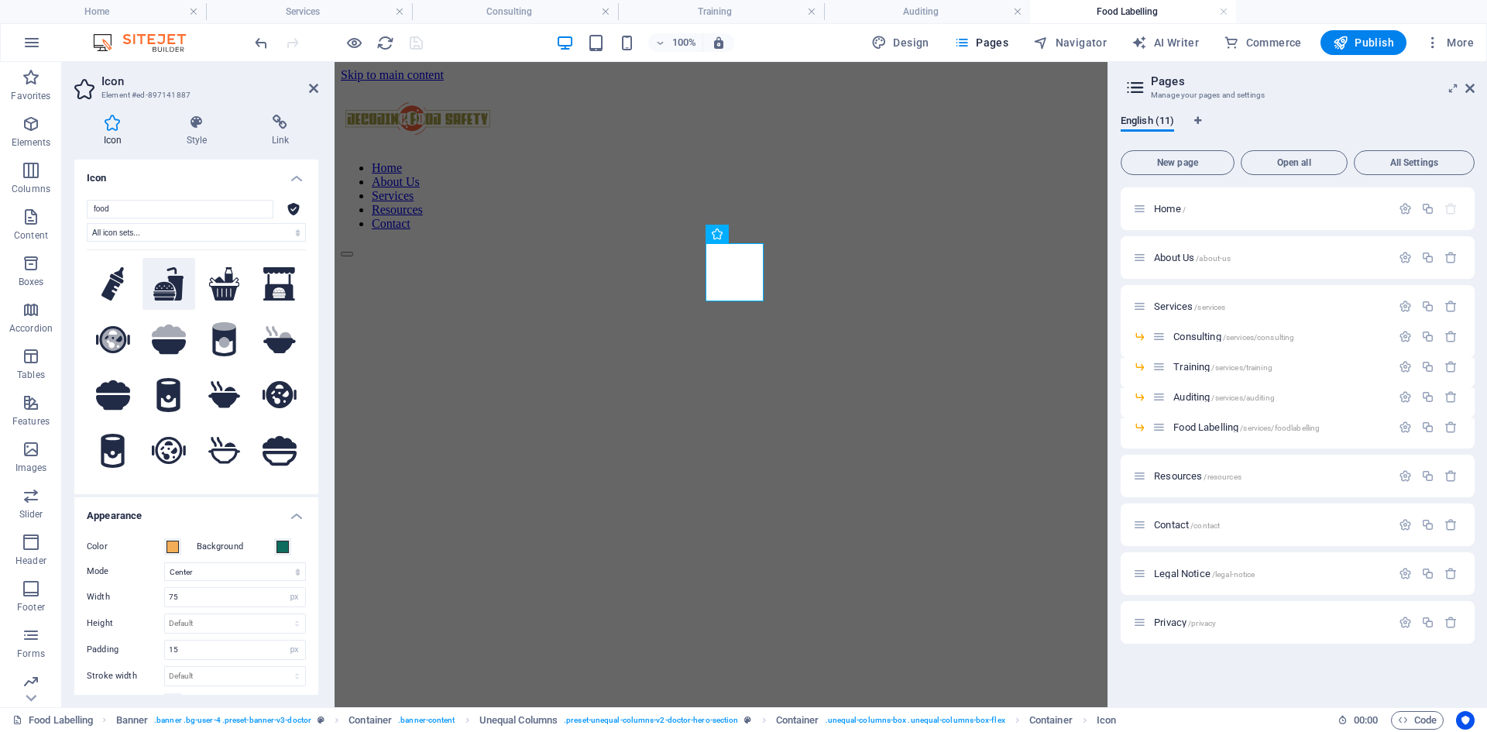
type input "food"
click at [160, 277] on icon at bounding box center [168, 284] width 31 height 34
click at [316, 86] on icon at bounding box center [313, 88] width 9 height 12
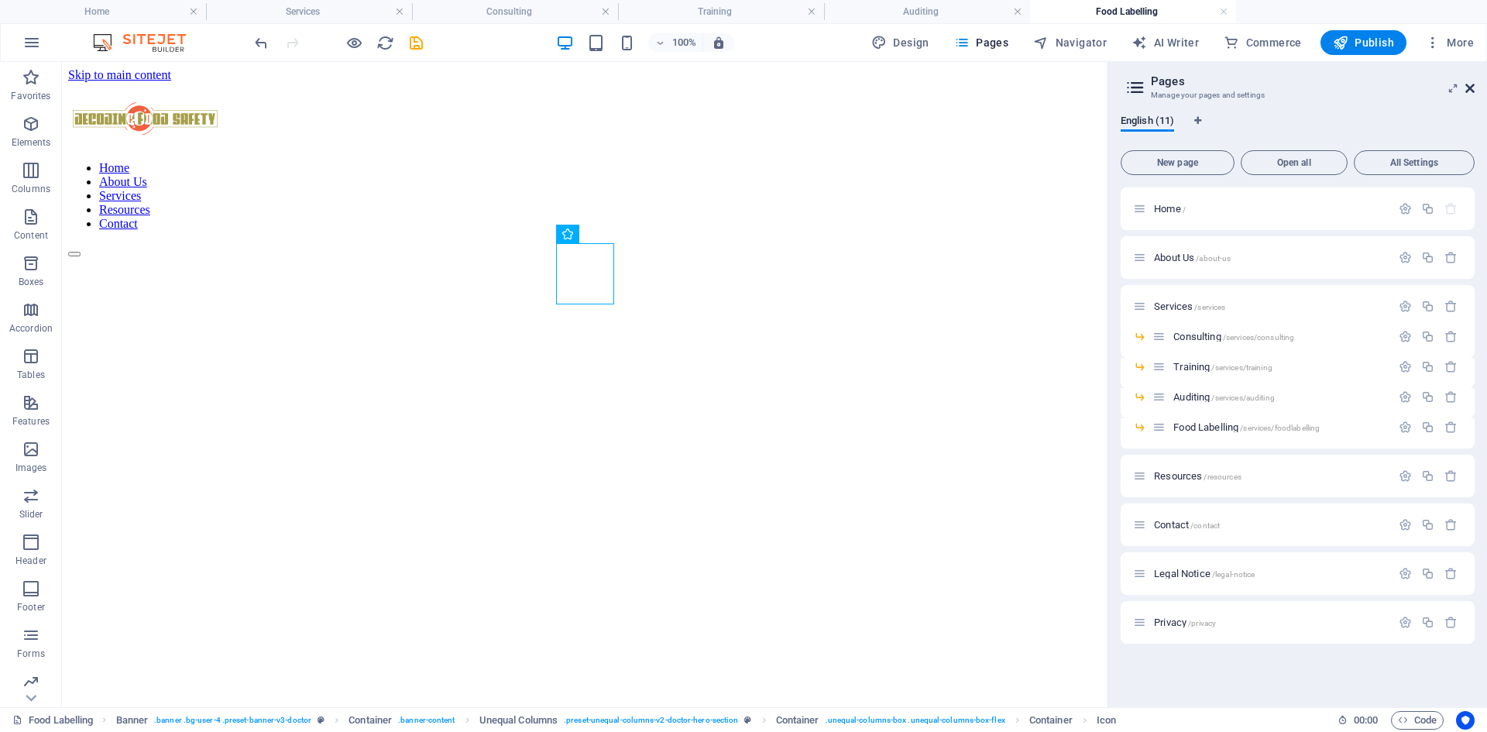
click at [1474, 92] on icon at bounding box center [1470, 88] width 9 height 12
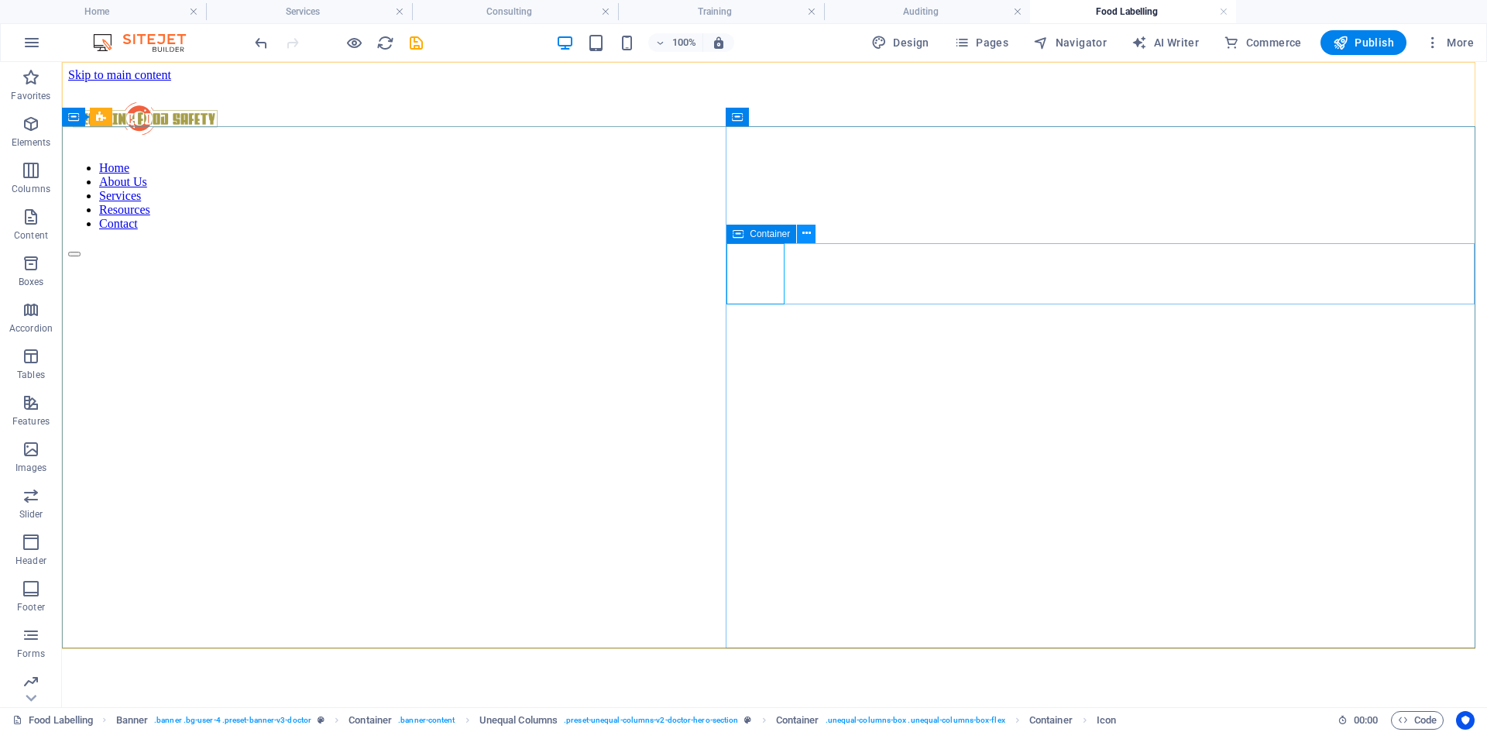
click at [803, 231] on icon at bounding box center [807, 233] width 9 height 16
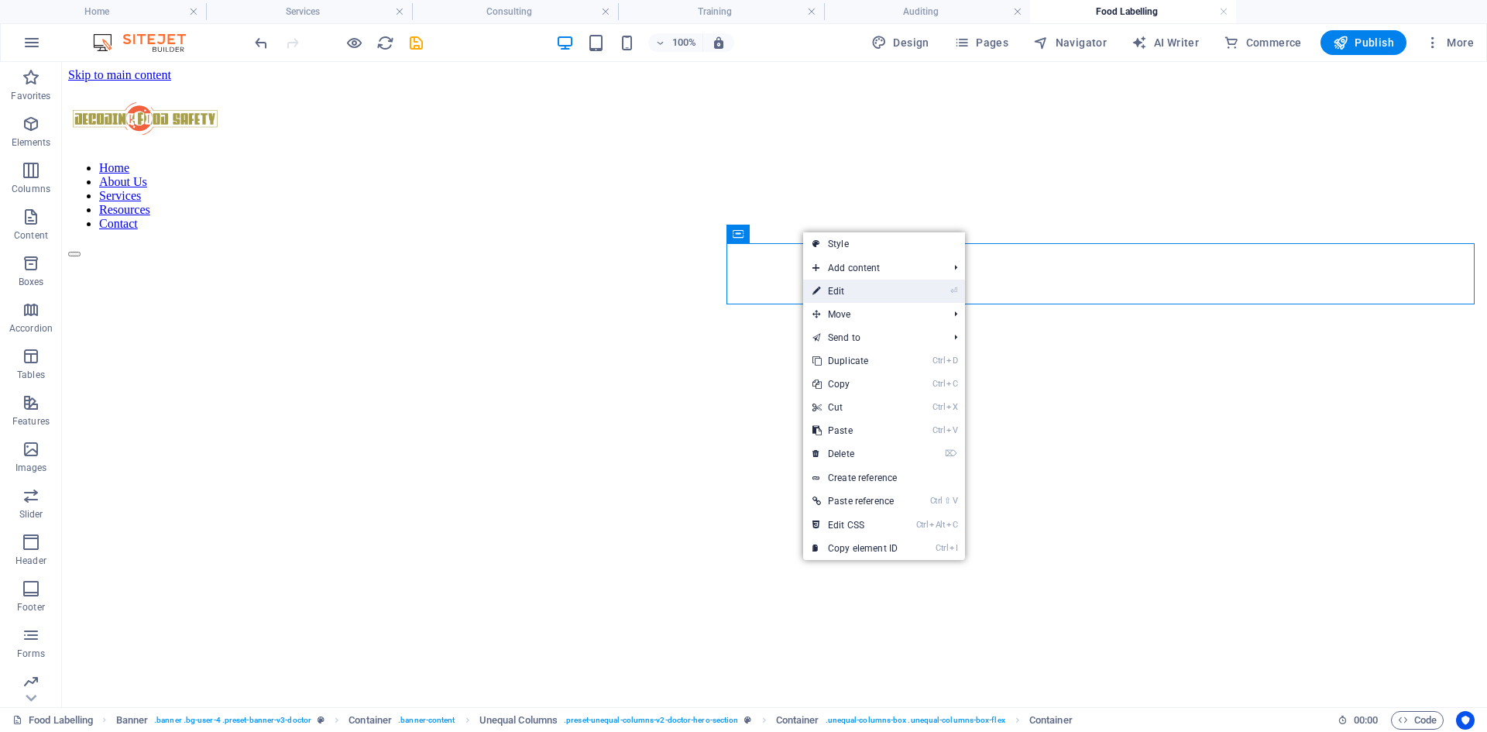
click at [824, 287] on link "⏎ Edit" at bounding box center [855, 291] width 104 height 23
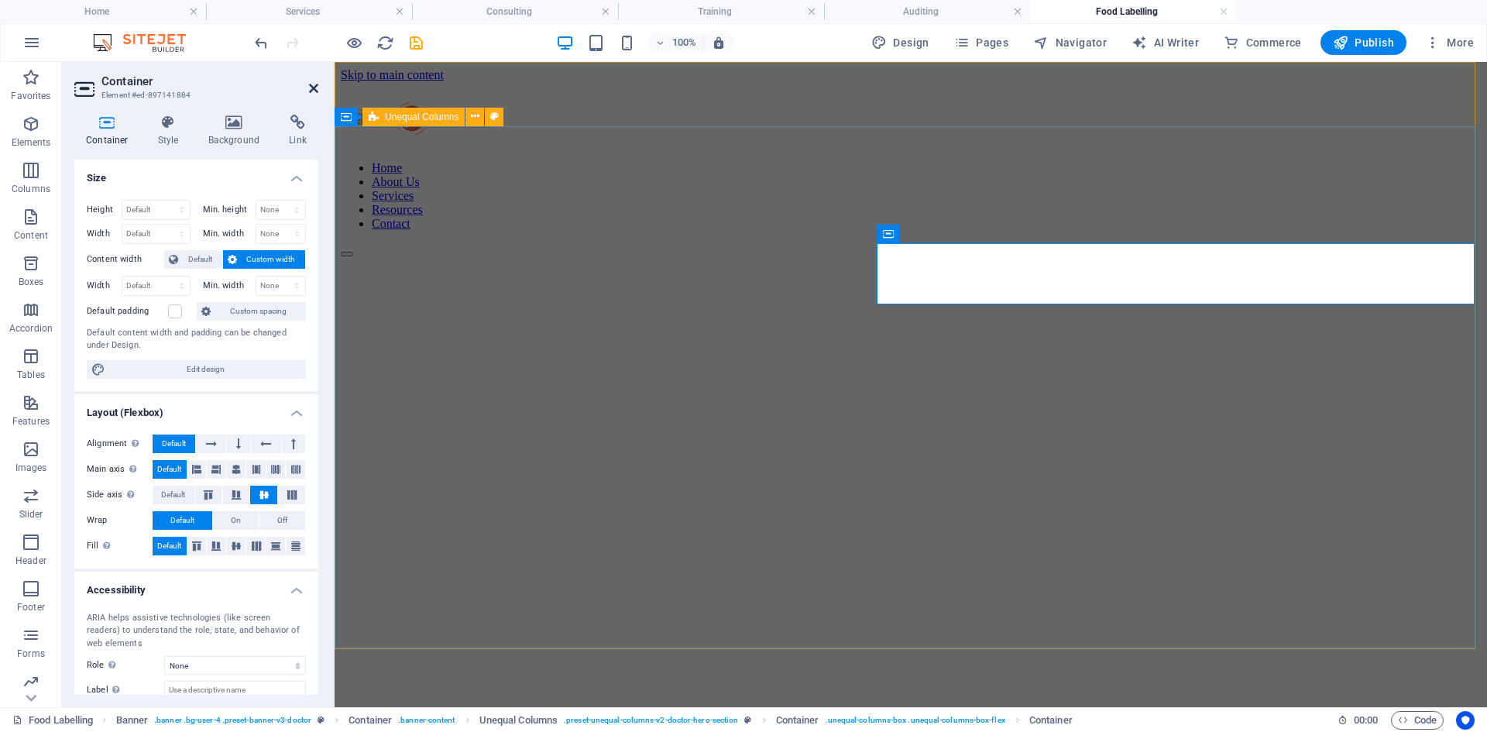
click at [312, 84] on icon at bounding box center [313, 88] width 9 height 12
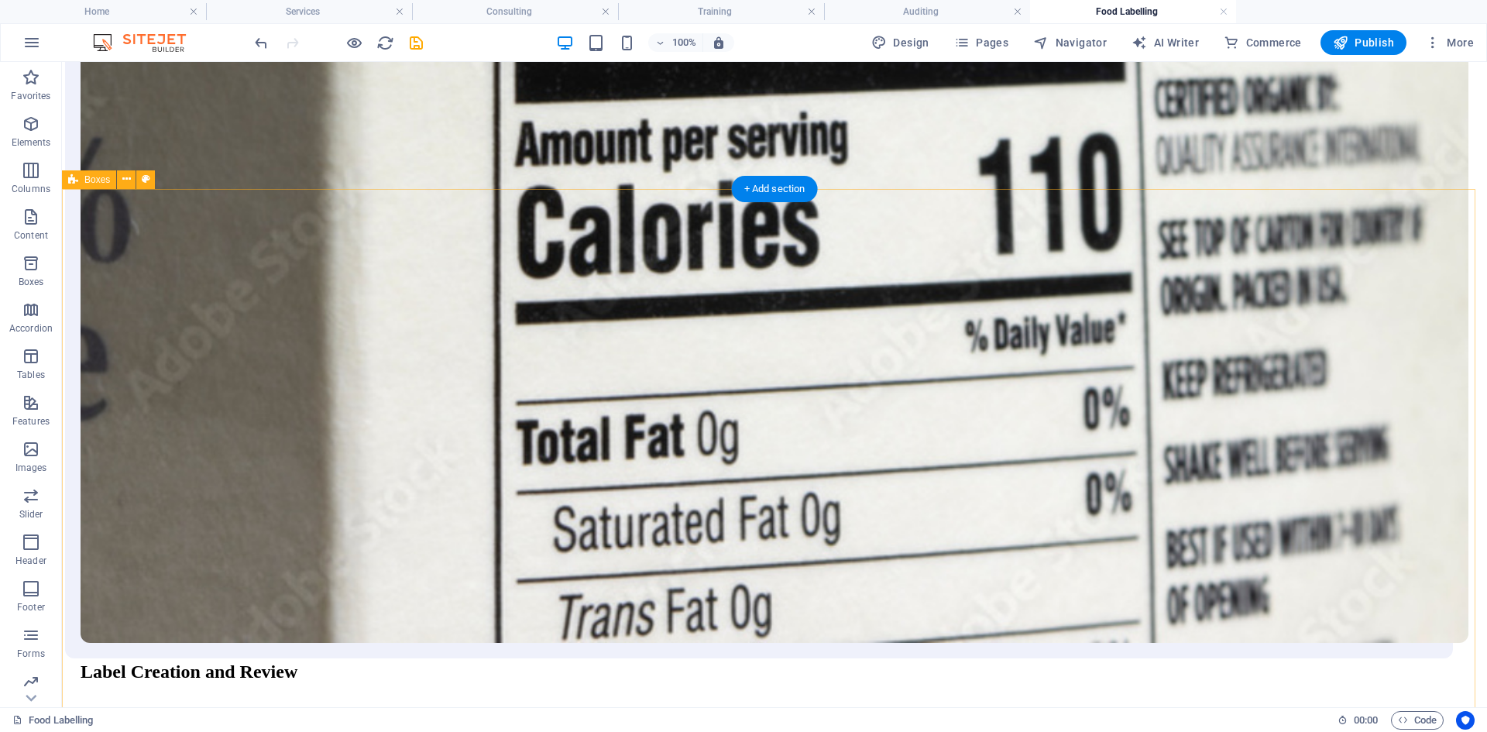
scroll to position [2343, 0]
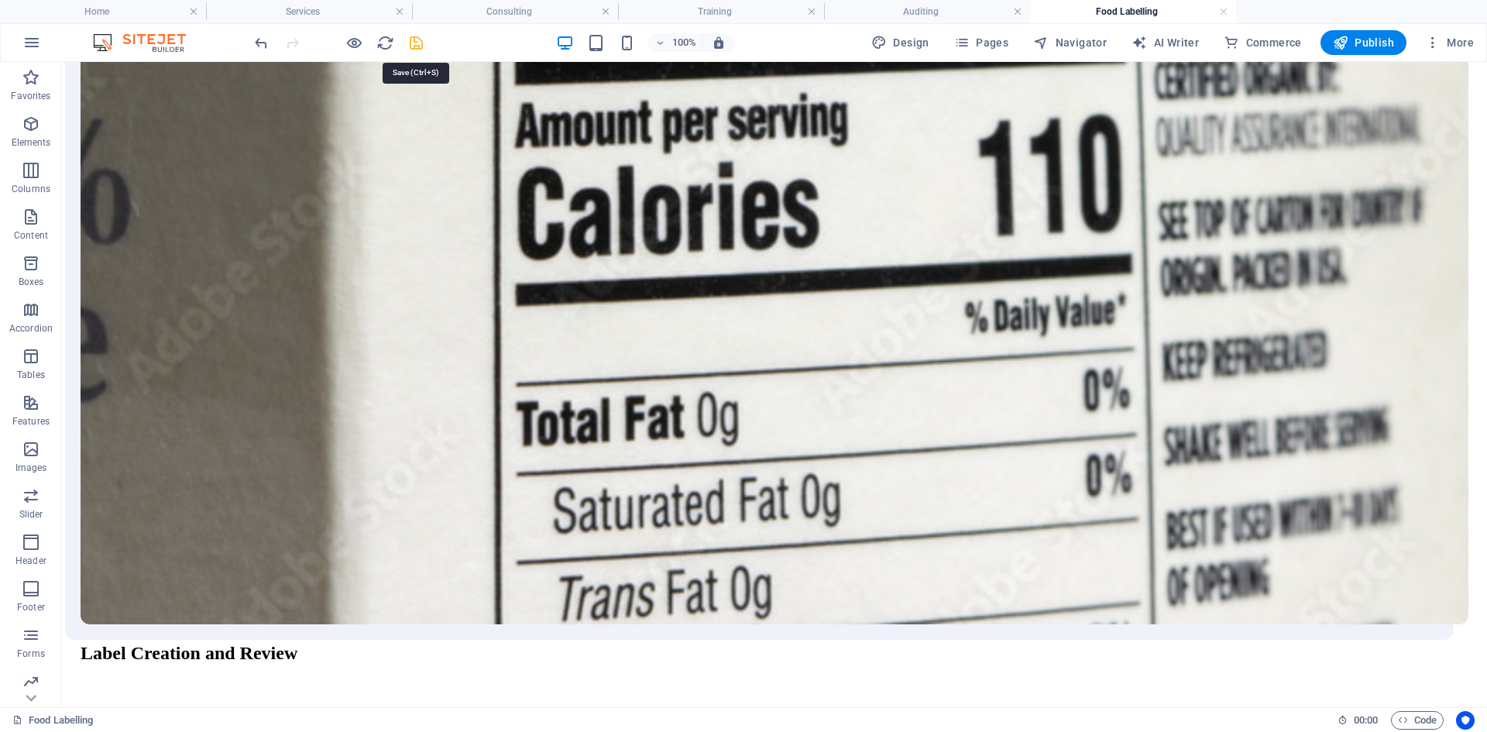
click at [411, 45] on icon "save" at bounding box center [416, 43] width 18 height 18
click at [603, 15] on link at bounding box center [605, 12] width 9 height 15
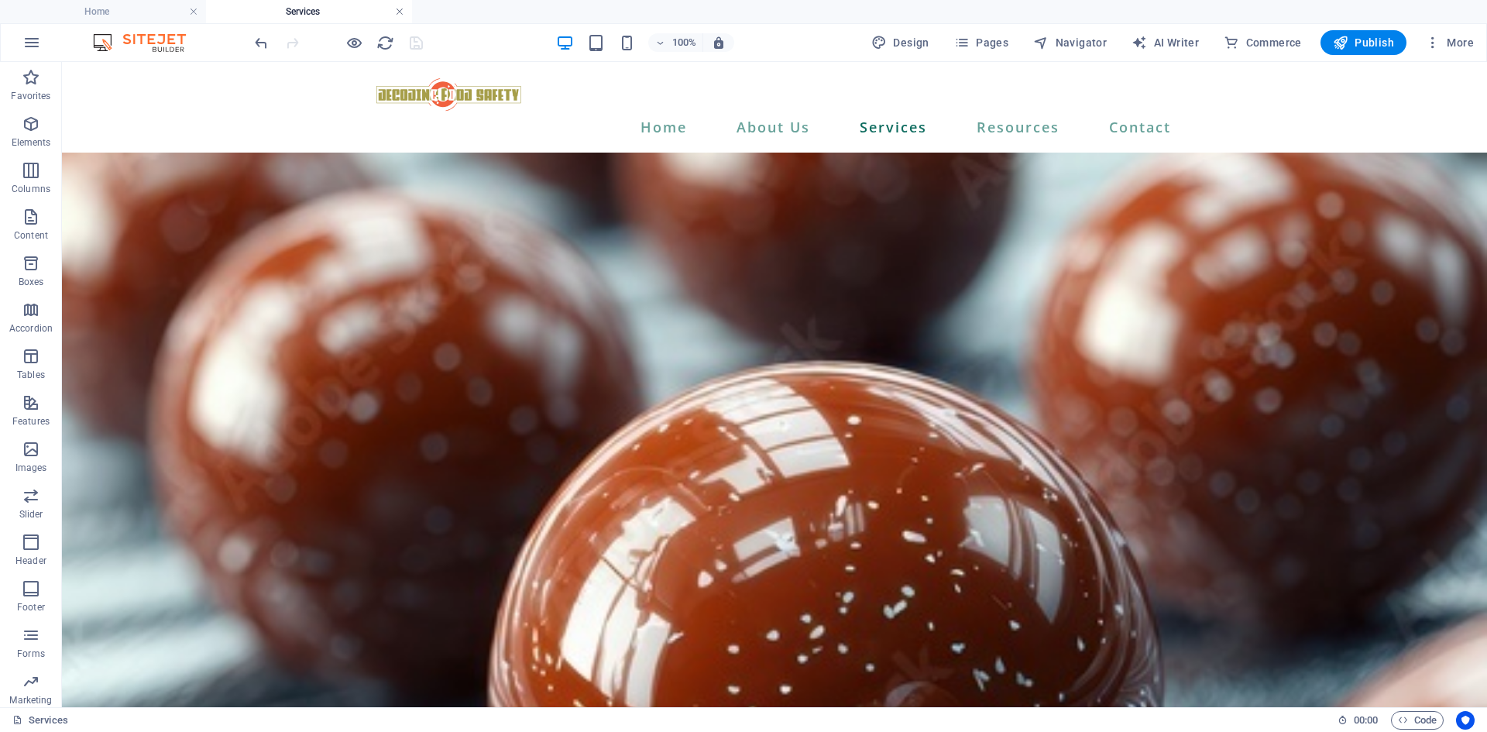
click at [401, 11] on link at bounding box center [399, 12] width 9 height 15
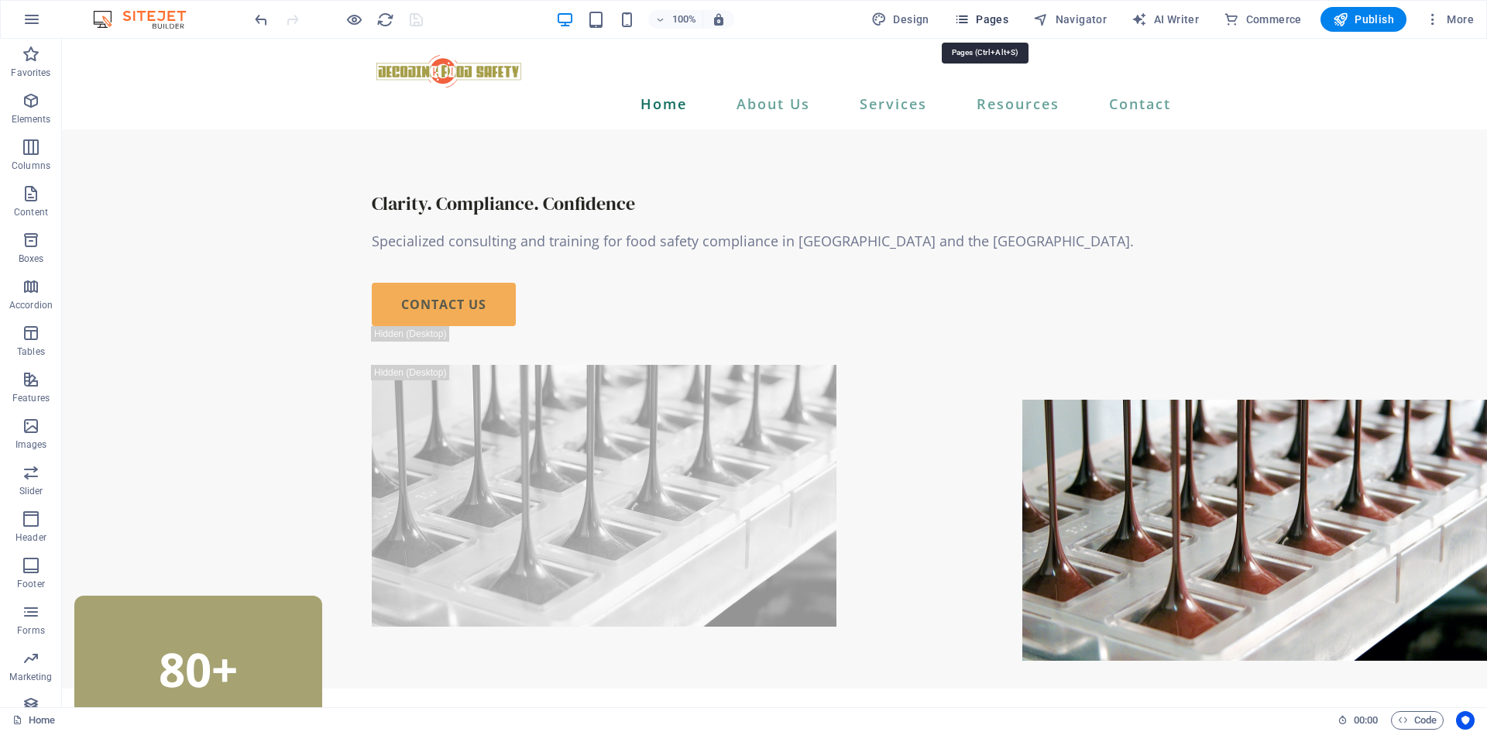
click at [1000, 16] on span "Pages" at bounding box center [981, 19] width 54 height 15
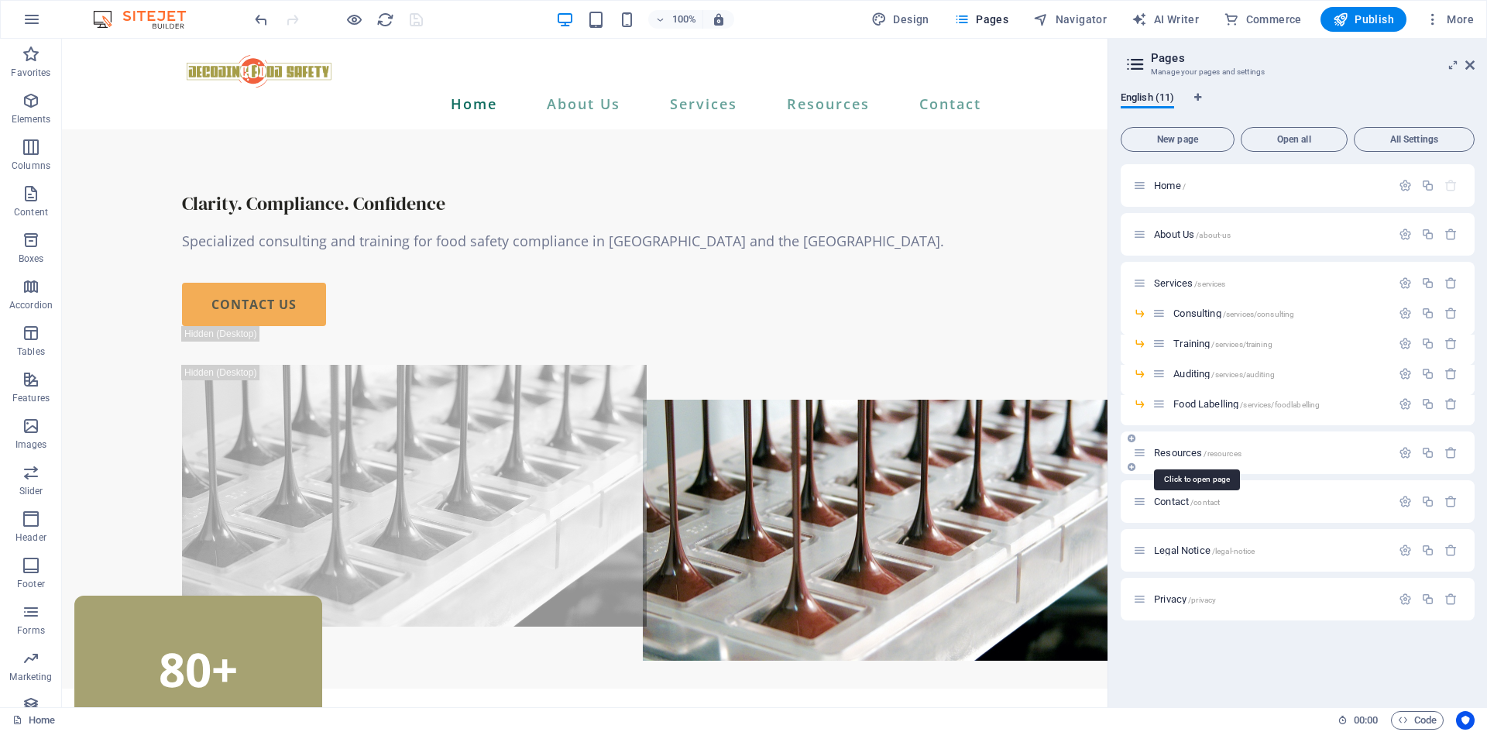
click at [1190, 454] on span "Resources /resources" at bounding box center [1198, 453] width 88 height 12
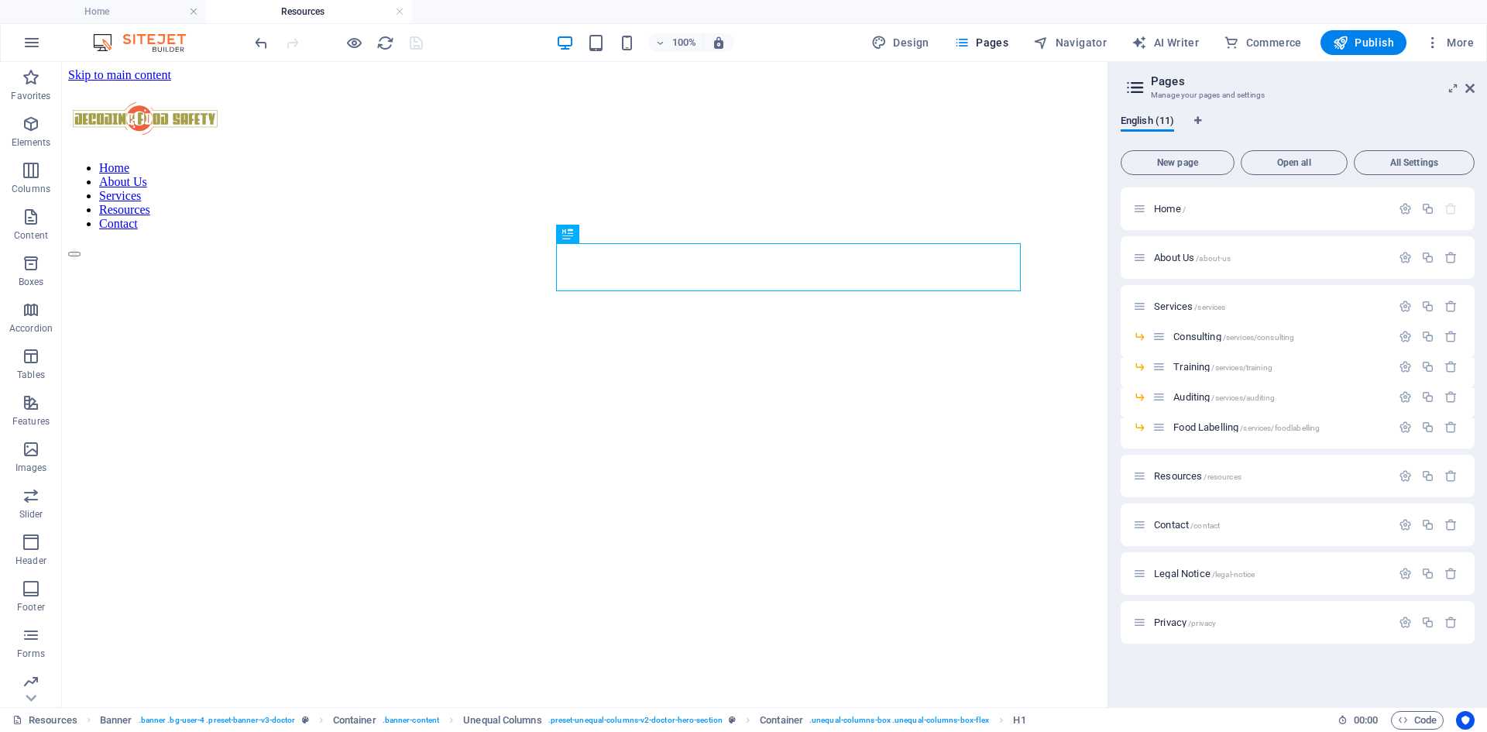
scroll to position [0, 0]
click at [1468, 89] on icon at bounding box center [1470, 88] width 9 height 12
